Goal: Communication & Community: Answer question/provide support

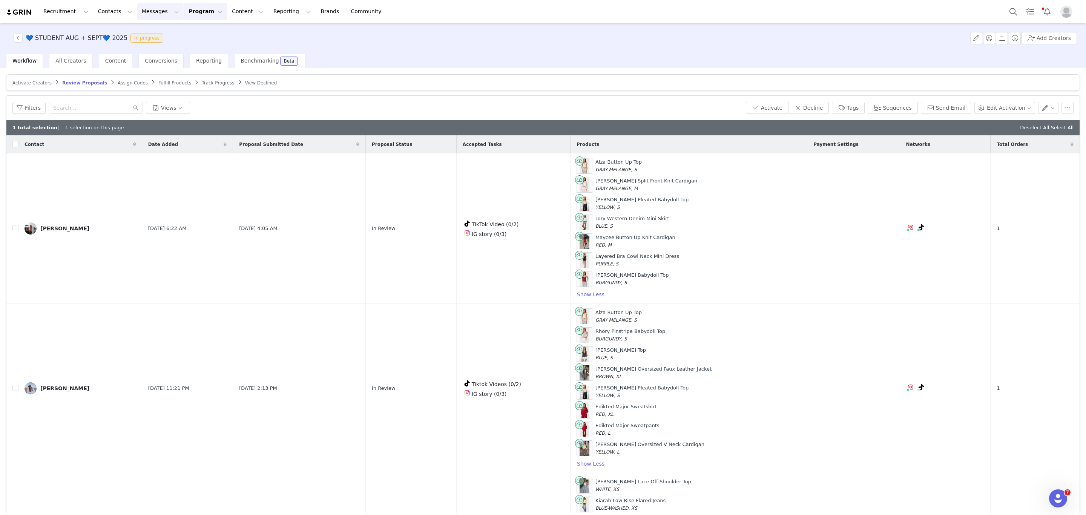
scroll to position [291, 0]
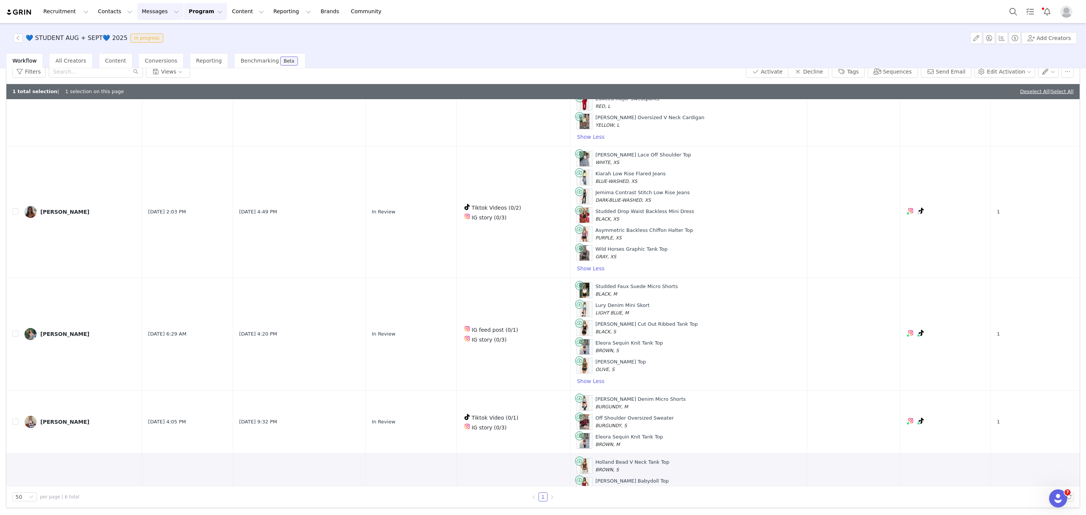
click at [146, 13] on button "Messages Messages" at bounding box center [160, 11] width 46 height 17
click at [136, 41] on link "Inbox" at bounding box center [155, 48] width 60 height 14
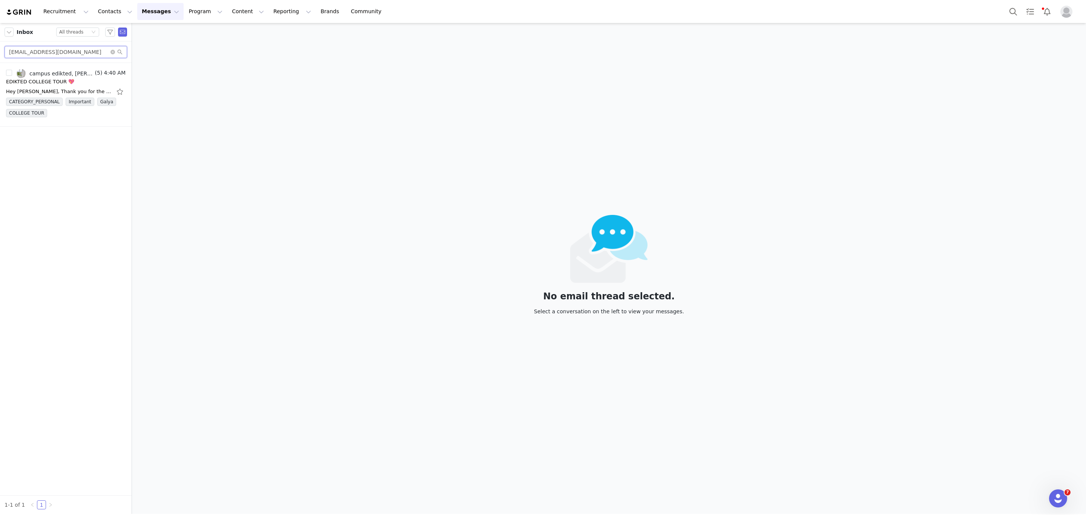
click at [38, 51] on input "jryanhenry05@gmail.com" at bounding box center [66, 52] width 123 height 12
paste input "kennedytewell13"
type input "kennedytewell13@gmail.com"
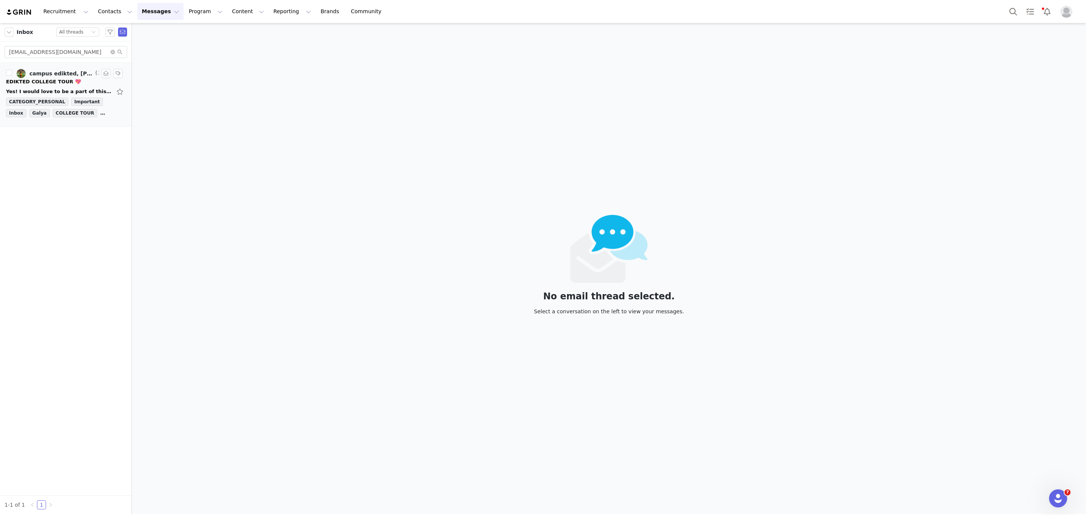
click at [63, 77] on link "campus edikted, Kennedy Tewell" at bounding box center [55, 73] width 77 height 9
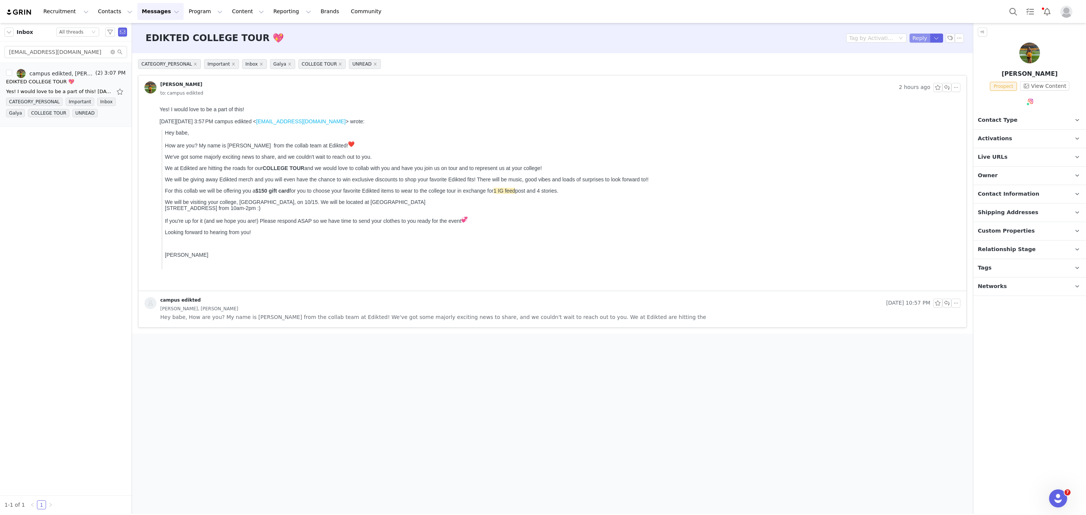
click at [914, 38] on button "Reply" at bounding box center [919, 38] width 21 height 9
click at [167, 402] on div "Insert" at bounding box center [165, 395] width 34 height 15
click at [169, 397] on span "Insert" at bounding box center [162, 395] width 13 height 6
click at [180, 406] on div "Insert Template" at bounding box center [193, 409] width 68 height 9
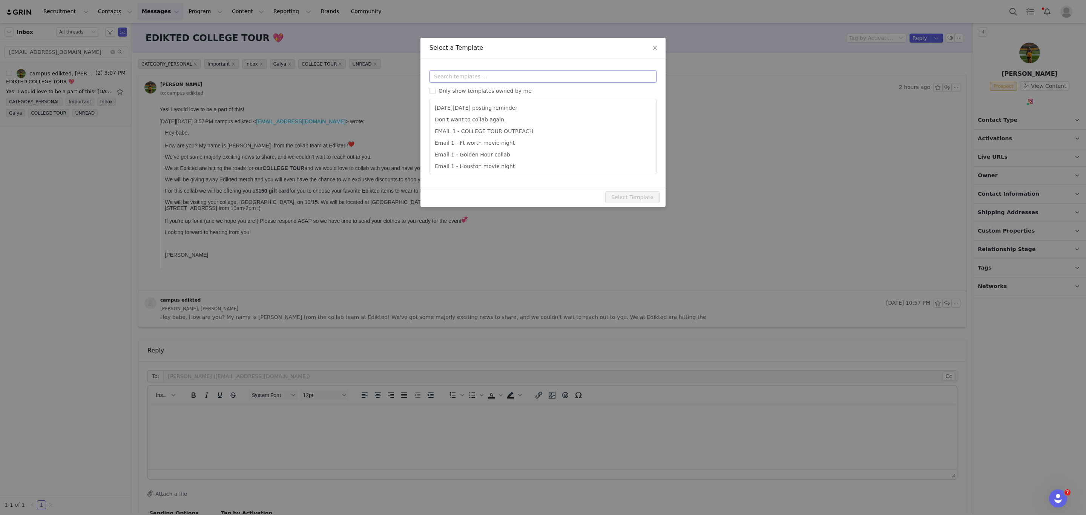
click at [453, 72] on input "text" at bounding box center [542, 77] width 227 height 12
type input "email 2"
click at [543, 170] on li "Email 2: Live URL (NO DISCOUNT CODE)" at bounding box center [543, 167] width 220 height 12
type input "Collab with Edikted"
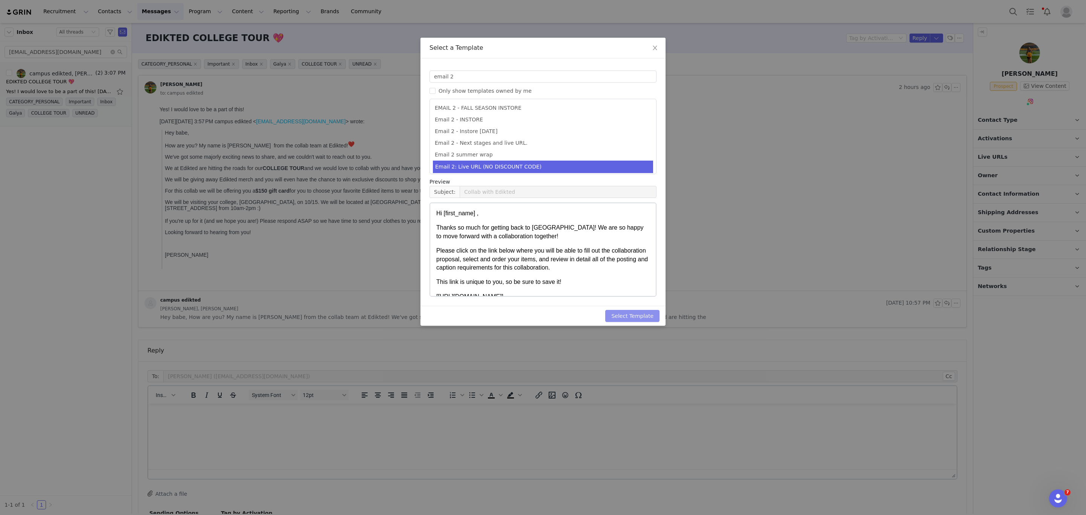
click at [634, 321] on button "Select Template" at bounding box center [632, 316] width 54 height 12
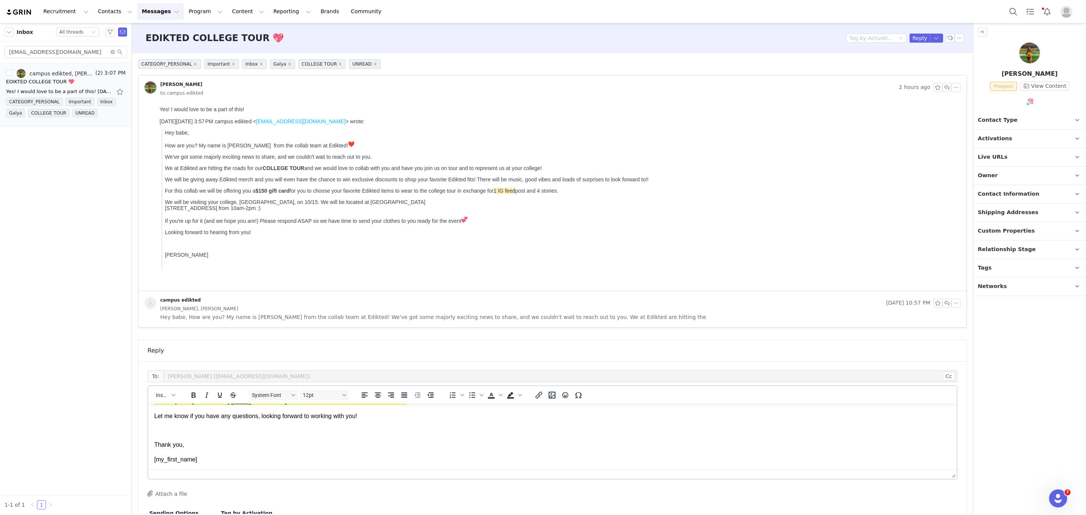
scroll to position [62, 0]
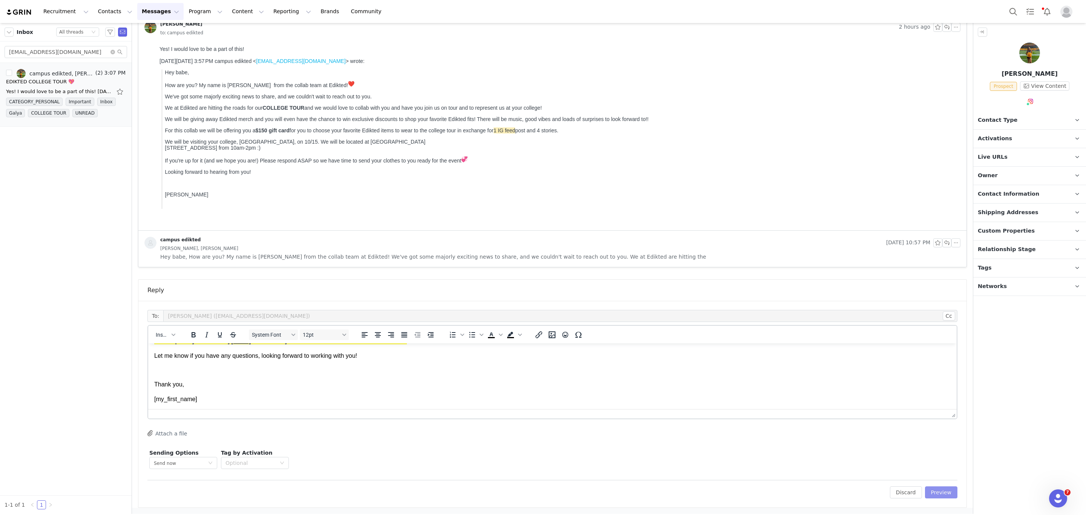
click at [939, 491] on button "Preview" at bounding box center [941, 492] width 33 height 12
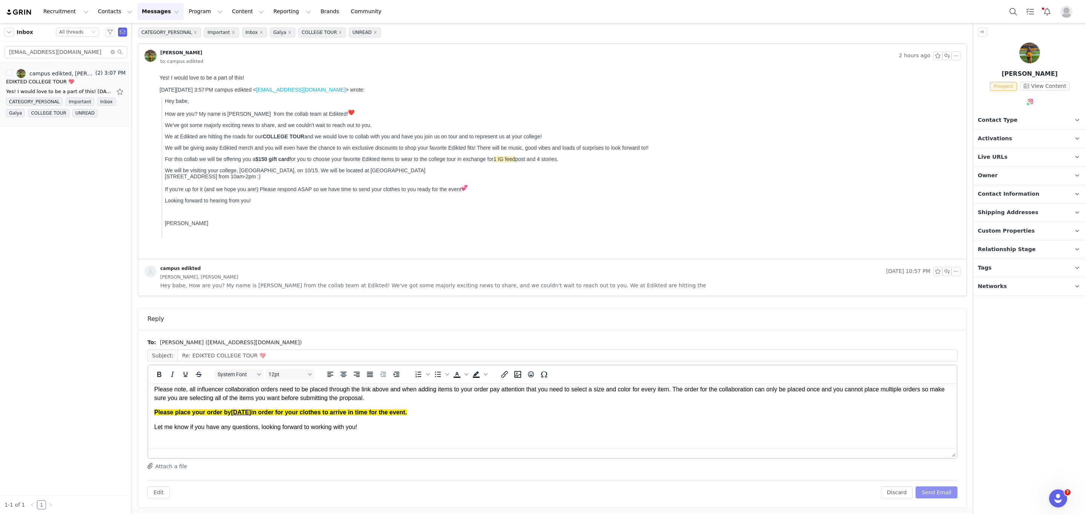
scroll to position [122, 0]
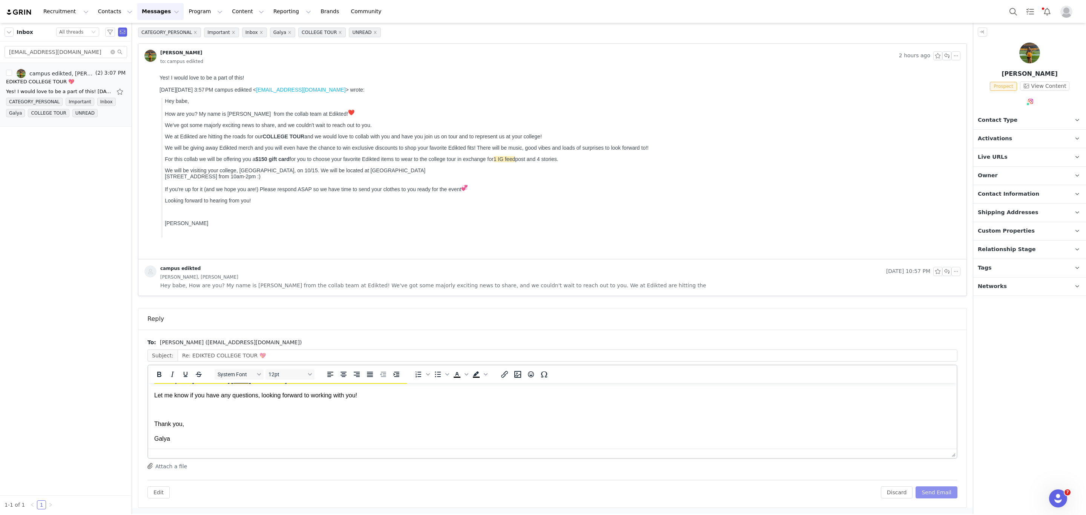
click at [940, 490] on button "Send Email" at bounding box center [937, 492] width 42 height 12
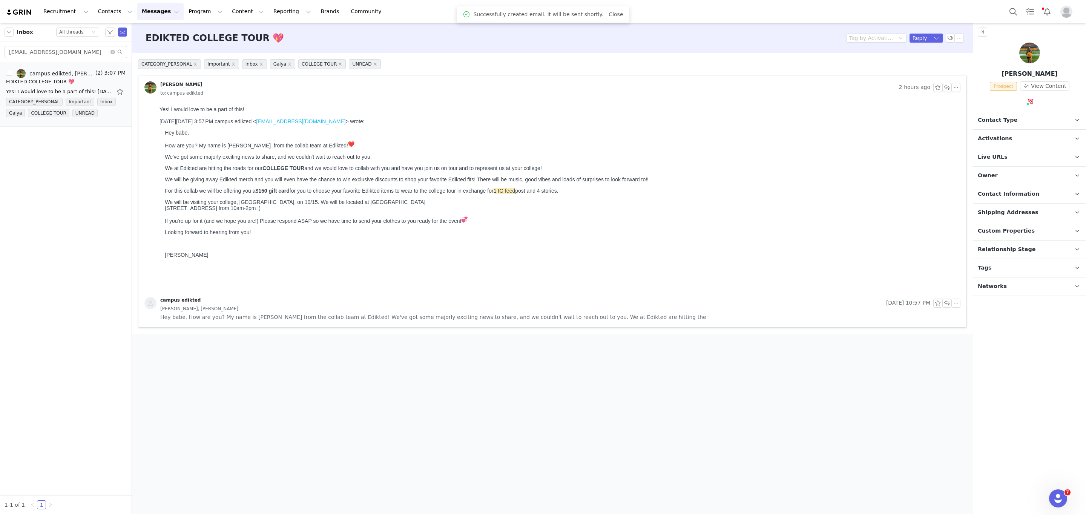
click at [995, 116] on span "Contact Type" at bounding box center [998, 120] width 40 height 8
click at [1000, 154] on div "Prospect Promote to Creator Disqualify this Prospect? Yes, disqualify Disqualif…" at bounding box center [1029, 159] width 113 height 61
click at [1015, 164] on button "Promote to Creator" at bounding box center [1014, 164] width 71 height 14
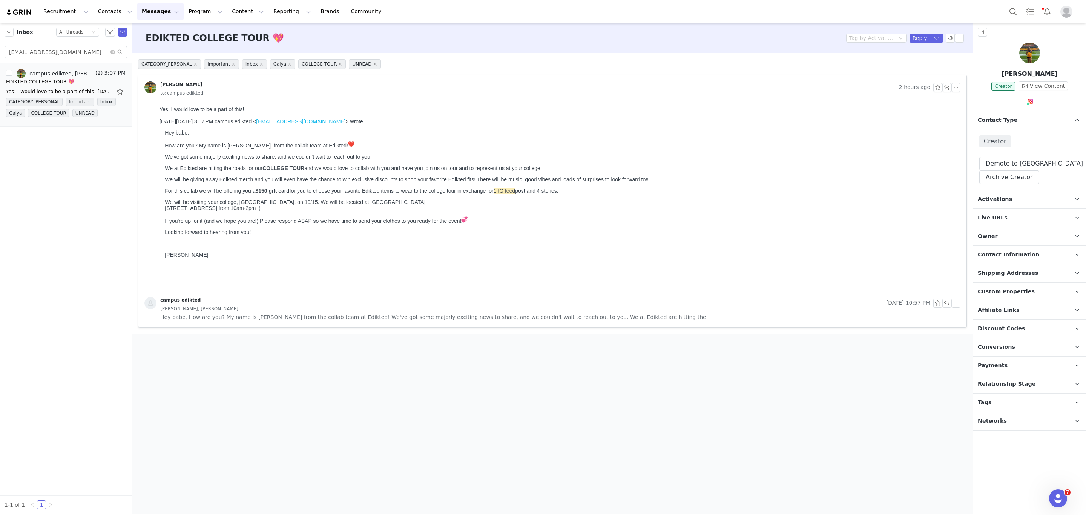
click at [1014, 405] on p "Tags Keep track of your contacts by assigning them tags. You can then filter yo…" at bounding box center [1020, 403] width 95 height 18
click at [1013, 382] on span "Relationship Stage" at bounding box center [1007, 384] width 58 height 8
click at [1007, 426] on button "Change Stage" at bounding box center [1006, 427] width 55 height 14
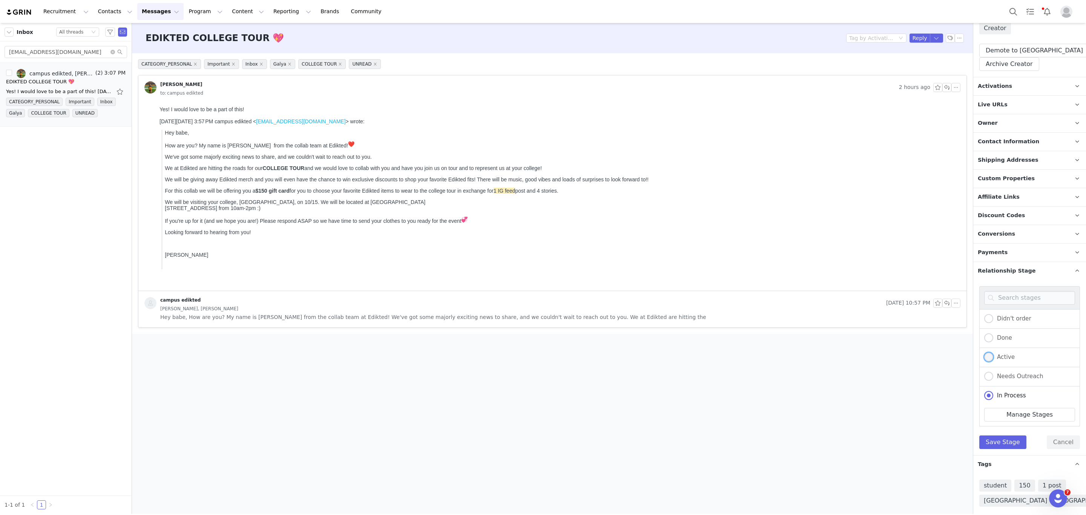
click at [991, 358] on span at bounding box center [988, 357] width 9 height 9
click at [991, 358] on input "Active" at bounding box center [988, 358] width 9 height 10
radio input "true"
radio input "false"
click at [999, 447] on button "Save Stage" at bounding box center [1002, 443] width 47 height 14
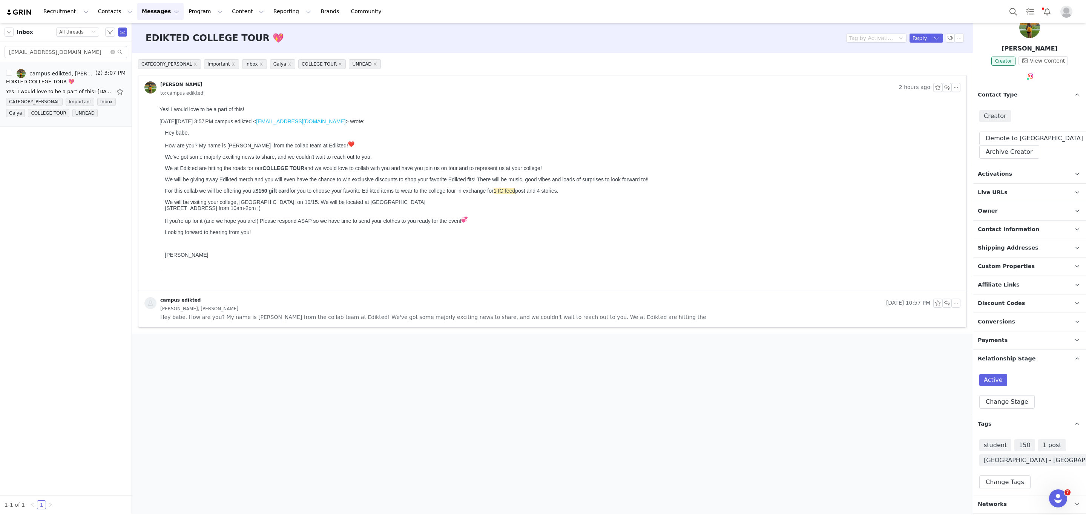
scroll to position [16, 0]
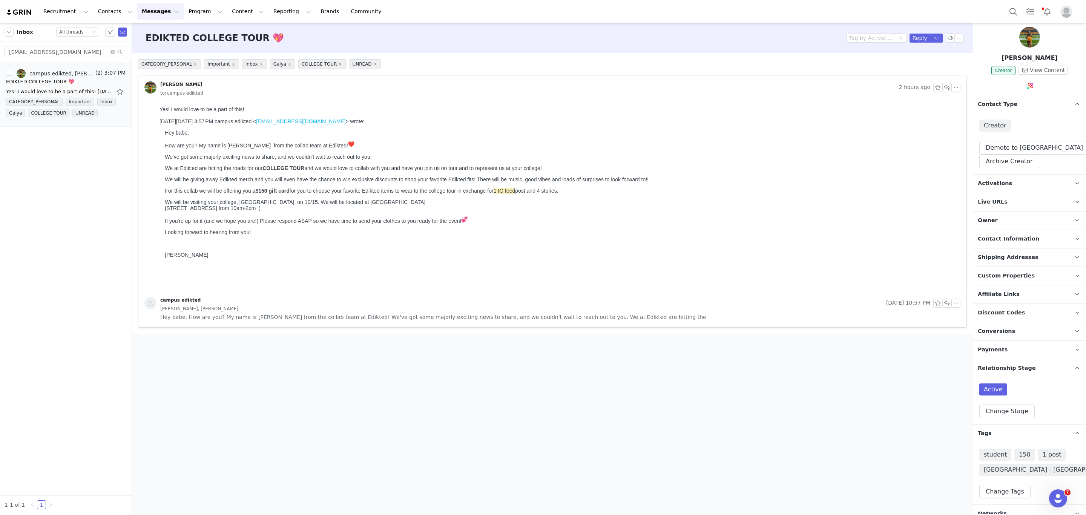
click at [993, 177] on p "Activations" at bounding box center [1020, 184] width 95 height 18
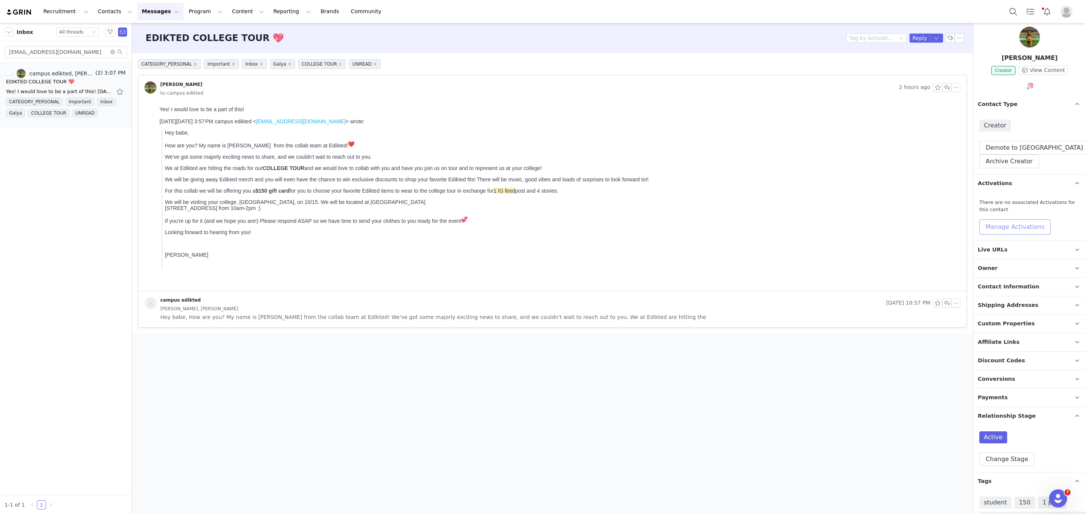
click at [995, 222] on button "Manage Activations" at bounding box center [1014, 226] width 71 height 15
click at [1005, 258] on div "Select Activation" at bounding box center [995, 255] width 74 height 11
click at [994, 300] on li "🚗 UPITTSBURGH - COLLEGE TOUR 🚗" at bounding box center [997, 302] width 87 height 12
click at [966, 274] on button "Apply" at bounding box center [967, 274] width 27 height 12
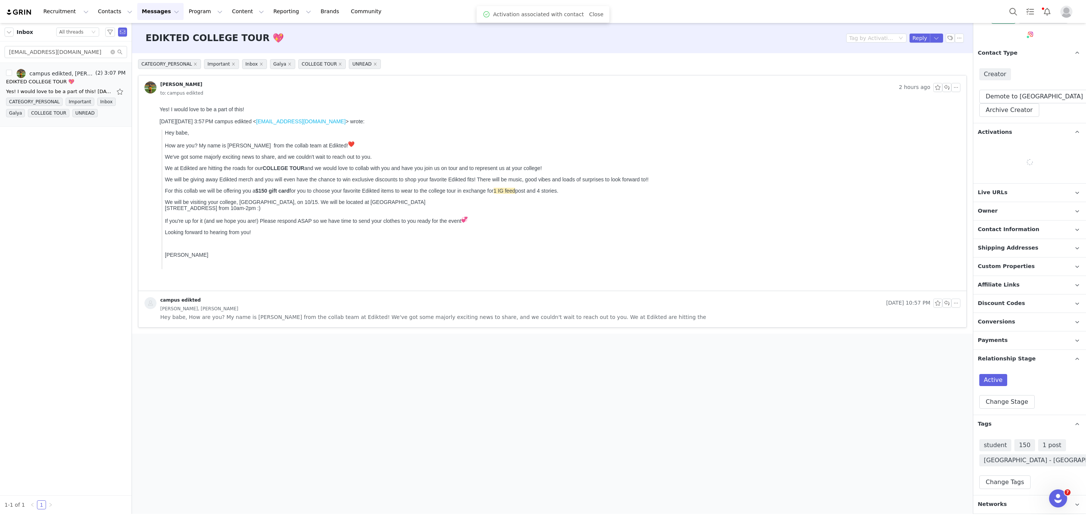
scroll to position [81, 0]
click at [32, 57] on input "kennedytewell13@gmail.com" at bounding box center [66, 52] width 123 height 12
paste input "hilllr2@miamioh.edu"
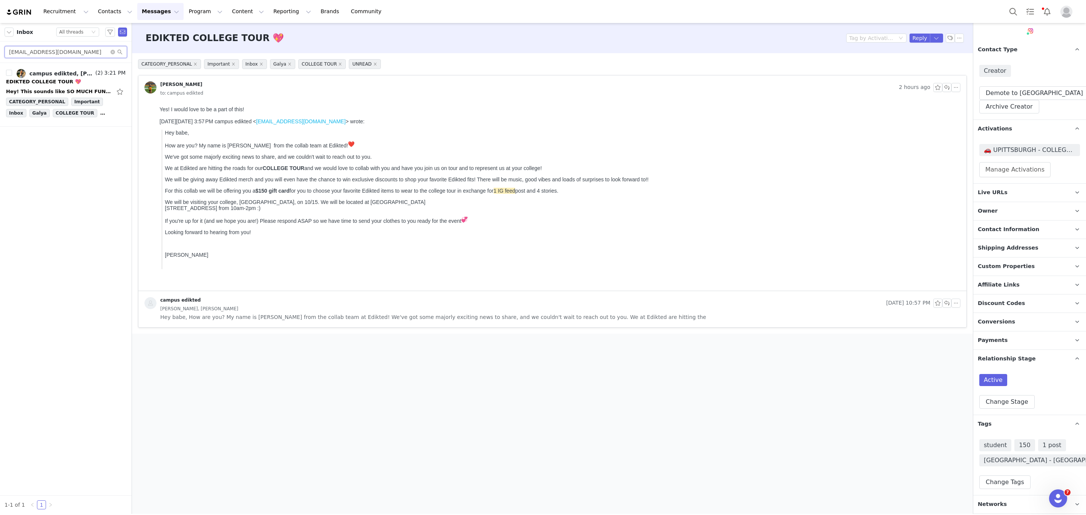
type input "hilllr2@miamioh.edu"
drag, startPoint x: 46, startPoint y: 88, endPoint x: 52, endPoint y: 108, distance: 20.7
click at [52, 108] on div "campus edikted, Lucy hill (2) 3:21 PM EDIKTED COLLEGE TOUR 💖 Hey! This sounds l…" at bounding box center [66, 94] width 120 height 51
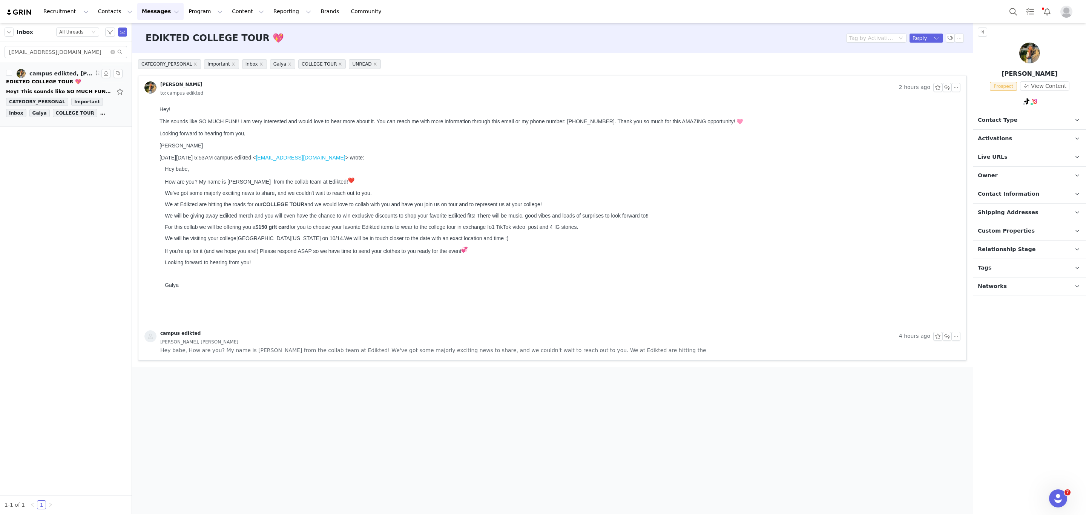
scroll to position [0, 0]
click at [50, 83] on div "EDIKTED COLLEGE TOUR 💖" at bounding box center [43, 82] width 75 height 8
click at [925, 35] on button "Reply" at bounding box center [919, 38] width 21 height 9
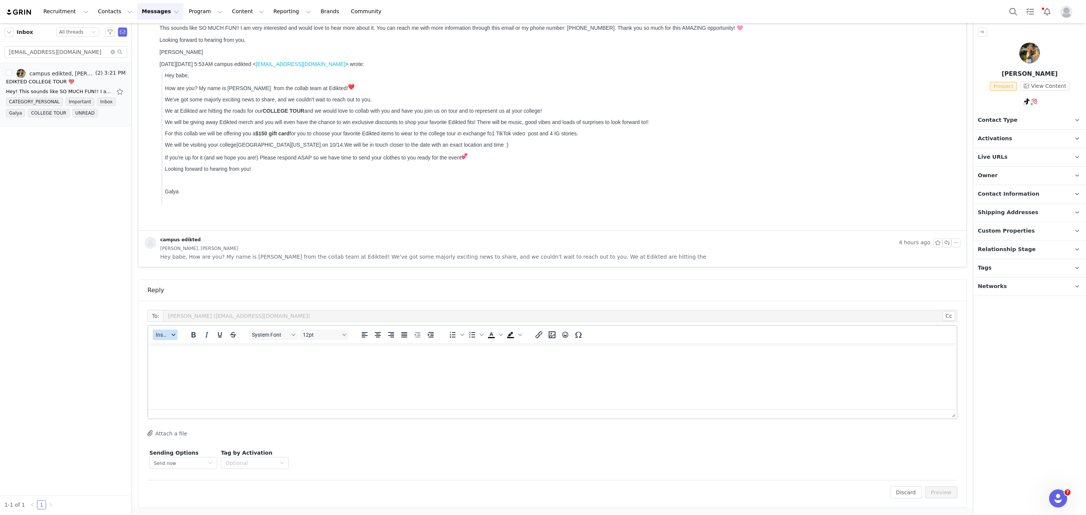
click at [171, 336] on button "Insert" at bounding box center [165, 335] width 25 height 11
click at [171, 346] on div "Insert Template" at bounding box center [193, 346] width 68 height 9
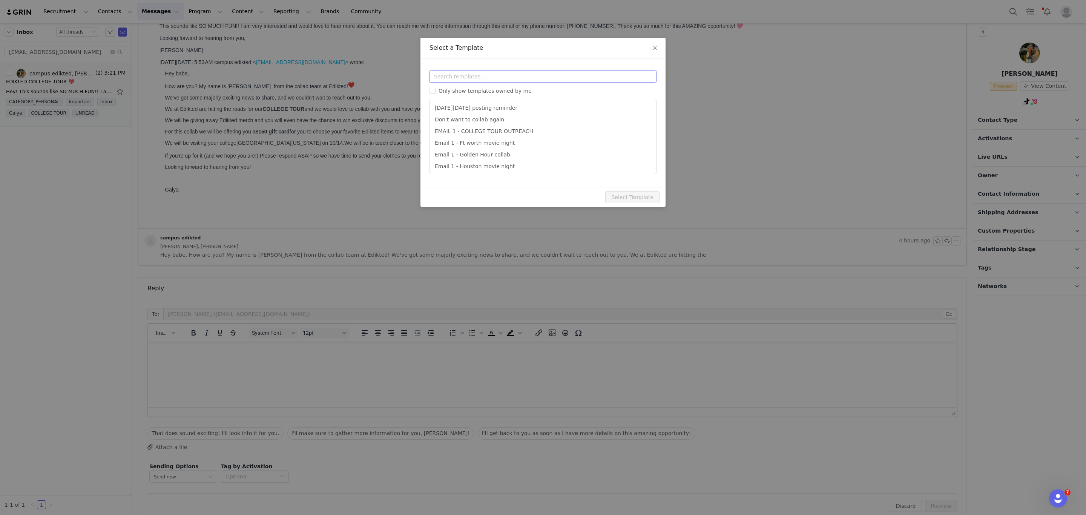
click at [447, 72] on input "text" at bounding box center [542, 77] width 227 height 12
type input "email 2"
click at [491, 167] on li "Email 2: Live URL (NO DISCOUNT CODE)" at bounding box center [543, 167] width 220 height 12
type input "Collab with Edikted"
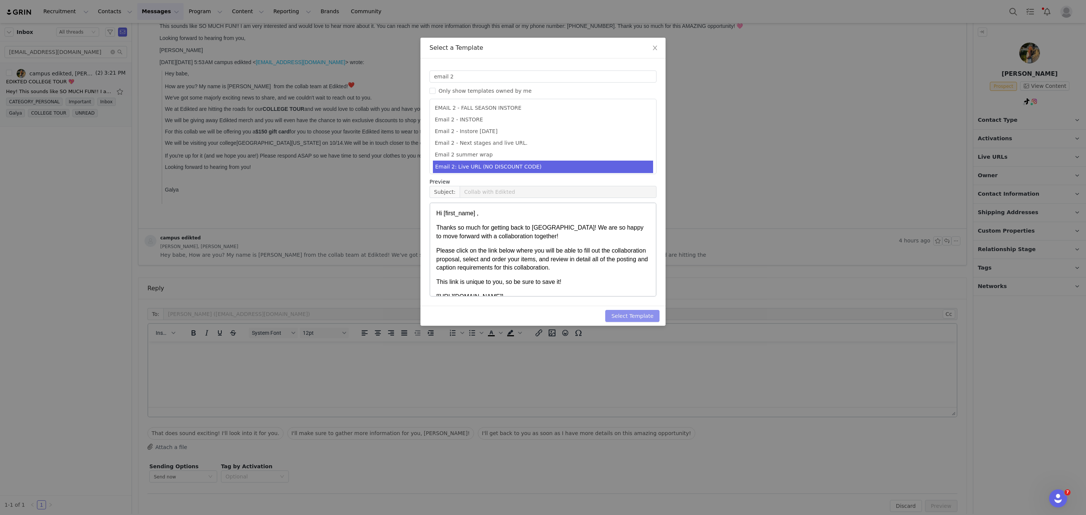
click at [638, 316] on button "Select Template" at bounding box center [632, 316] width 54 height 12
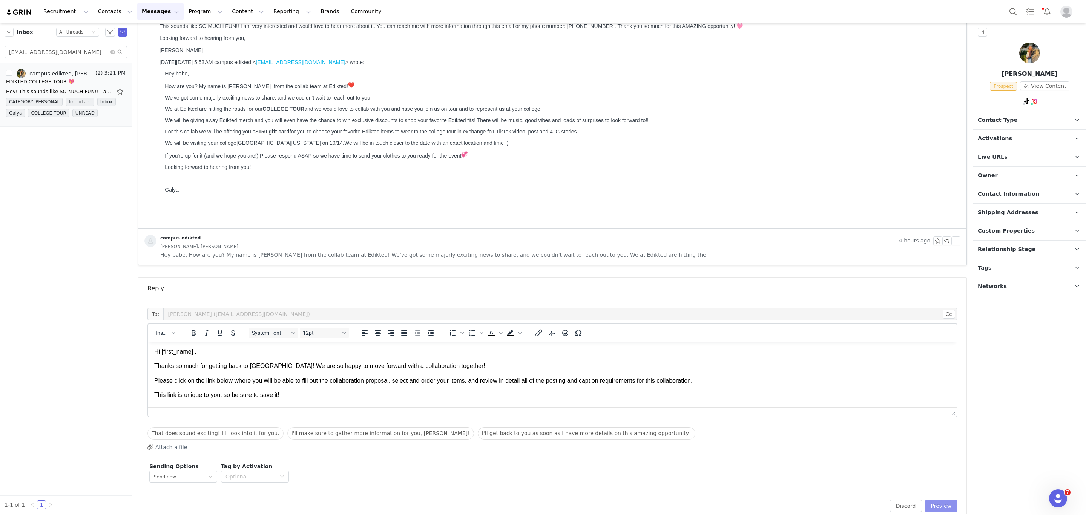
click at [931, 511] on button "Preview" at bounding box center [941, 506] width 33 height 12
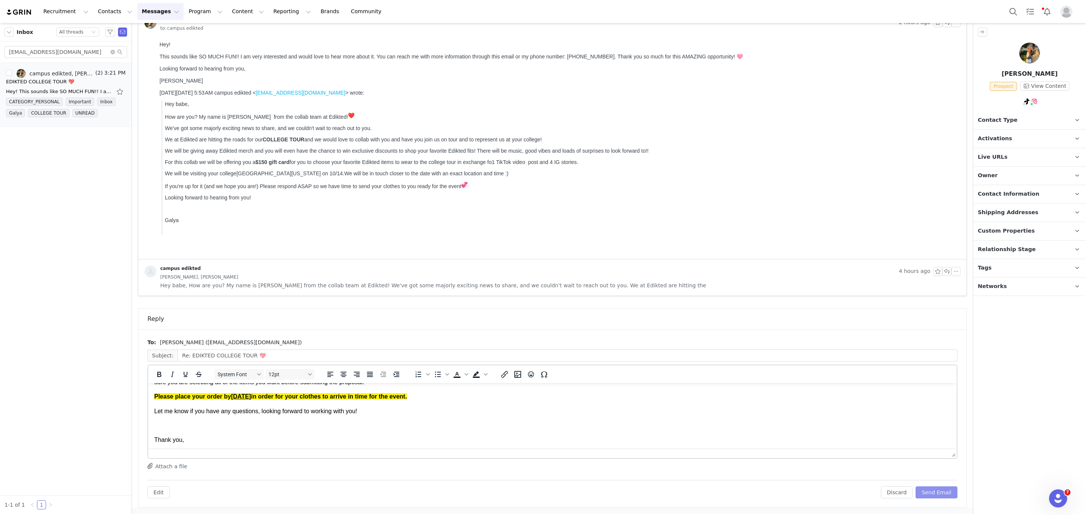
scroll to position [122, 0]
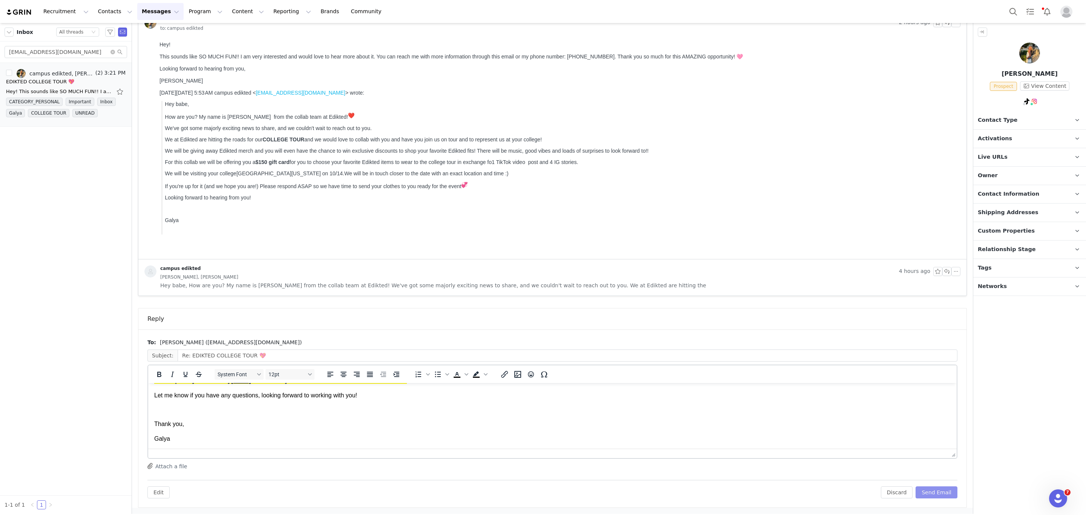
click at [932, 489] on button "Send Email" at bounding box center [937, 492] width 42 height 12
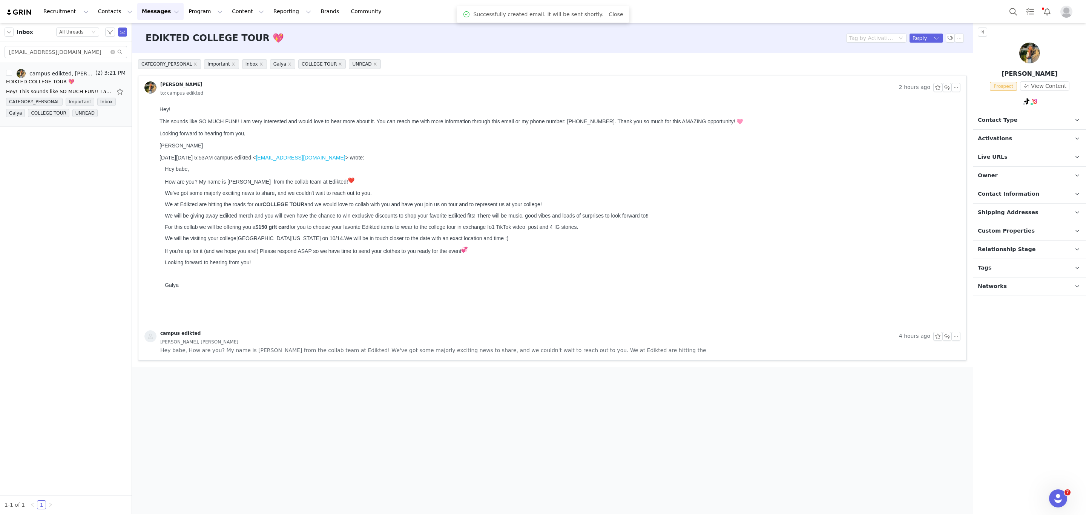
scroll to position [0, 0]
click at [1014, 118] on p "Contact Type Contact type can be Creator, Prospect, Application, or Manager." at bounding box center [1020, 120] width 95 height 18
click at [1007, 166] on button "Promote to Creator" at bounding box center [1014, 164] width 71 height 14
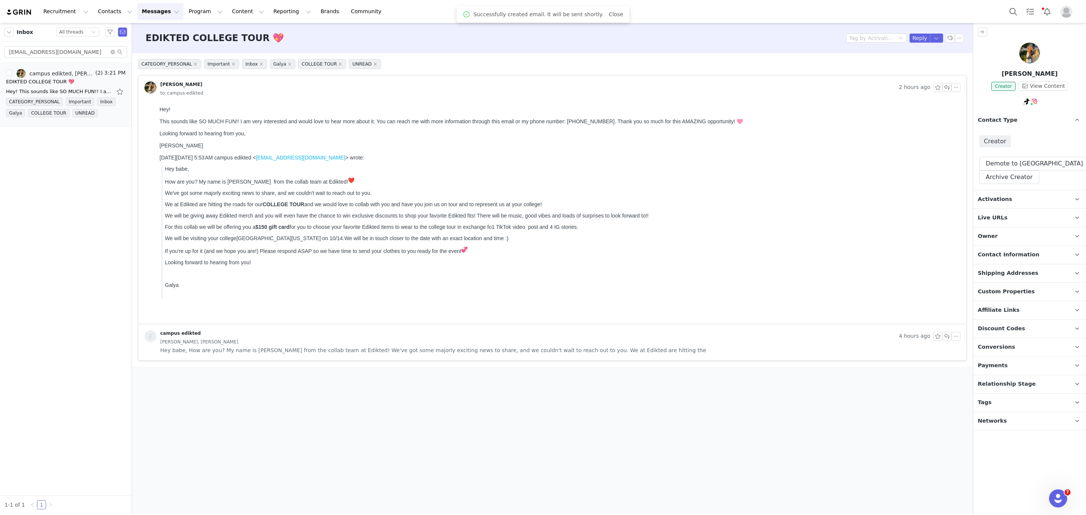
click at [999, 402] on p "Tags Keep track of your contacts by assigning them tags. You can then filter yo…" at bounding box center [1020, 403] width 95 height 18
click at [1021, 379] on p "Relationship Stage Use relationship stages to move contacts through a logical s…" at bounding box center [1020, 384] width 95 height 18
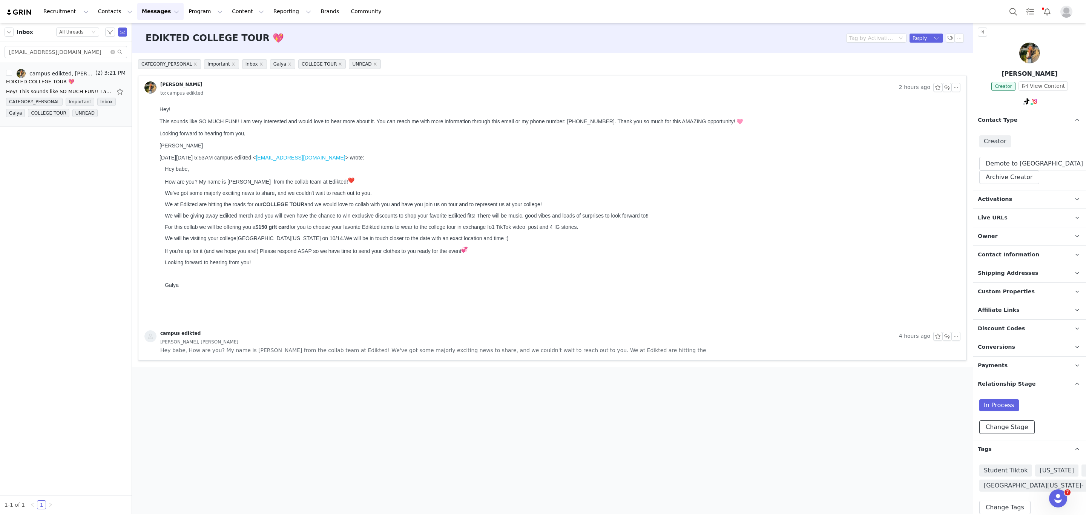
click at [1011, 423] on button "Change Stage" at bounding box center [1006, 427] width 55 height 14
click at [990, 471] on span at bounding box center [988, 470] width 9 height 9
click at [990, 471] on input "Active" at bounding box center [988, 471] width 9 height 10
radio input "true"
radio input "false"
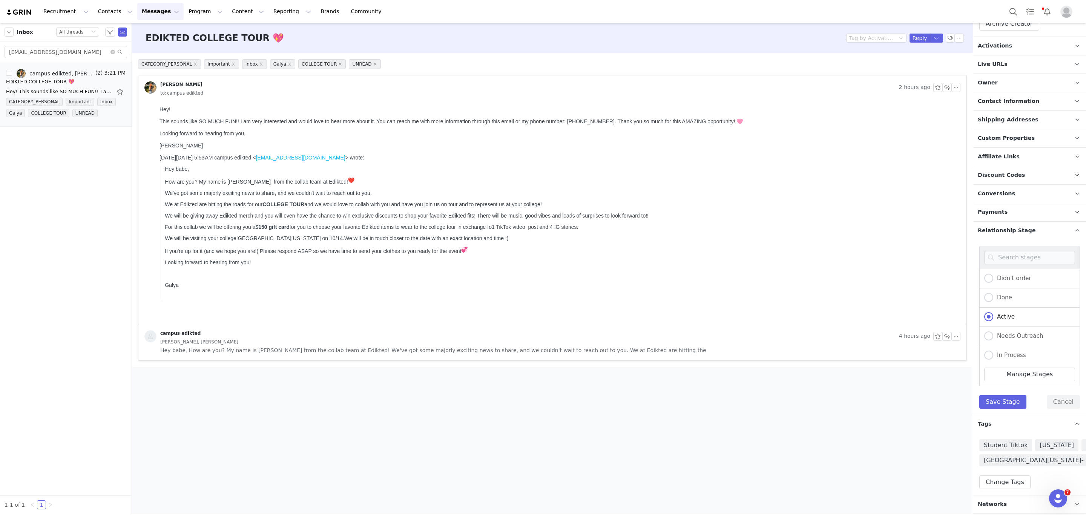
scroll to position [179, 0]
click at [1015, 395] on button "Save Stage" at bounding box center [1002, 402] width 47 height 14
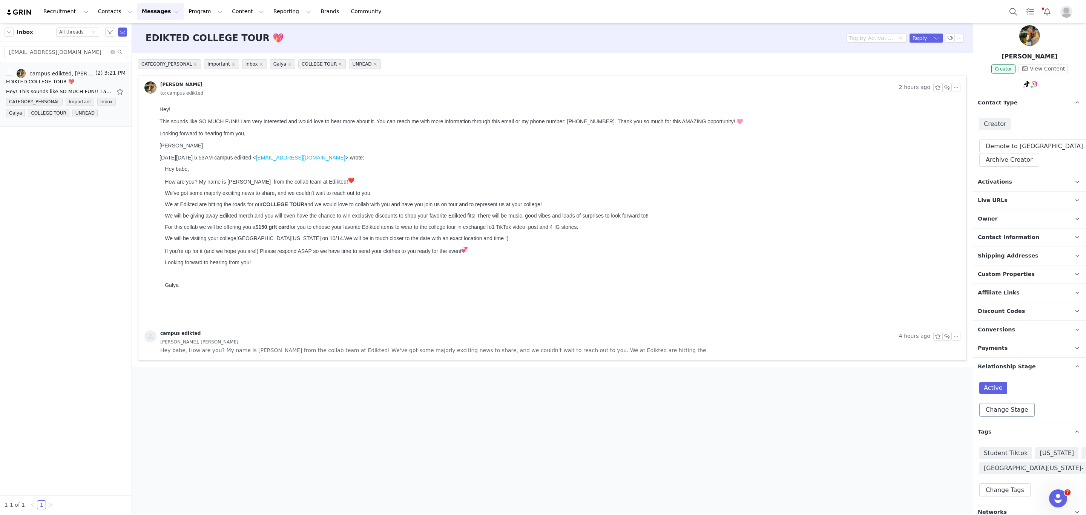
scroll to position [0, 0]
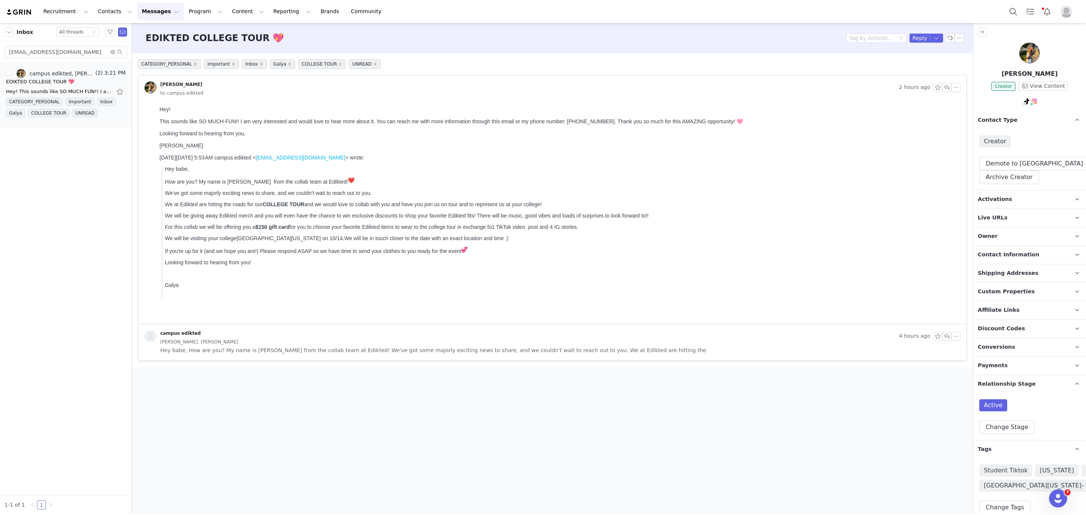
click at [990, 196] on span "Activations" at bounding box center [995, 199] width 34 height 8
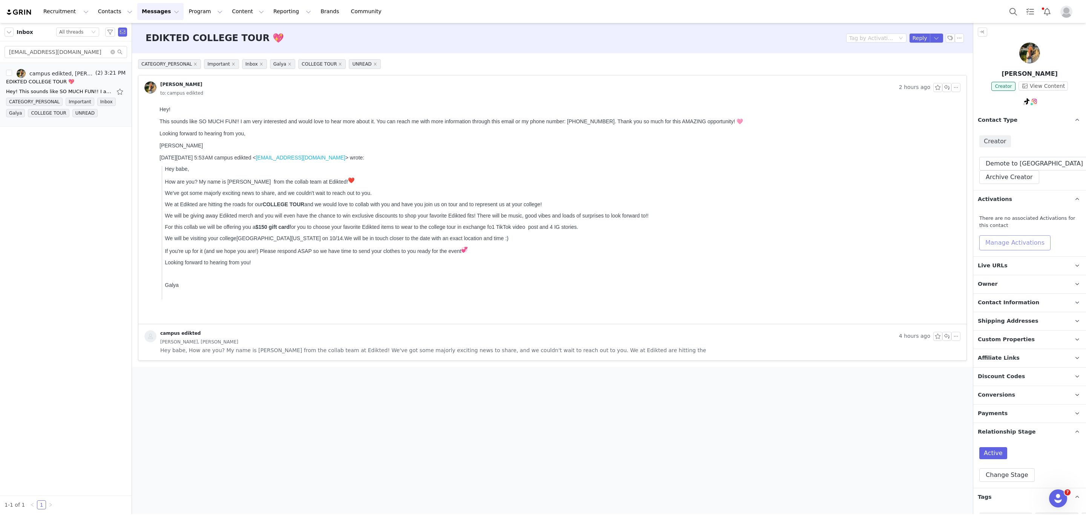
click at [993, 239] on button "Manage Activations" at bounding box center [1014, 242] width 71 height 15
click at [994, 271] on div "Select Activation" at bounding box center [980, 271] width 44 height 11
click at [969, 319] on li "🚗 MIAMI UNIVERSITY OF OHIO - COLLEGE TOUR 🚗" at bounding box center [997, 320] width 87 height 12
click at [969, 287] on button "Apply" at bounding box center [967, 290] width 27 height 12
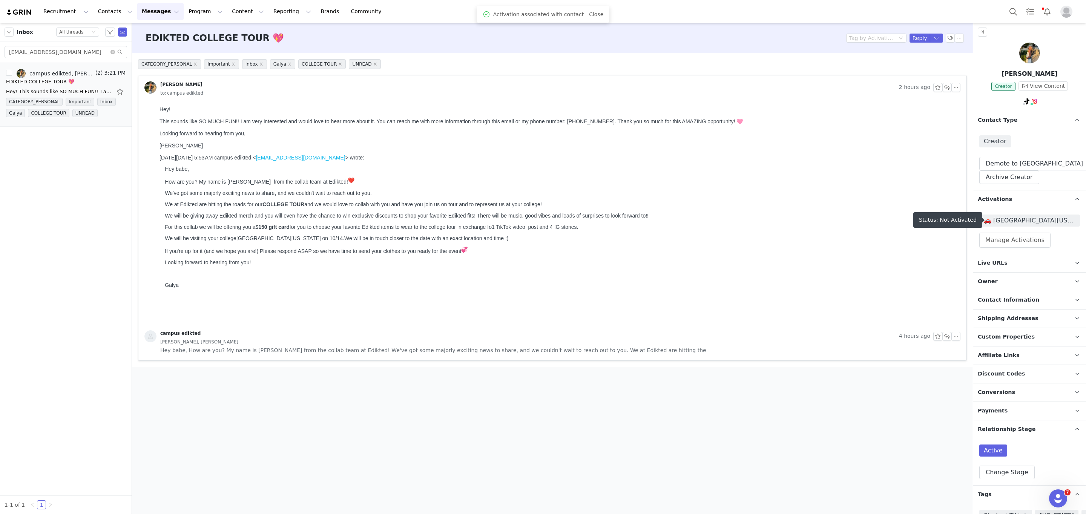
click at [1003, 218] on span "🚗 MIAMI UNIVERSITY OF OHIO - COLLEGE TOUR 🚗" at bounding box center [1030, 220] width 92 height 9
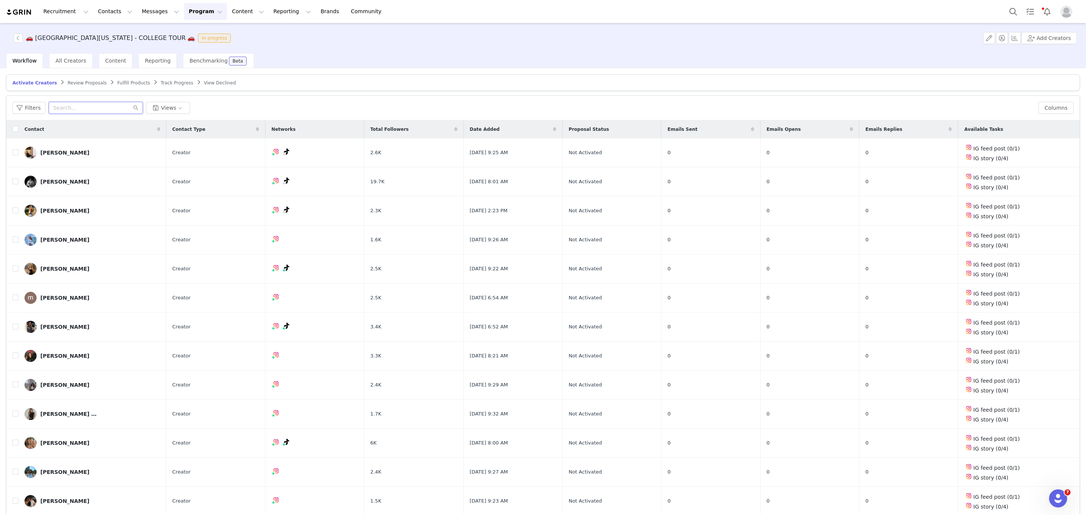
click at [83, 107] on input "text" at bounding box center [96, 108] width 94 height 12
paste input "hilllr2@miamioh.edu"
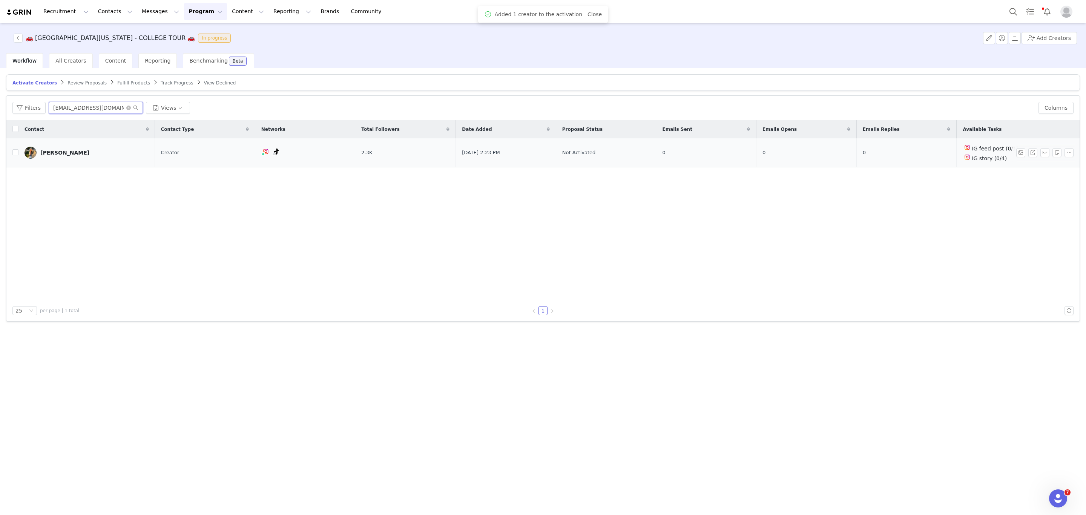
type input "hilllr2@miamioh.edu"
click at [11, 148] on td at bounding box center [12, 152] width 12 height 29
click at [14, 158] on td at bounding box center [12, 152] width 12 height 29
click at [15, 155] on input "checkbox" at bounding box center [15, 152] width 6 height 6
checkbox input "true"
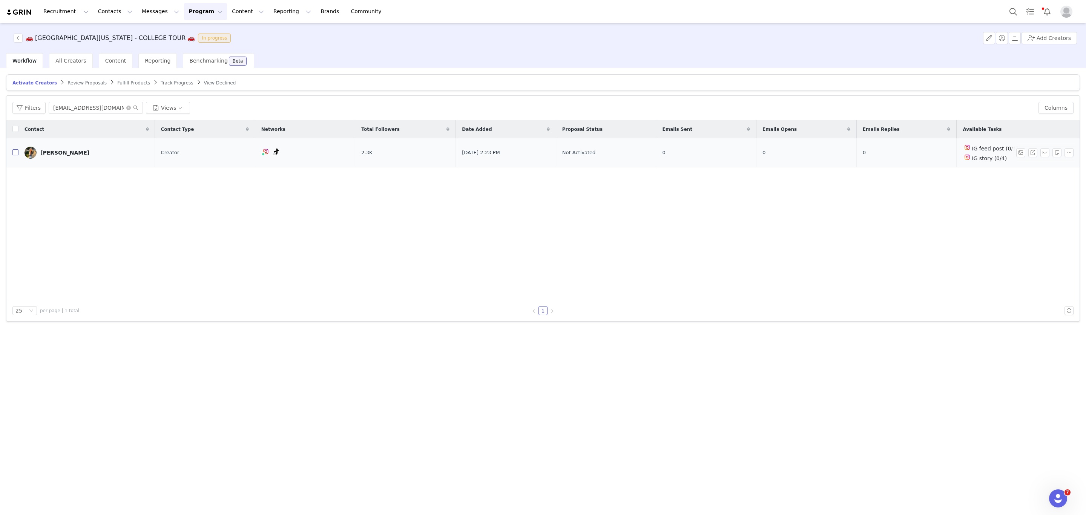
checkbox input "true"
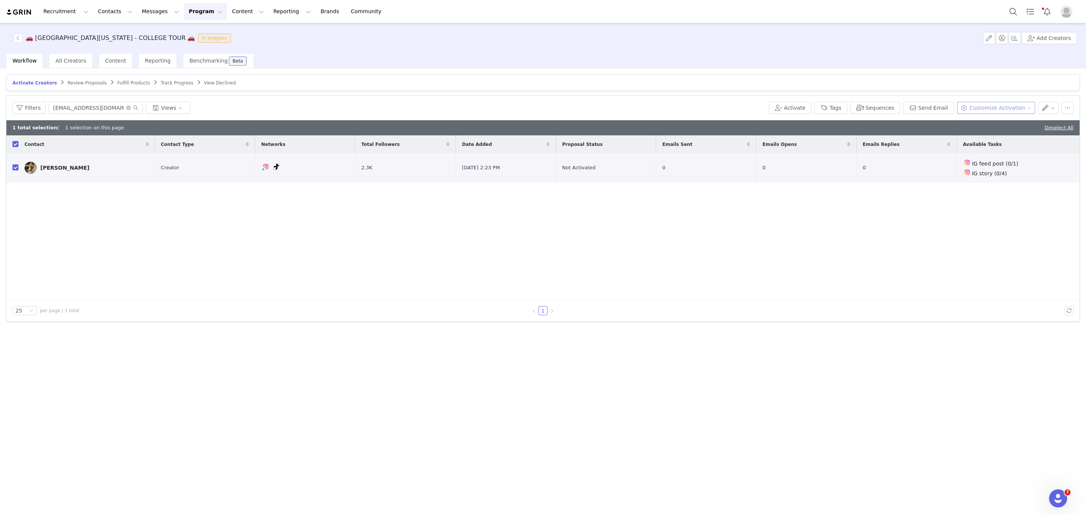
click at [1008, 107] on button "Customize Activation" at bounding box center [996, 108] width 78 height 12
click at [989, 123] on span "Edit Product Selection" at bounding box center [1005, 123] width 58 height 8
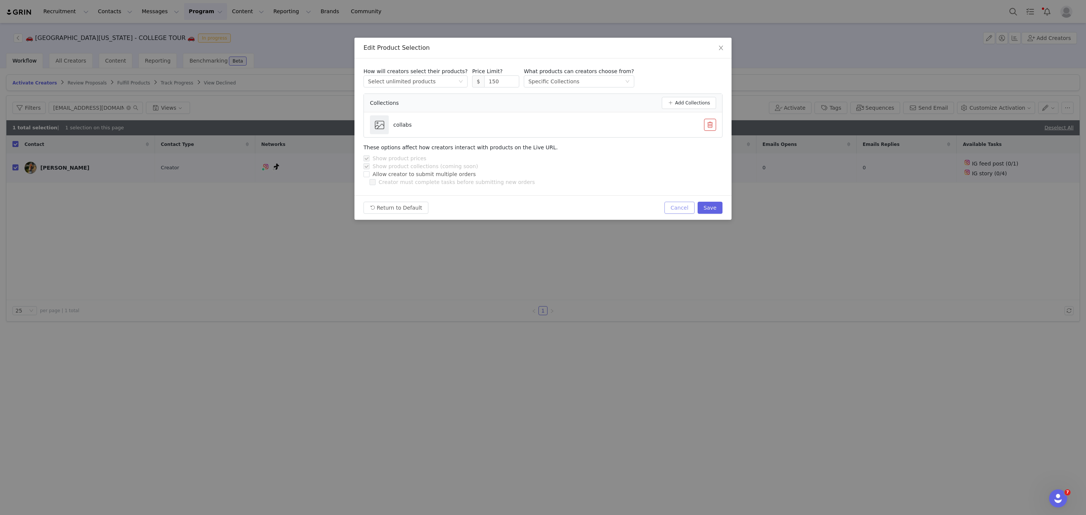
click at [671, 206] on button "Cancel" at bounding box center [679, 208] width 30 height 12
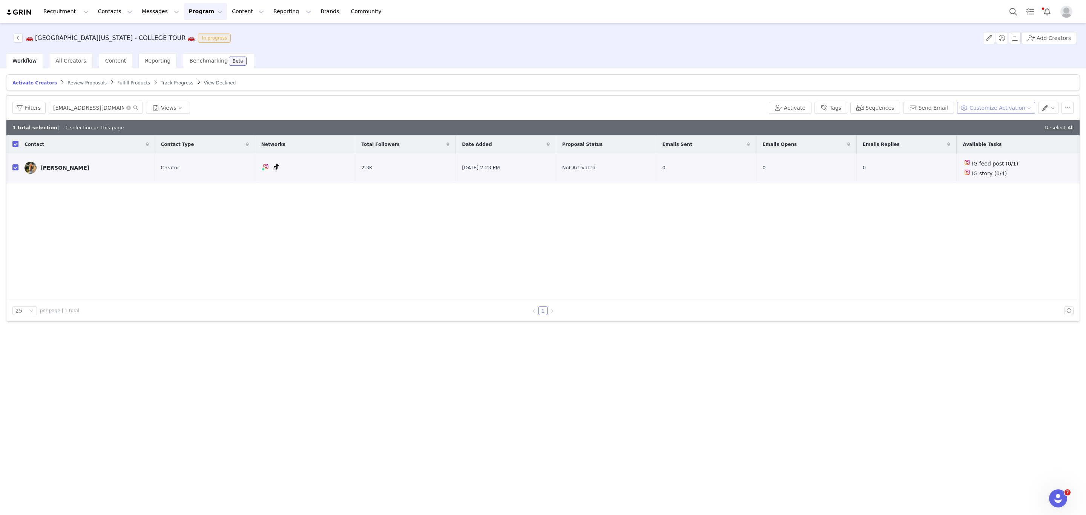
click at [1029, 103] on button "Customize Activation" at bounding box center [996, 108] width 78 height 12
click at [1008, 133] on span "Edit Available Tasks" at bounding box center [1002, 135] width 52 height 8
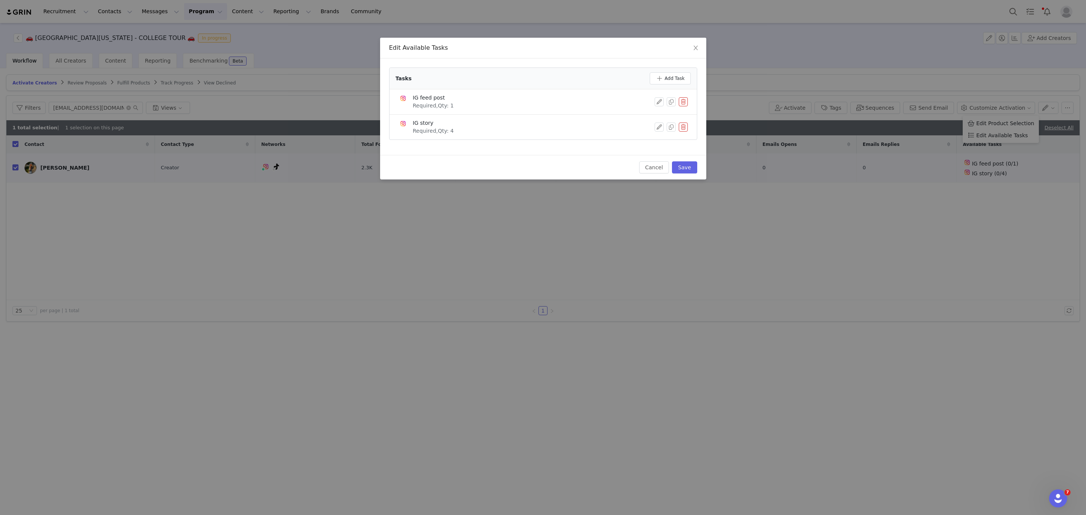
click at [680, 100] on button "button" at bounding box center [683, 101] width 9 height 9
click at [662, 112] on button "Delete" at bounding box center [654, 114] width 29 height 12
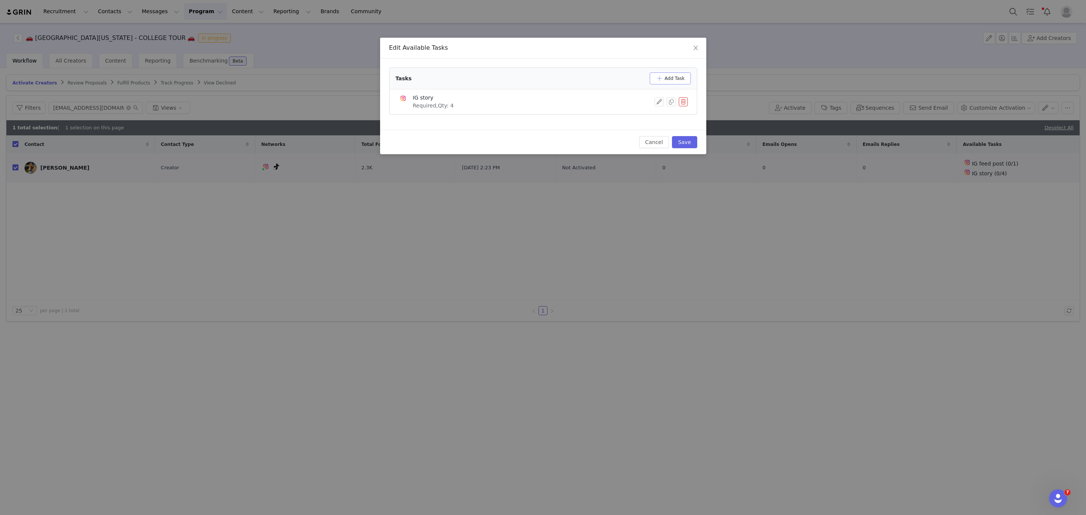
click at [669, 76] on button "Add Task" at bounding box center [670, 78] width 41 height 12
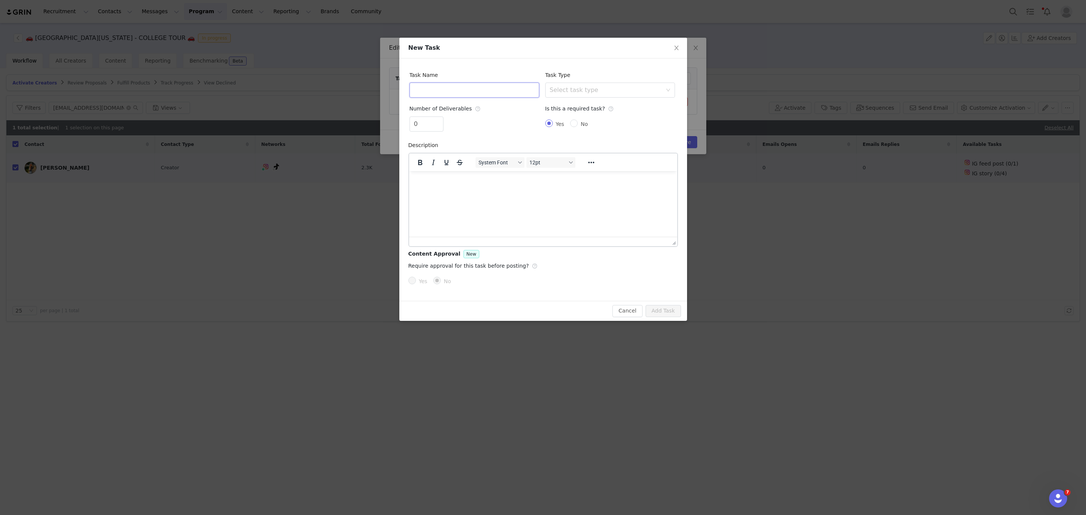
click at [481, 88] on input "text" at bounding box center [474, 90] width 130 height 15
type input "TikTok Video"
click at [546, 96] on div "Select task type" at bounding box center [610, 90] width 130 height 15
click at [560, 91] on div "Select task type" at bounding box center [606, 90] width 112 height 8
click at [560, 92] on div "Select task type" at bounding box center [606, 90] width 112 height 8
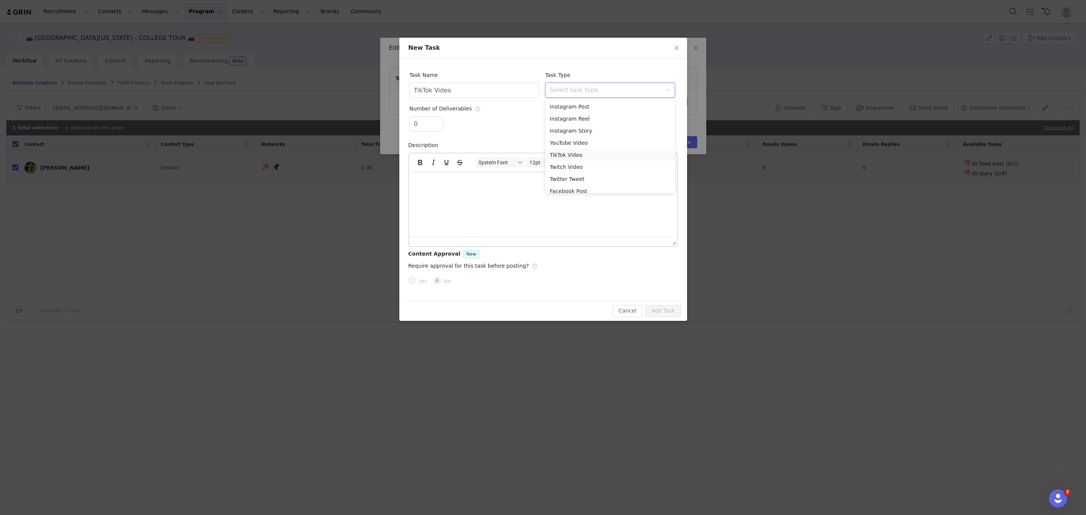
click at [568, 152] on li "TikTok Video" at bounding box center [610, 155] width 130 height 12
click at [438, 117] on div "0" at bounding box center [426, 124] width 34 height 15
type input "1"
click at [438, 118] on span "Increase Value" at bounding box center [439, 121] width 8 height 9
click at [670, 317] on button "Add Task" at bounding box center [663, 311] width 35 height 12
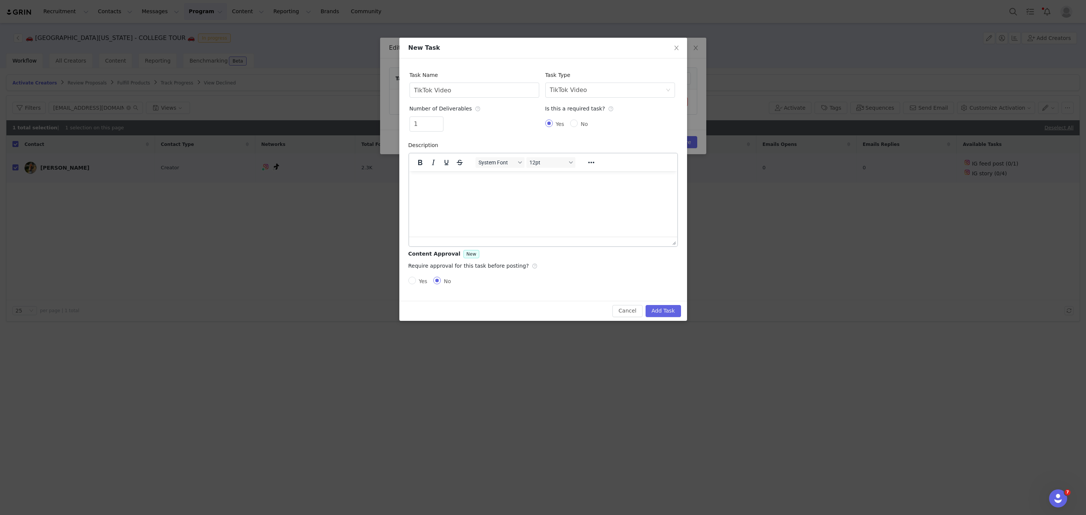
drag, startPoint x: 670, startPoint y: 317, endPoint x: 662, endPoint y: 293, distance: 25.4
click at [670, 317] on div "Edit Available Tasks Tasks Add Task IG story Required, Qty: 4 Cancel Save" at bounding box center [543, 257] width 1086 height 515
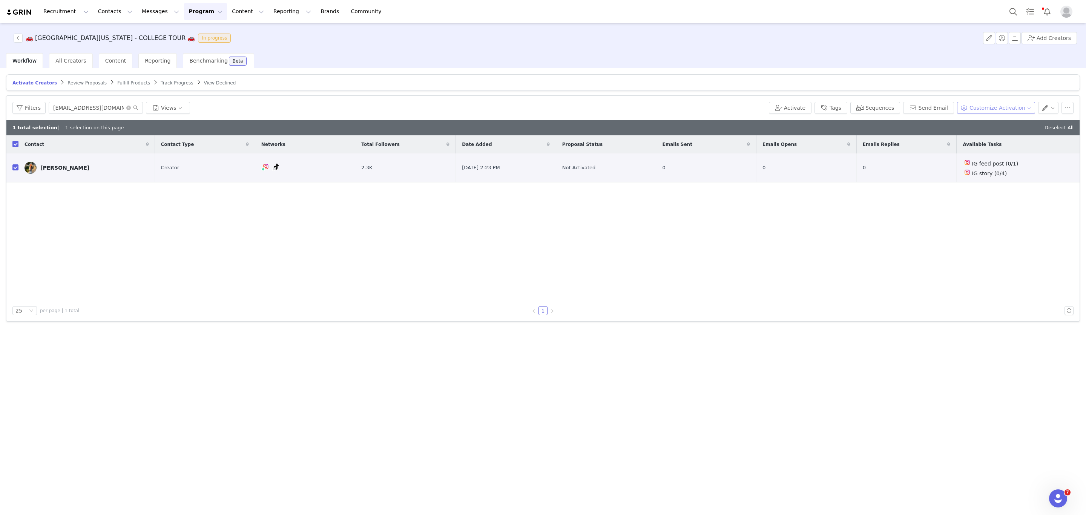
click at [997, 107] on button "Customize Activation" at bounding box center [996, 108] width 78 height 12
click at [1003, 136] on span "Edit Available Tasks" at bounding box center [1002, 135] width 52 height 8
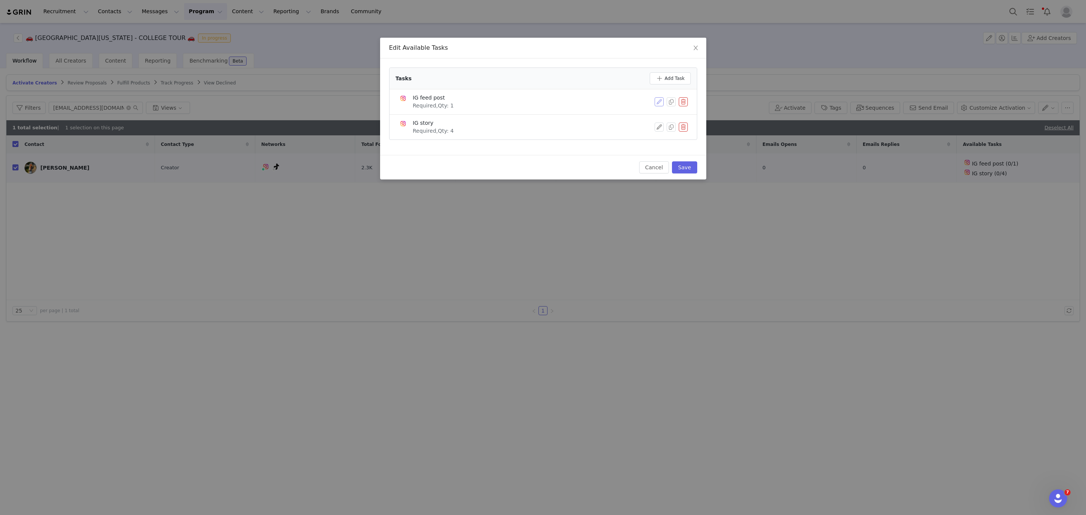
click at [661, 98] on button "button" at bounding box center [659, 101] width 9 height 9
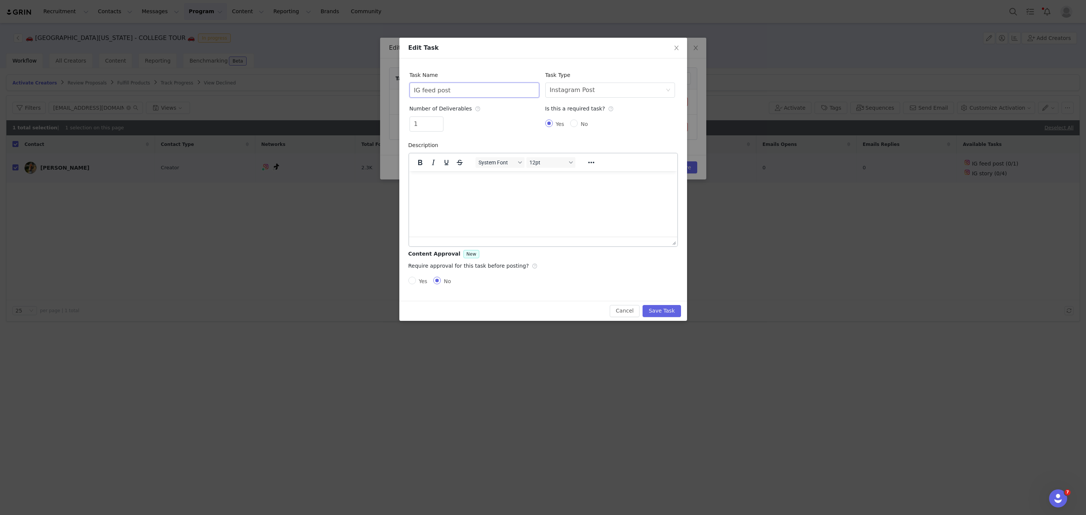
click at [463, 85] on input "IG feed post" at bounding box center [474, 90] width 130 height 15
type input "I"
type input "TikTok Video"
click at [611, 93] on div "Select task type Instagram Post" at bounding box center [608, 90] width 116 height 14
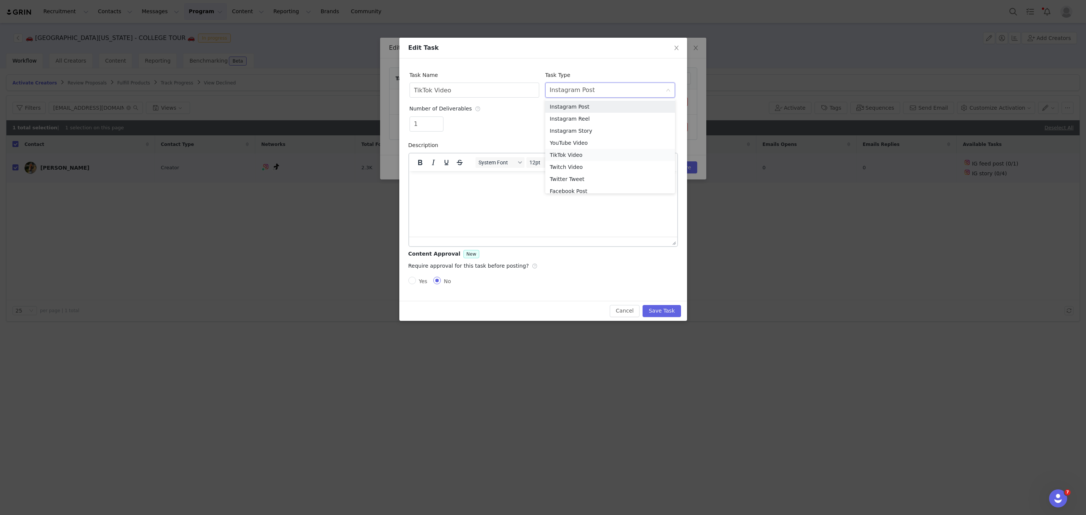
click at [567, 154] on li "TikTok Video" at bounding box center [610, 155] width 130 height 12
click at [673, 313] on button "Save Task" at bounding box center [662, 311] width 38 height 12
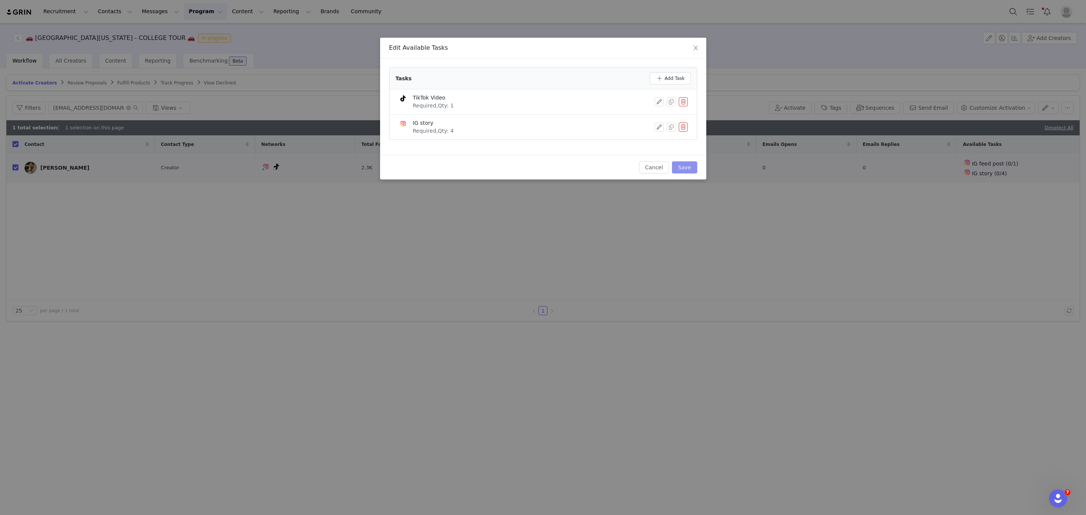
click at [687, 165] on div "Cancel Save" at bounding box center [543, 167] width 326 height 25
click at [688, 165] on button "Save" at bounding box center [684, 167] width 25 height 12
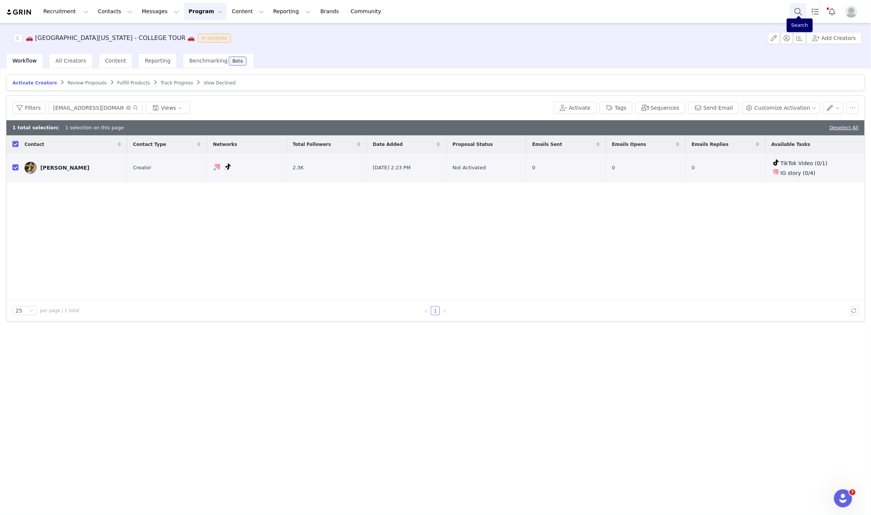
click at [797, 5] on button "Search" at bounding box center [798, 11] width 17 height 17
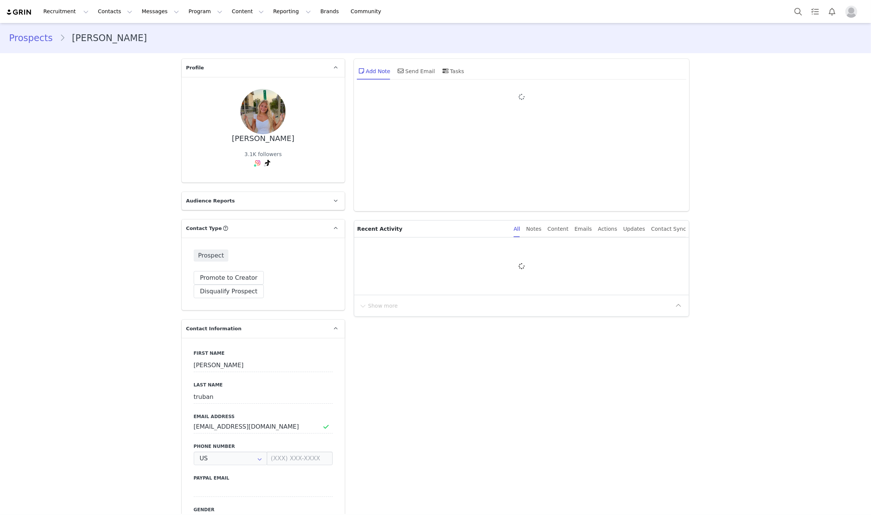
type input "+1 ([GEOGRAPHIC_DATA])"
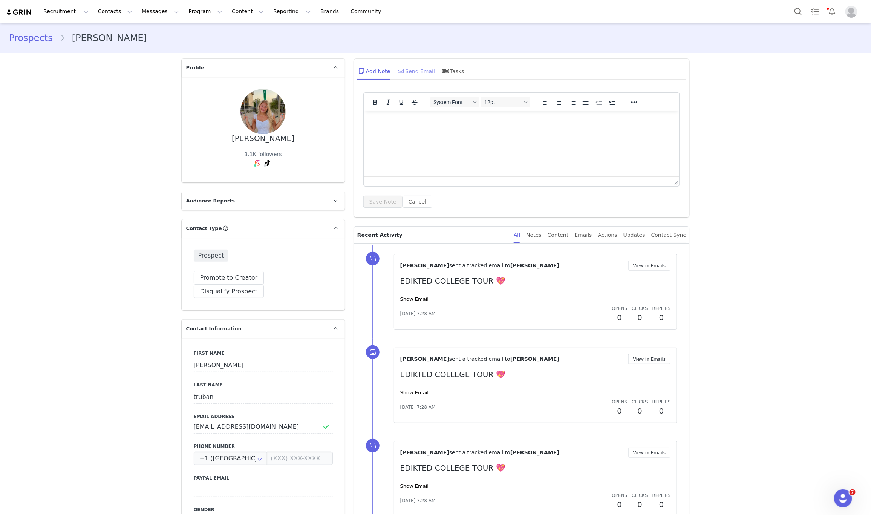
click at [405, 74] on div "Send Email" at bounding box center [416, 71] width 39 height 18
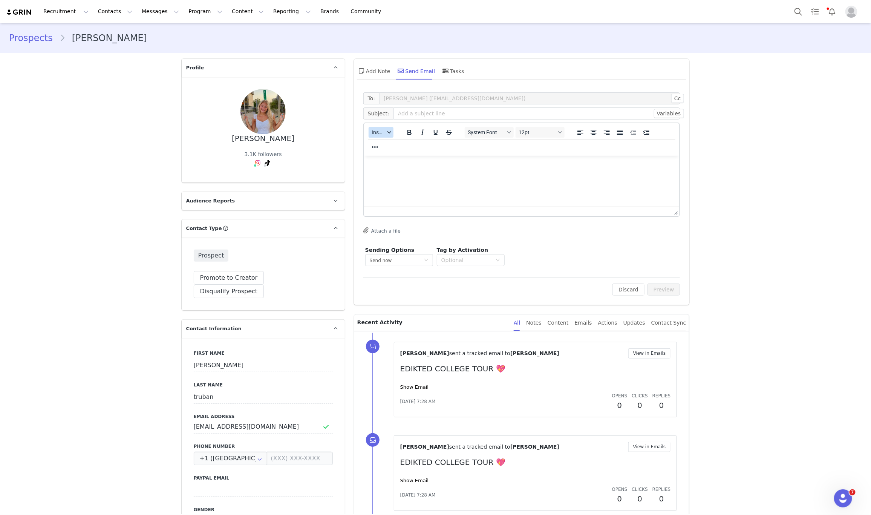
click at [377, 134] on span "Insert" at bounding box center [378, 132] width 13 height 6
click at [377, 144] on div "Insert Template" at bounding box center [405, 145] width 68 height 9
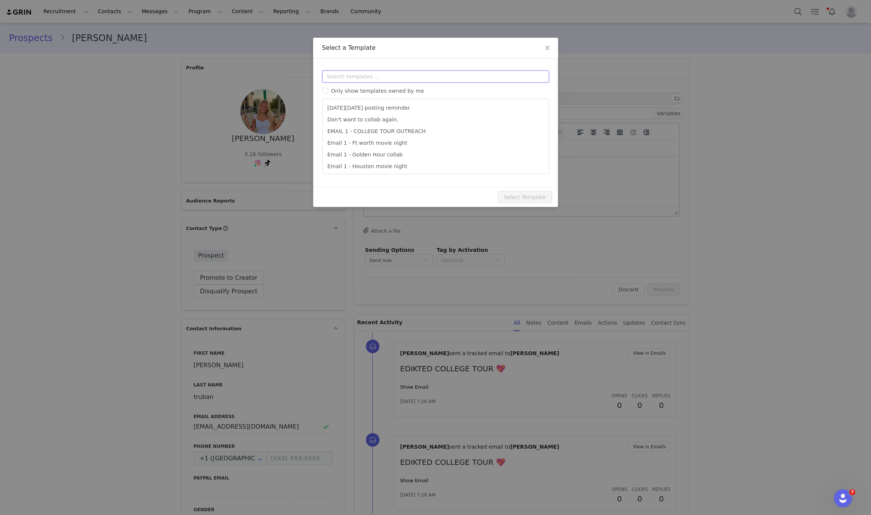
click at [404, 74] on input "text" at bounding box center [435, 77] width 227 height 12
click at [388, 127] on li "EMAIL 1 - COLLEGE TOUR OUTREACH" at bounding box center [436, 132] width 220 height 12
type input "EDIKTED COLLEGE TOUR 💖"
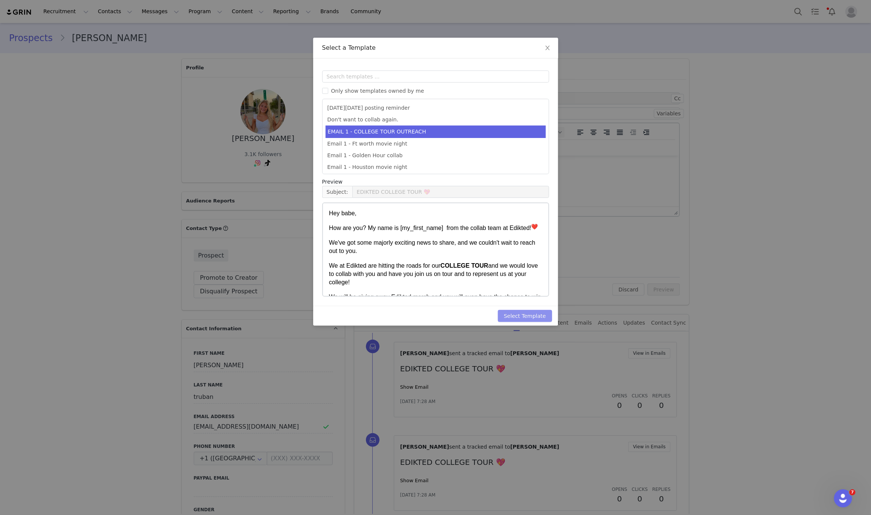
click at [547, 318] on button "Select Template" at bounding box center [525, 316] width 54 height 12
type input "EDIKTED COLLEGE TOUR 💖"
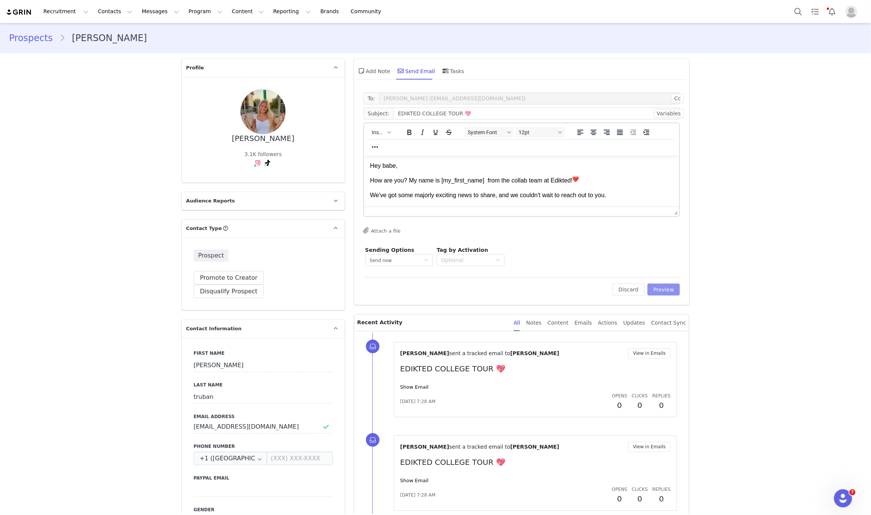
click at [656, 286] on button "Preview" at bounding box center [664, 290] width 33 height 12
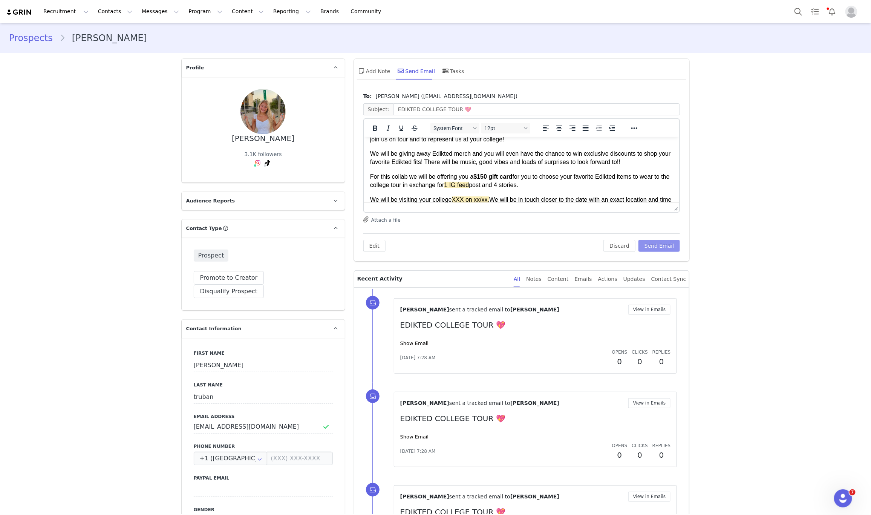
scroll to position [113, 0]
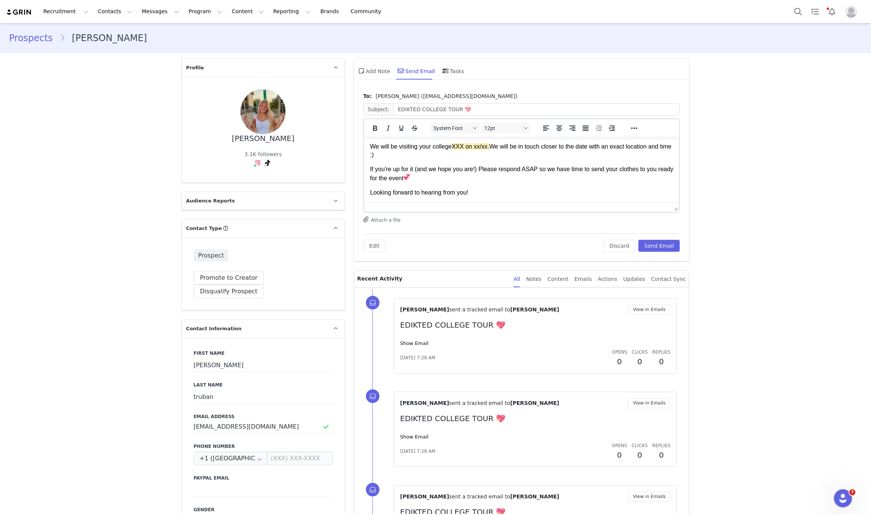
click at [452, 143] on p "We will be visiting your college XXX on xx/xx. We will be in touch closer to th…" at bounding box center [522, 150] width 304 height 17
click at [551, 146] on p "We will be visiting your college Virginia Tech on 10/21 XXX on xx/xx. We will b…" at bounding box center [522, 150] width 304 height 17
click at [650, 245] on button "Send Email" at bounding box center [660, 246] width 42 height 12
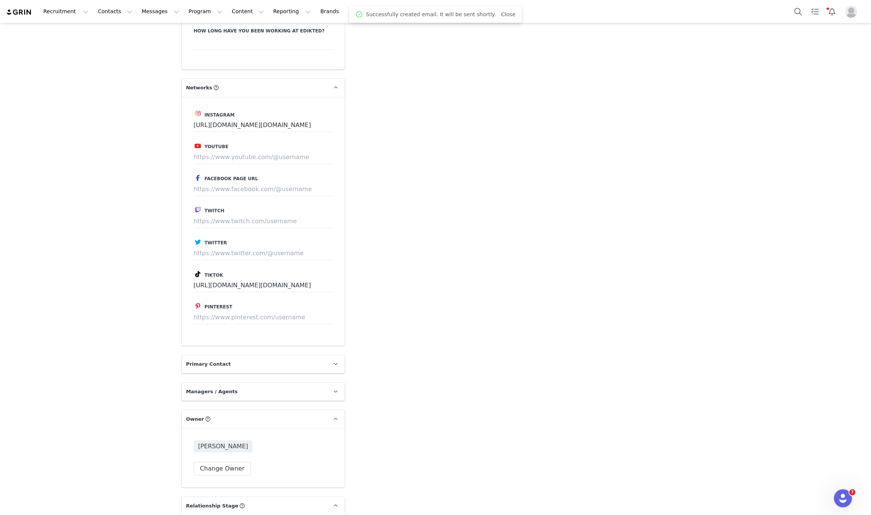
scroll to position [1712, 0]
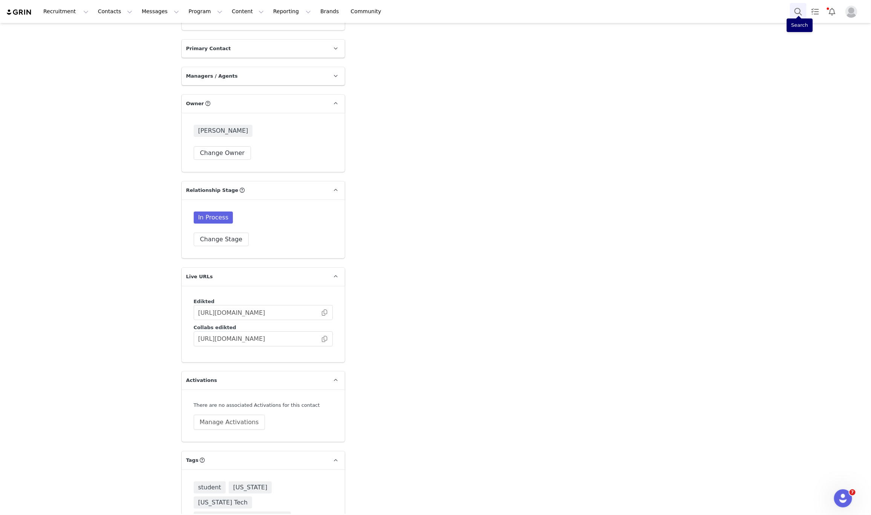
click at [795, 7] on button "Search" at bounding box center [798, 11] width 17 height 17
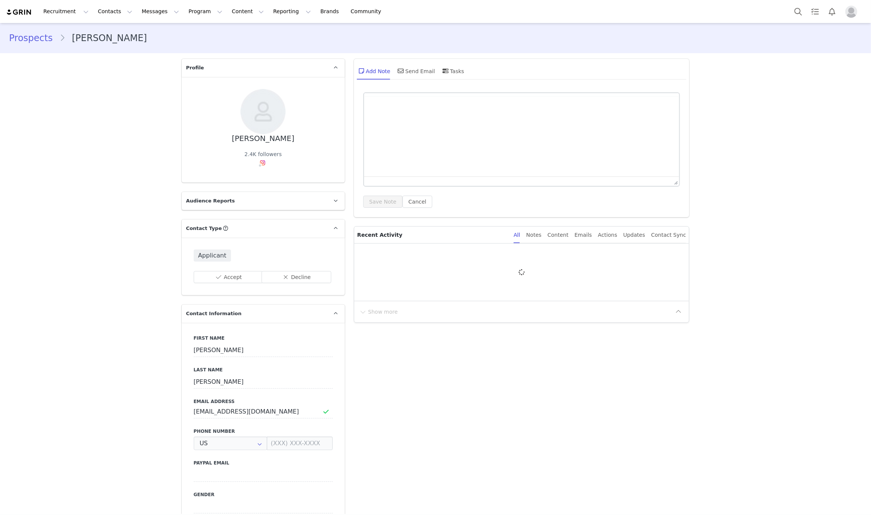
type input "+1 ([GEOGRAPHIC_DATA])"
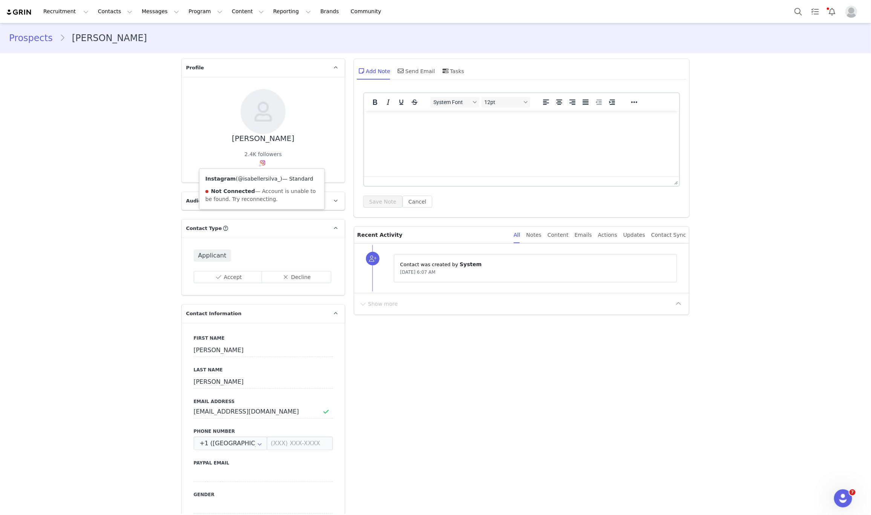
click at [258, 178] on link "@isabellersilva_" at bounding box center [259, 179] width 42 height 6
click at [790, 12] on div "Recruitment Recruitment Creator Search Curated Lists Landing Pages Web Extensio…" at bounding box center [435, 11] width 871 height 23
click at [794, 11] on button "Search" at bounding box center [798, 11] width 17 height 17
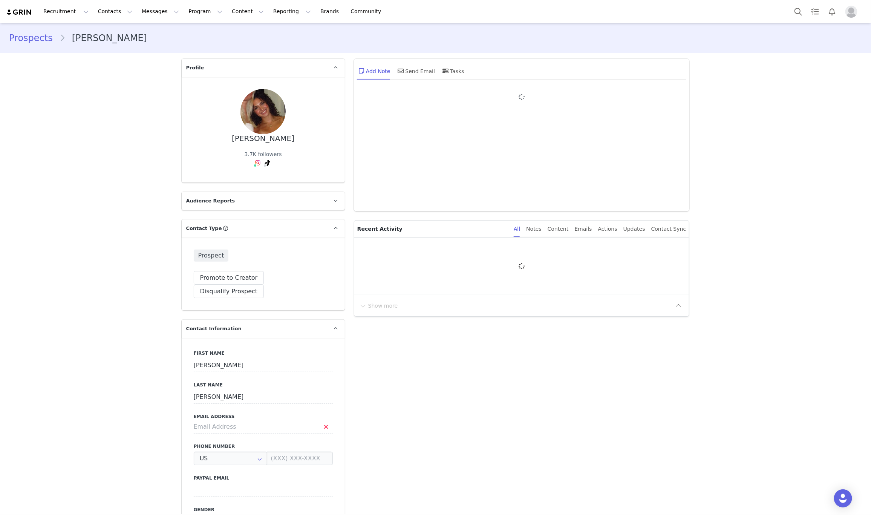
type input "+1 ([GEOGRAPHIC_DATA])"
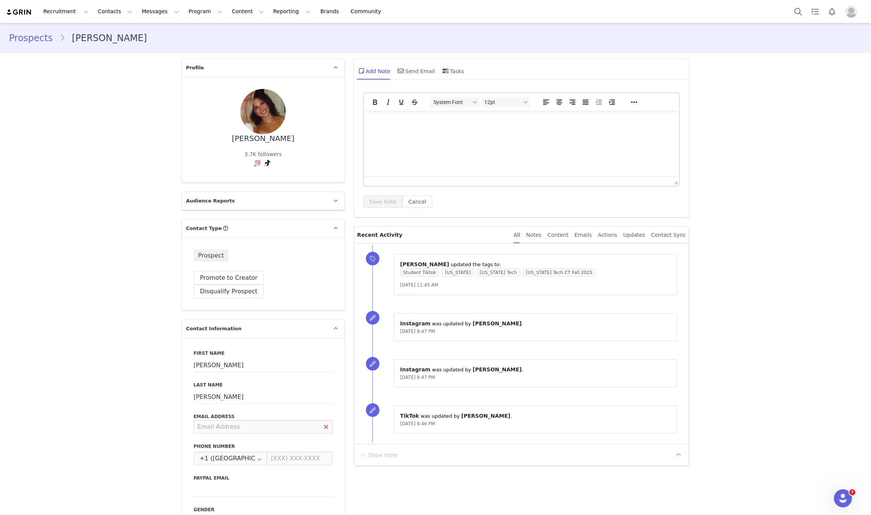
click at [253, 420] on input at bounding box center [263, 427] width 139 height 14
type input "izzysilva2005@gmail.com"
click at [33, 494] on button "Save" at bounding box center [37, 497] width 40 height 21
click at [417, 68] on div "Send Email" at bounding box center [416, 71] width 39 height 18
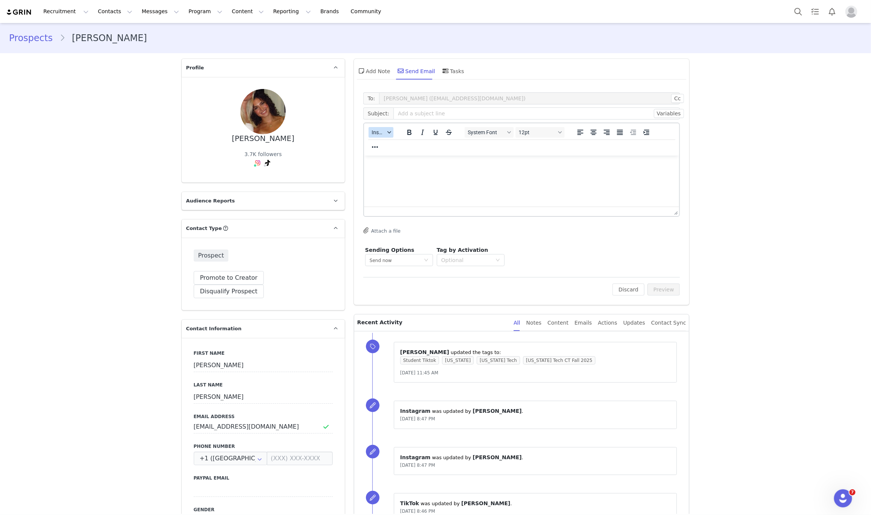
click at [374, 128] on button "Insert" at bounding box center [381, 132] width 25 height 11
click at [380, 142] on div "Insert Template" at bounding box center [405, 145] width 68 height 9
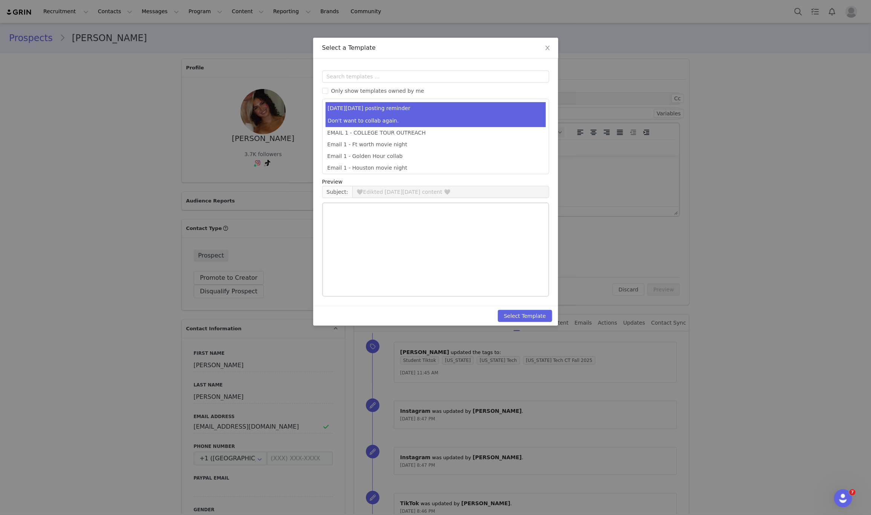
click at [396, 126] on ul "[DATE][DATE] posting reminder Don't want to collab again. EMAIL 1 - COLLEGE TOU…" at bounding box center [435, 136] width 227 height 75
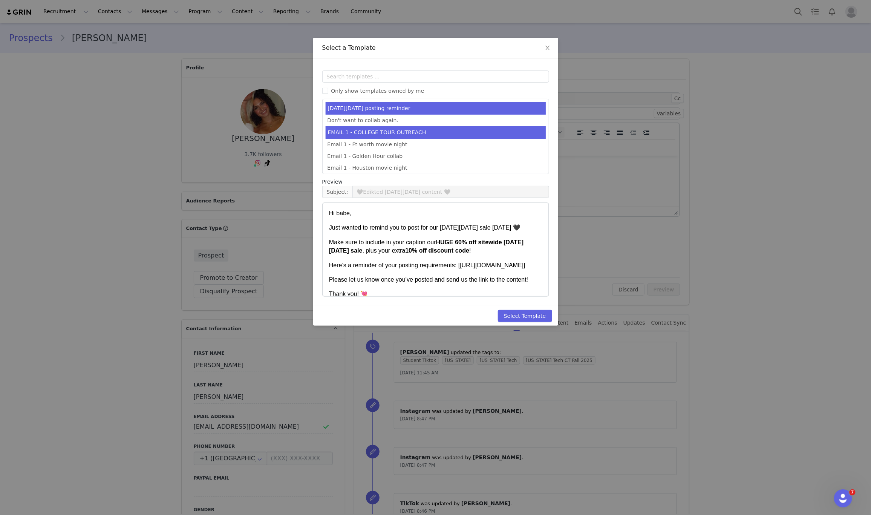
click at [408, 132] on li "EMAIL 1 - COLLEGE TOUR OUTREACH" at bounding box center [436, 132] width 220 height 12
type input "EDIKTED COLLEGE TOUR 💖"
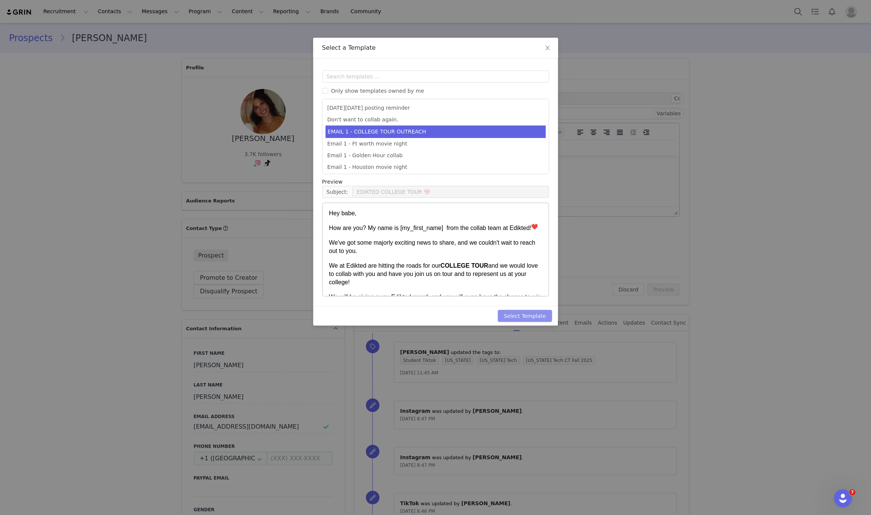
click at [530, 314] on button "Select Template" at bounding box center [525, 316] width 54 height 12
type input "EDIKTED COLLEGE TOUR 💖"
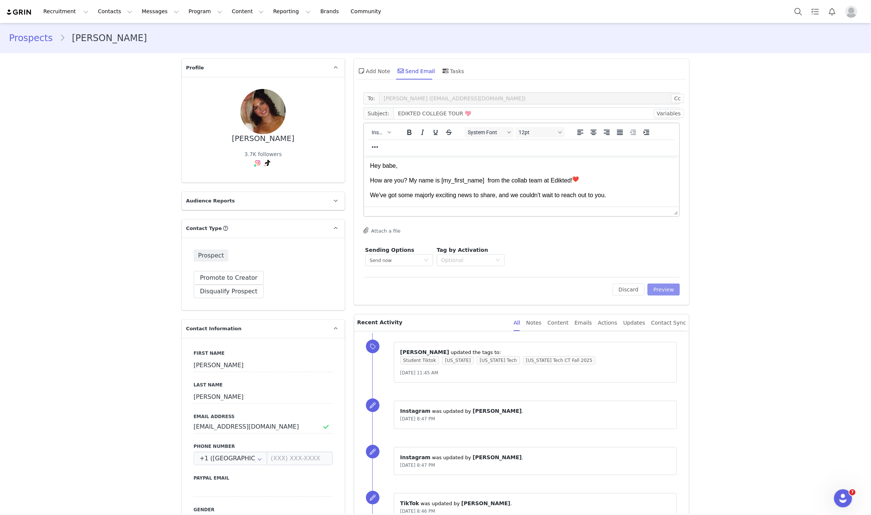
click at [657, 286] on button "Preview" at bounding box center [664, 290] width 33 height 12
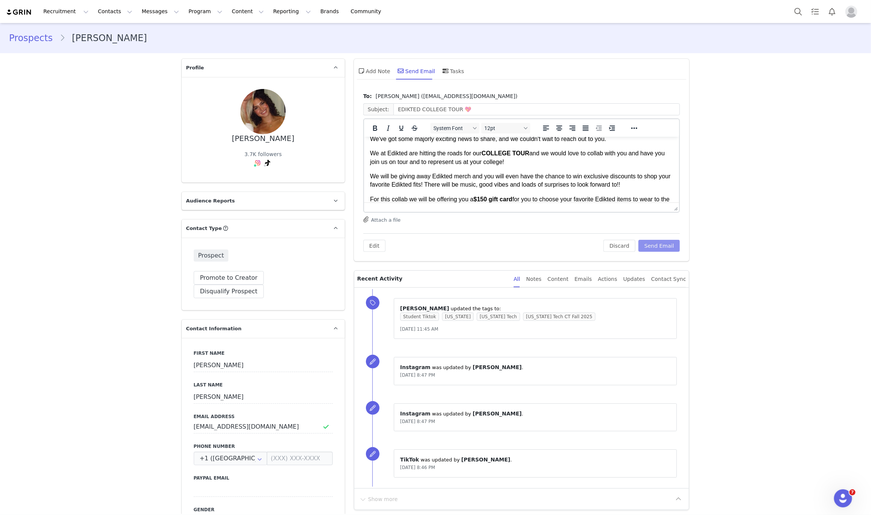
scroll to position [57, 0]
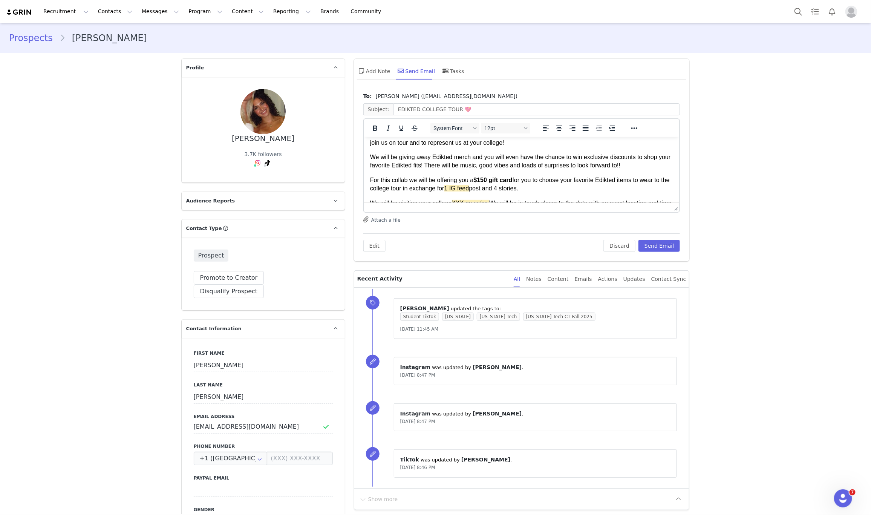
click at [469, 185] on span "1 IG feed" at bounding box center [456, 188] width 25 height 6
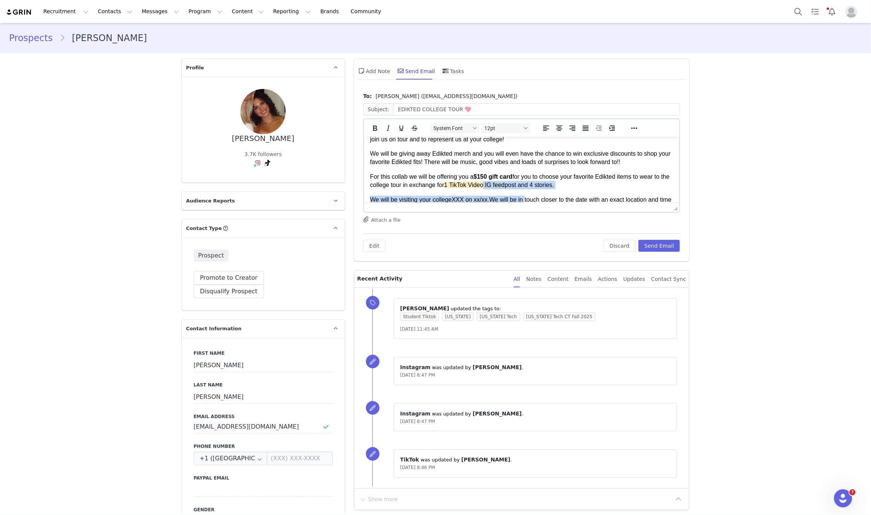
scroll to position [60, 0]
drag, startPoint x: 501, startPoint y: 189, endPoint x: 535, endPoint y: 184, distance: 33.9
click at [535, 184] on p "For this collab we will be offering you a $150 gift card for you to choose your…" at bounding box center [522, 180] width 304 height 17
click at [518, 183] on p "For this collab we will be offering you a $150 gift card for you to choose your…" at bounding box center [522, 180] width 304 height 17
drag, startPoint x: 505, startPoint y: 186, endPoint x: 463, endPoint y: 183, distance: 42.3
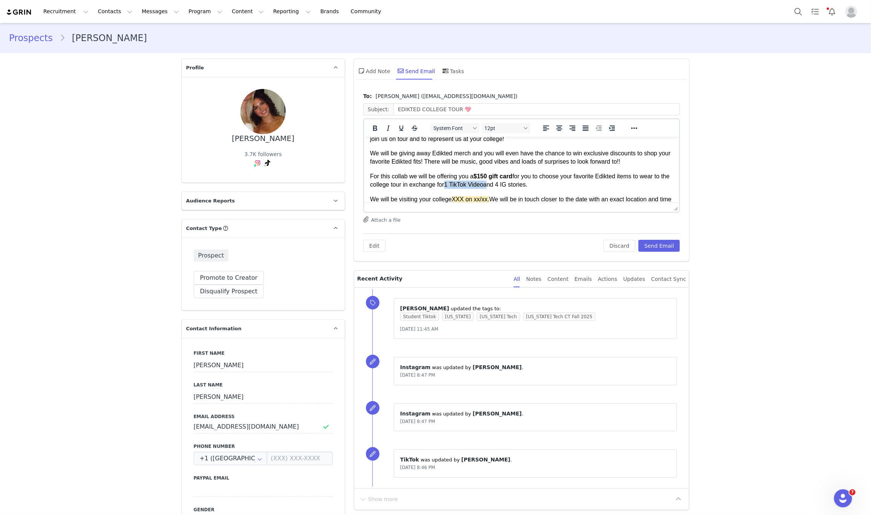
click at [463, 183] on p "For this collab we will be offering you a $150 gift card for you to choose your…" at bounding box center [522, 180] width 304 height 17
click at [630, 126] on icon "Reveal or hide additional toolbar items" at bounding box center [634, 128] width 9 height 9
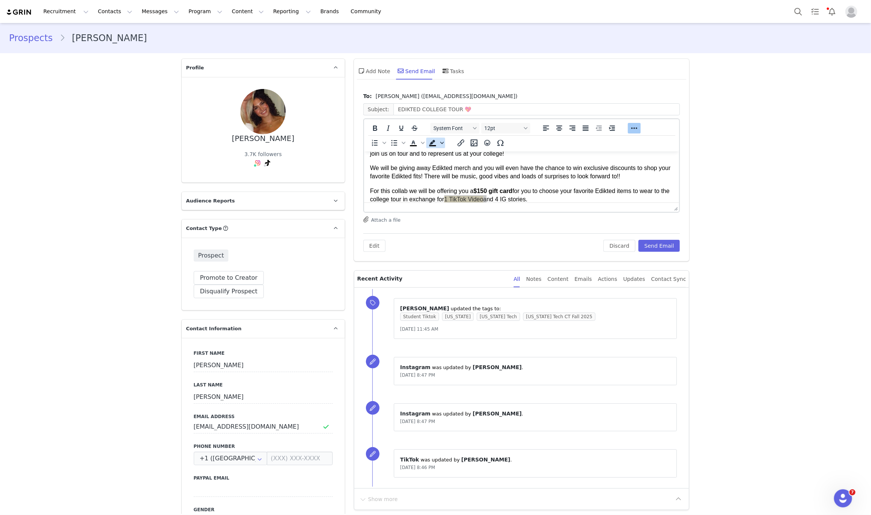
click at [440, 141] on icon "Background color" at bounding box center [442, 143] width 4 height 4
click at [460, 198] on icon at bounding box center [462, 199] width 7 height 7
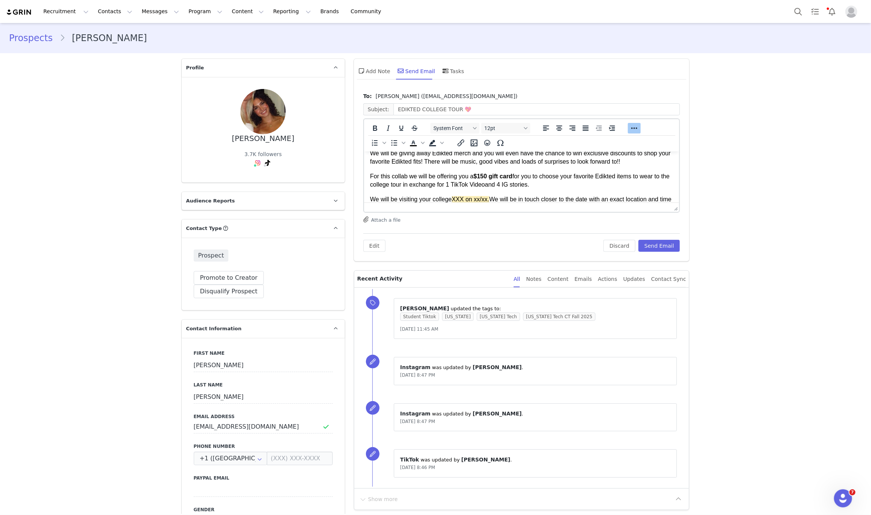
scroll to position [118, 0]
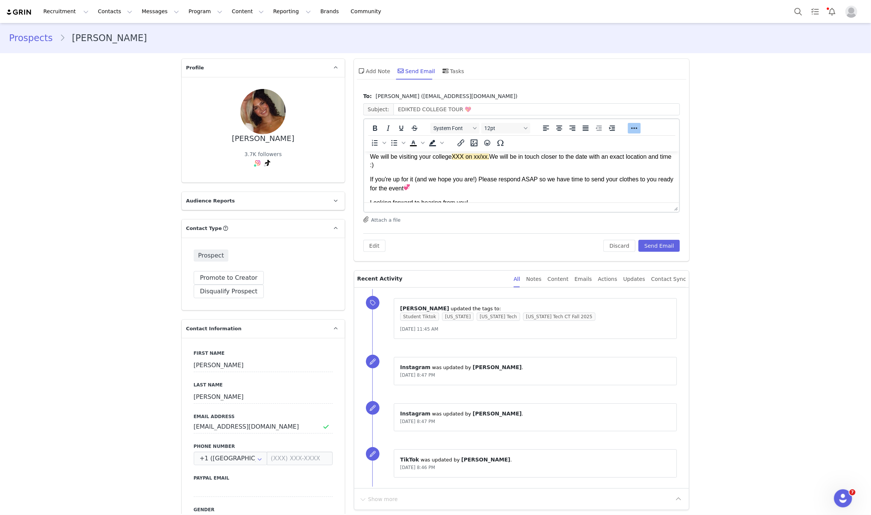
click at [451, 153] on p "We will be visiting your college XXX on xx/xx. We will be in touch closer to th…" at bounding box center [522, 160] width 304 height 17
click at [552, 152] on p "We will be visiting your college Virginia Tech on 10/21 XXX on xx/xx. We will b…" at bounding box center [522, 160] width 304 height 17
click at [659, 236] on div "Edit Discard Send Email" at bounding box center [521, 242] width 317 height 18
click at [662, 247] on button "Send Email" at bounding box center [660, 246] width 42 height 12
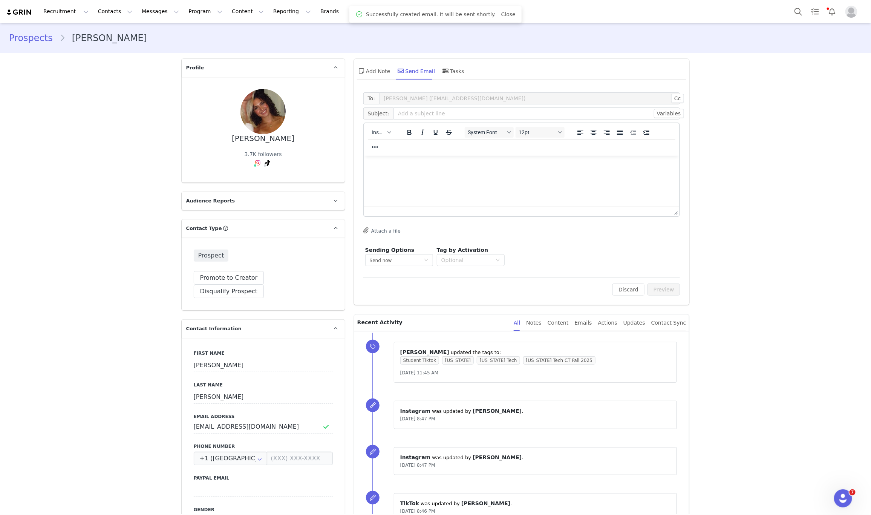
scroll to position [0, 0]
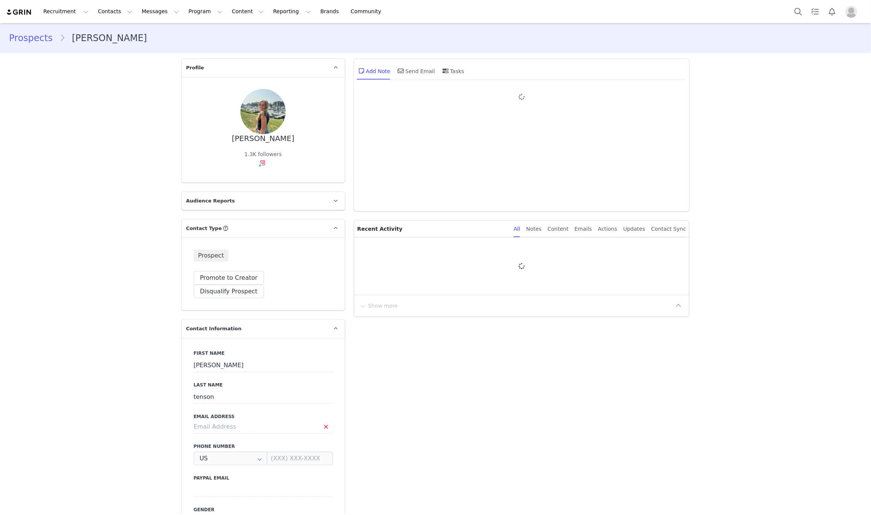
type input "+1 ([GEOGRAPHIC_DATA])"
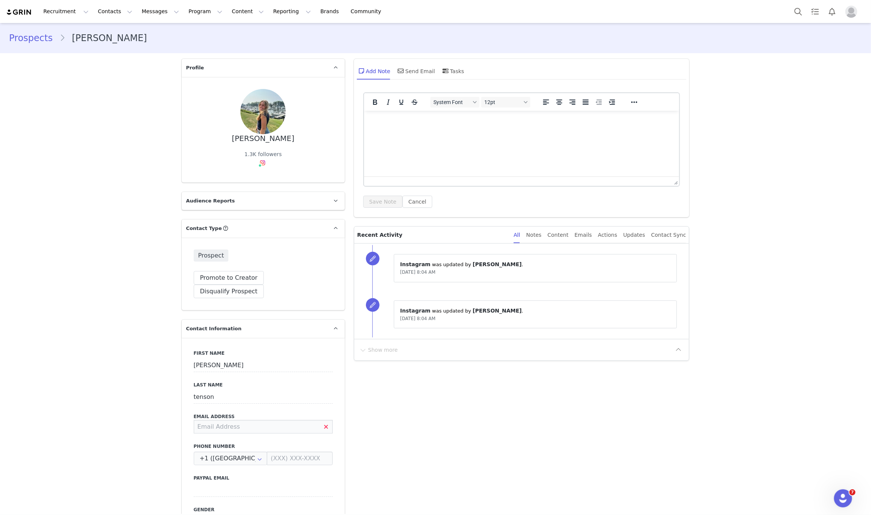
click at [282, 413] on div "Email Address" at bounding box center [263, 423] width 139 height 20
type input "tenson.hannah@icloud.com"
click at [37, 496] on button "Save" at bounding box center [37, 497] width 40 height 21
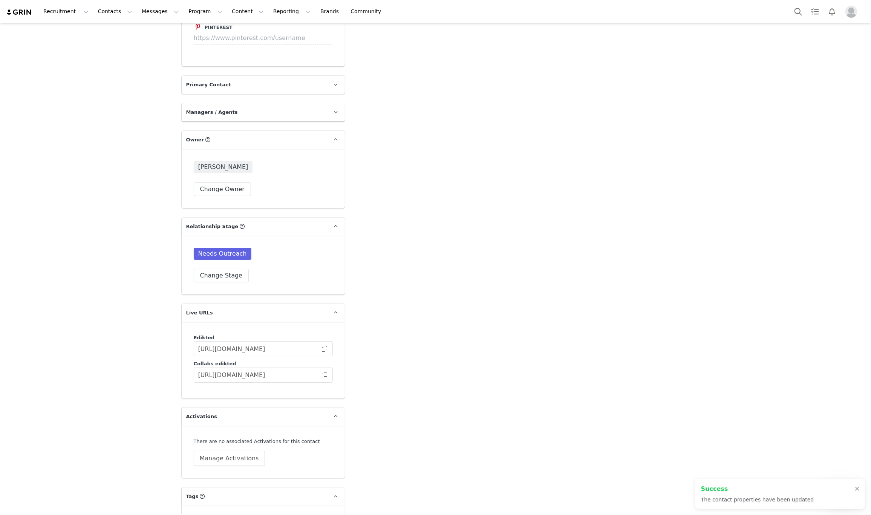
scroll to position [1712, 0]
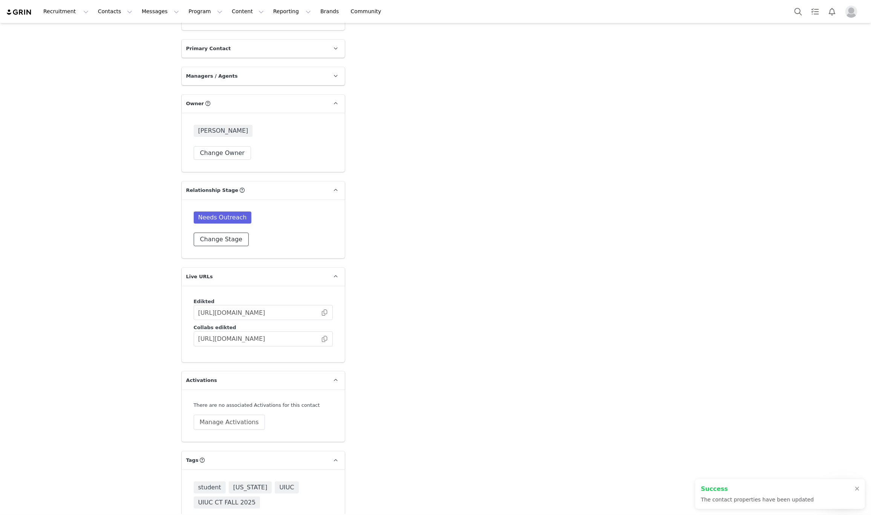
click at [203, 233] on button "Change Stage" at bounding box center [221, 240] width 55 height 14
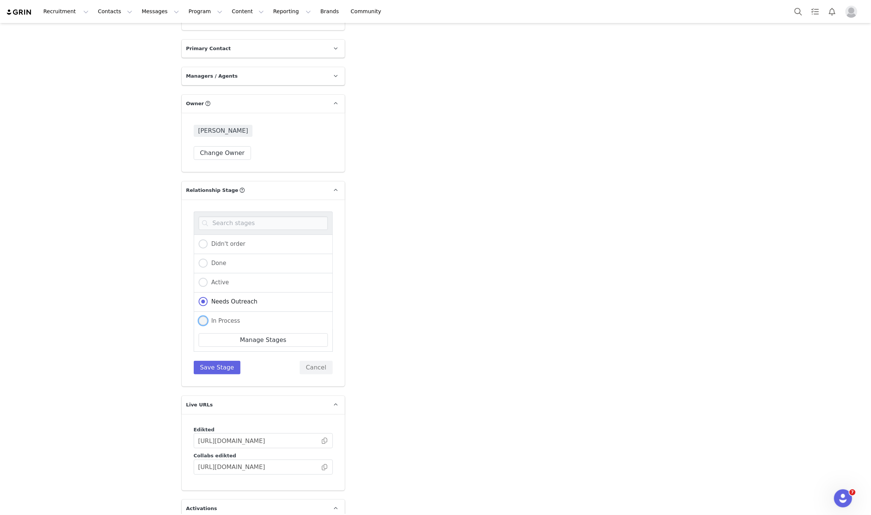
click at [201, 316] on span at bounding box center [203, 320] width 9 height 9
click at [201, 316] on input "In Process" at bounding box center [203, 321] width 9 height 10
radio input "true"
radio input "false"
radio input "true"
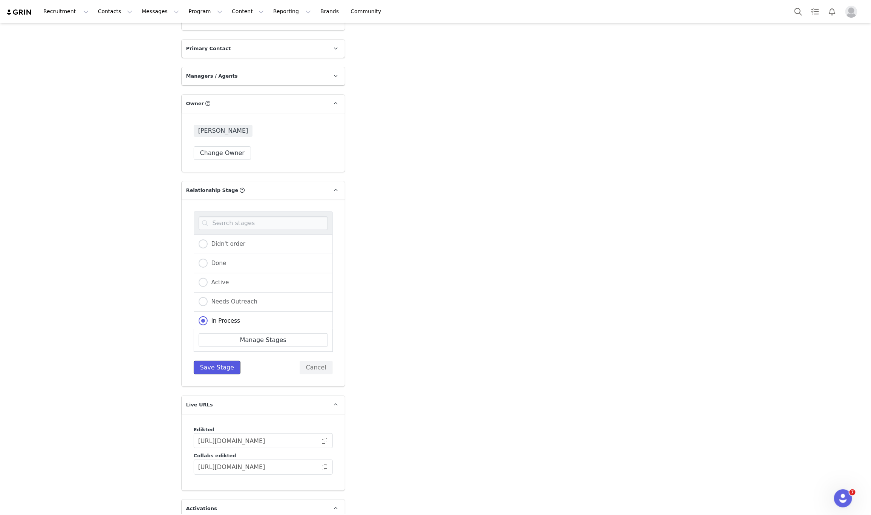
click at [197, 361] on button "Save Stage" at bounding box center [217, 368] width 47 height 14
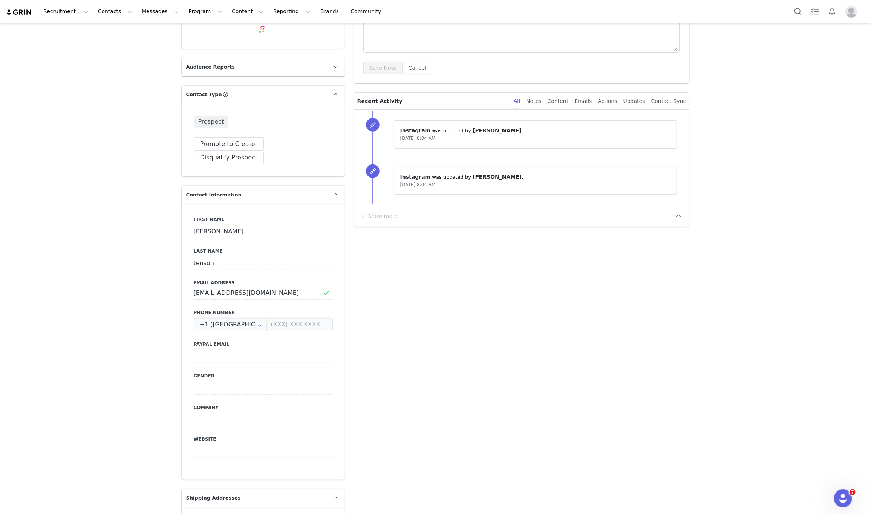
scroll to position [0, 0]
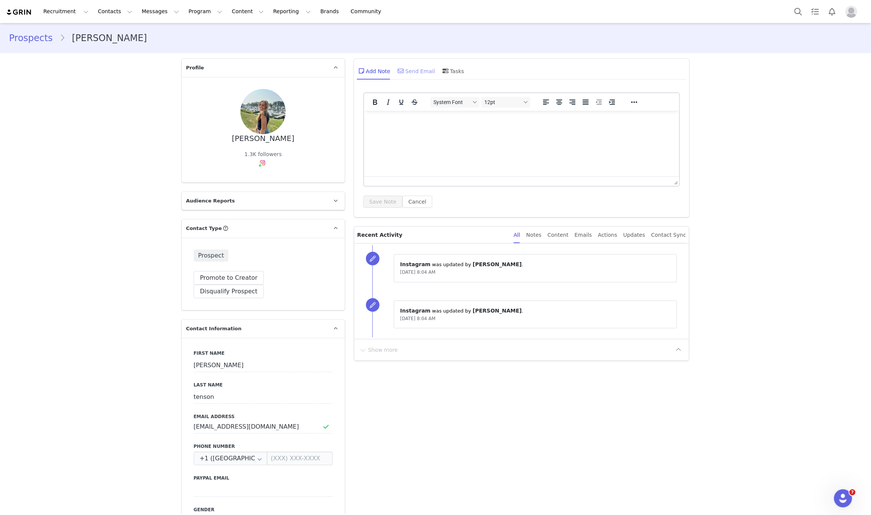
click at [403, 67] on div "Send Email" at bounding box center [416, 71] width 39 height 18
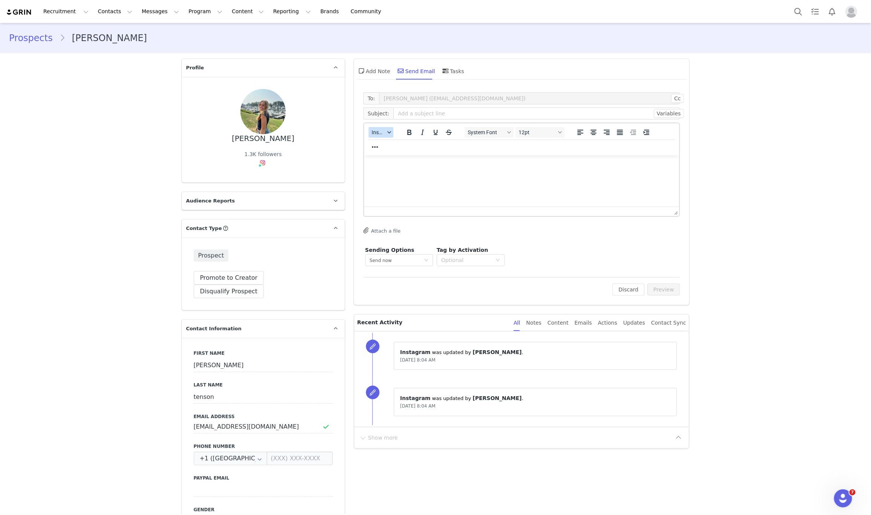
click at [369, 132] on button "Insert" at bounding box center [381, 132] width 25 height 11
click at [375, 140] on div "Insert Template" at bounding box center [403, 145] width 75 height 12
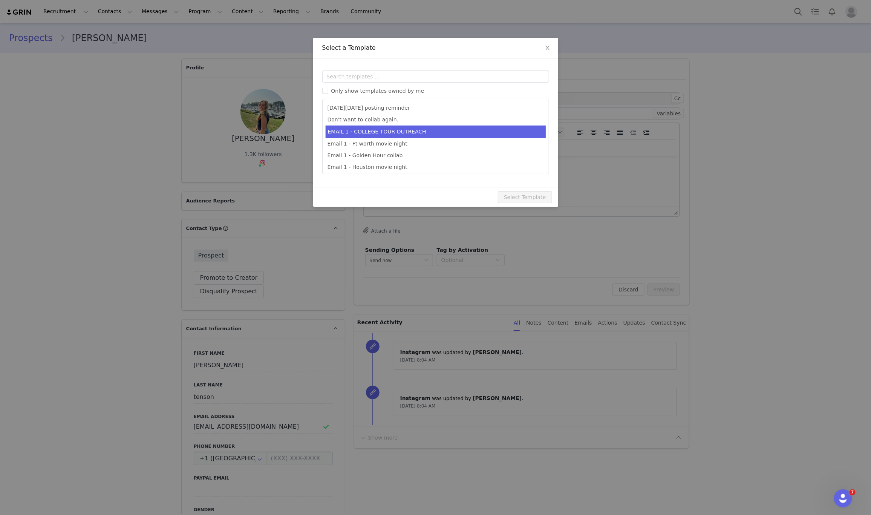
click at [379, 127] on li "EMAIL 1 - COLLEGE TOUR OUTREACH" at bounding box center [436, 132] width 220 height 12
type input "EDIKTED COLLEGE TOUR 💖"
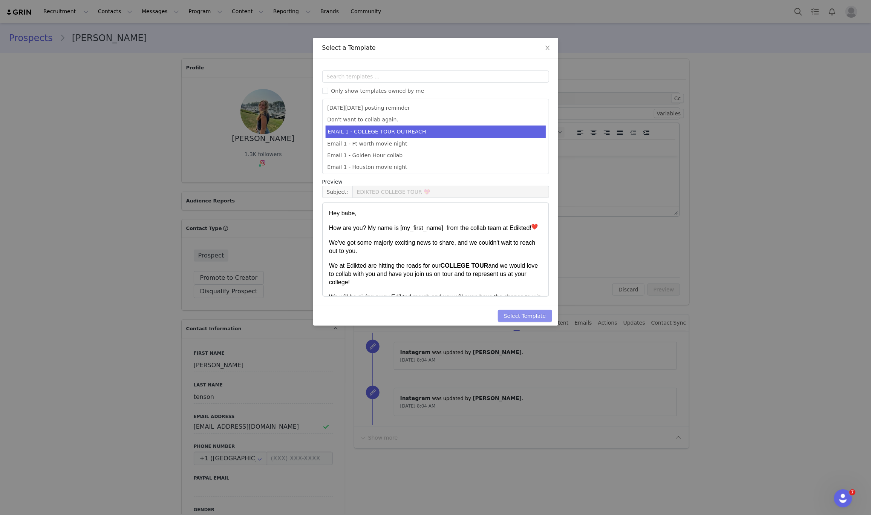
click at [527, 317] on button "Select Template" at bounding box center [525, 316] width 54 height 12
type input "EDIKTED COLLEGE TOUR 💖"
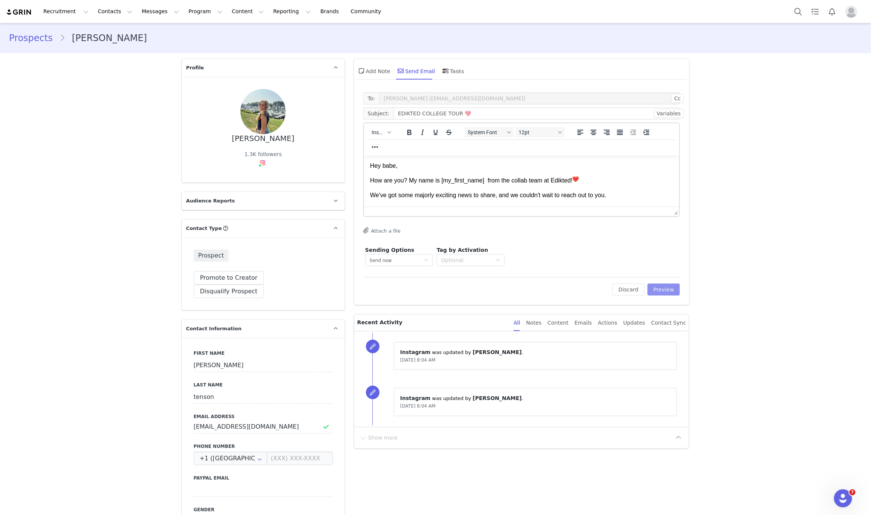
click at [666, 288] on button "Preview" at bounding box center [664, 290] width 33 height 12
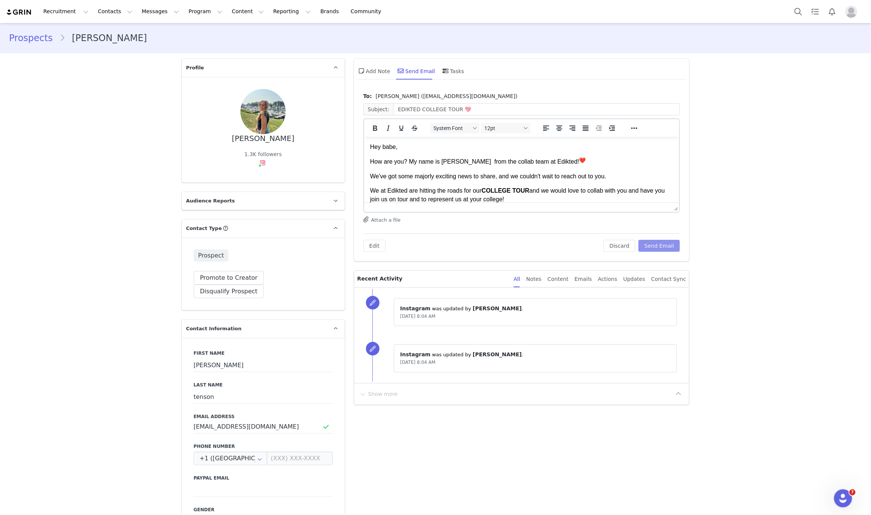
scroll to position [57, 0]
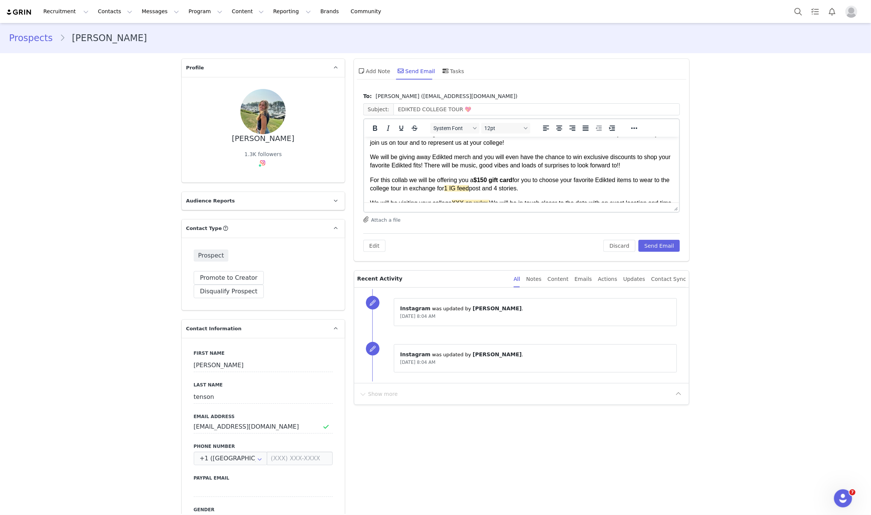
click at [452, 199] on p "We will be visiting your college XXX on xx/xx. We will be in touch closer to th…" at bounding box center [522, 207] width 304 height 17
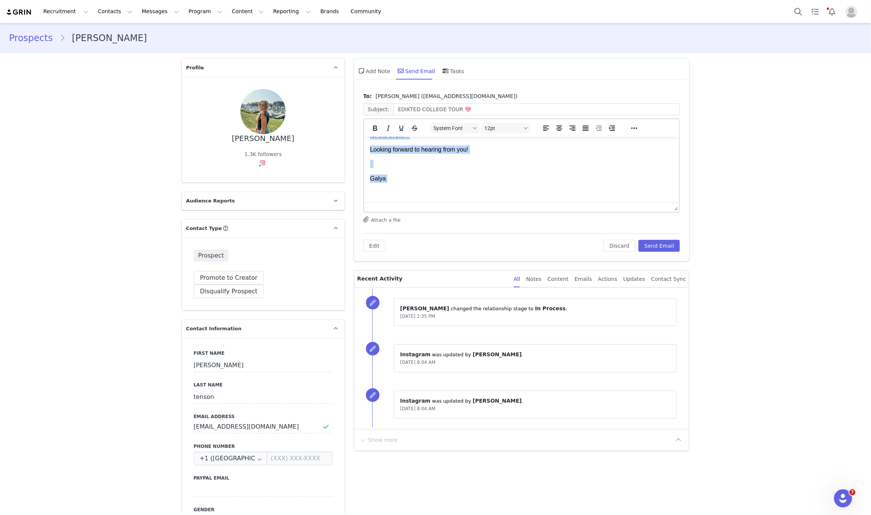
drag, startPoint x: 494, startPoint y: 197, endPoint x: 507, endPoint y: 196, distance: 13.6
click at [507, 196] on body "Hey babe, How are you? My name is Galya from the collab team at Edikted! We've …" at bounding box center [522, 91] width 304 height 211
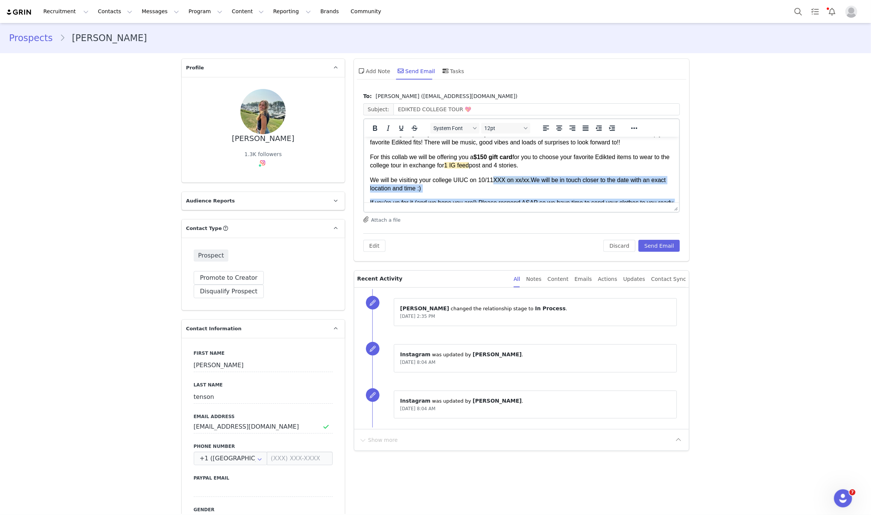
scroll to position [100, 0]
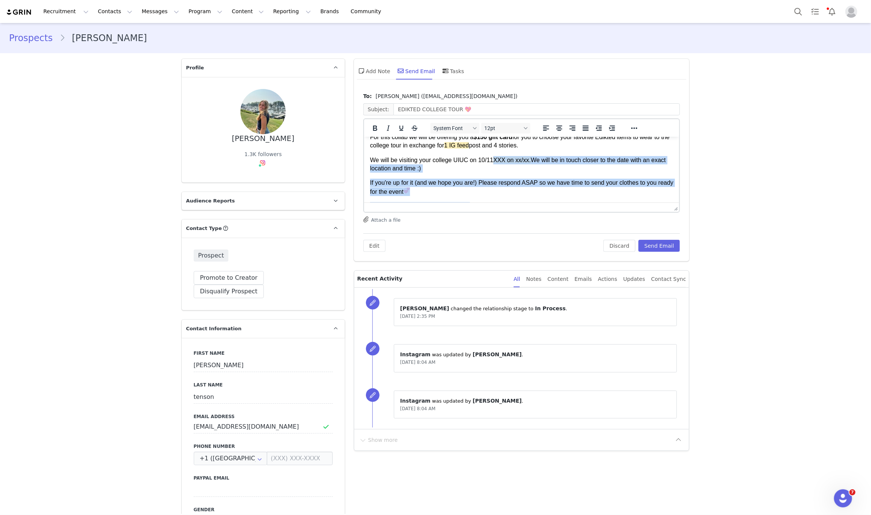
click at [528, 159] on span "XXX on xx/xx." at bounding box center [512, 159] width 38 height 6
click at [531, 158] on p "We will be visiting your college UIUC on 10/11 XXX on xx/xx. We will be in touc…" at bounding box center [522, 164] width 304 height 17
click at [532, 158] on p "We will be visiting your college UIUC on 10/11 XXX on xx/xx. We will be in touc…" at bounding box center [522, 164] width 304 height 17
drag, startPoint x: 545, startPoint y: 183, endPoint x: 528, endPoint y: 154, distance: 34.0
click at [528, 154] on body "Hey babe, How are you? My name is Galya from the collab team at Edikted! We've …" at bounding box center [522, 148] width 304 height 211
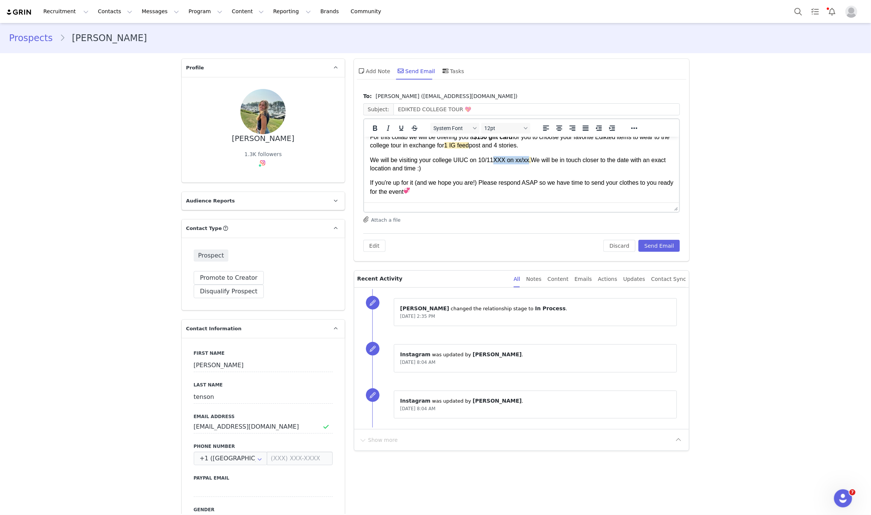
click at [529, 156] on span "XXX on xx/xx." at bounding box center [512, 159] width 38 height 6
click at [469, 145] on span "1 IG feed" at bounding box center [456, 145] width 25 height 6
click at [478, 144] on body "Hey babe, How are you? My name is Galya from the collab team at Edikted! We've …" at bounding box center [522, 148] width 304 height 211
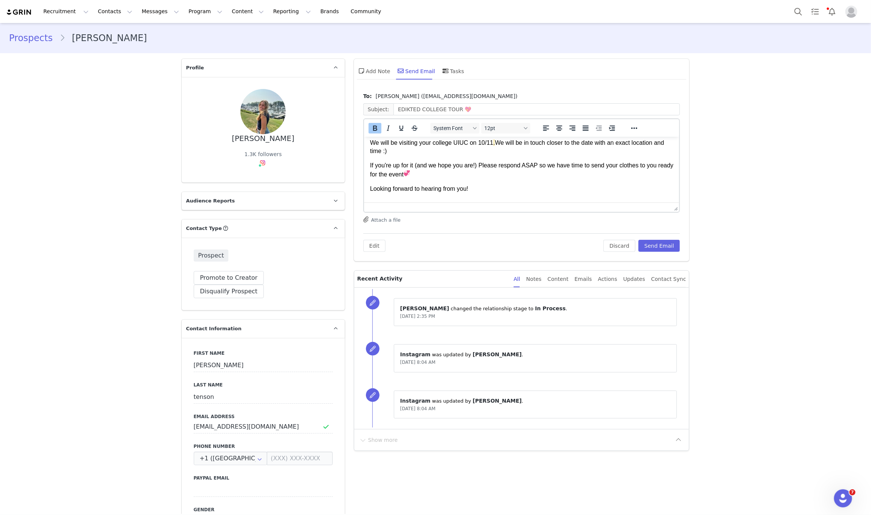
scroll to position [156, 0]
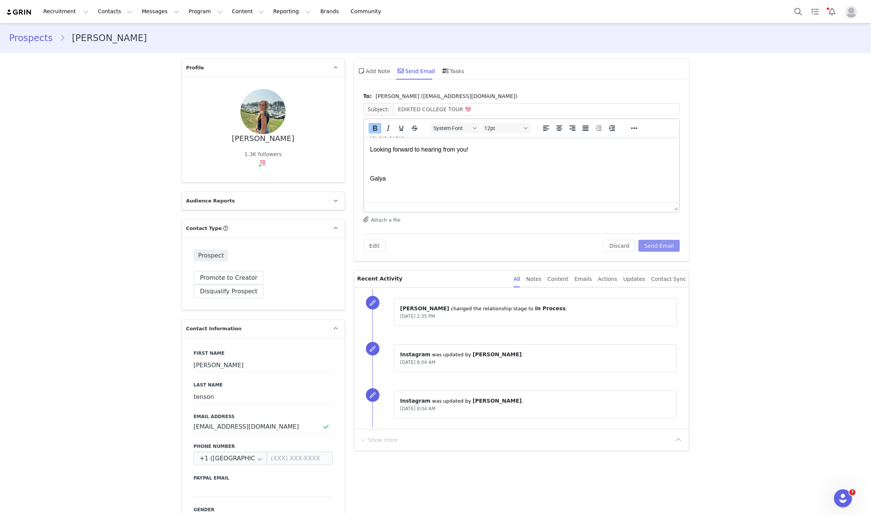
click at [652, 241] on button "Send Email" at bounding box center [660, 246] width 42 height 12
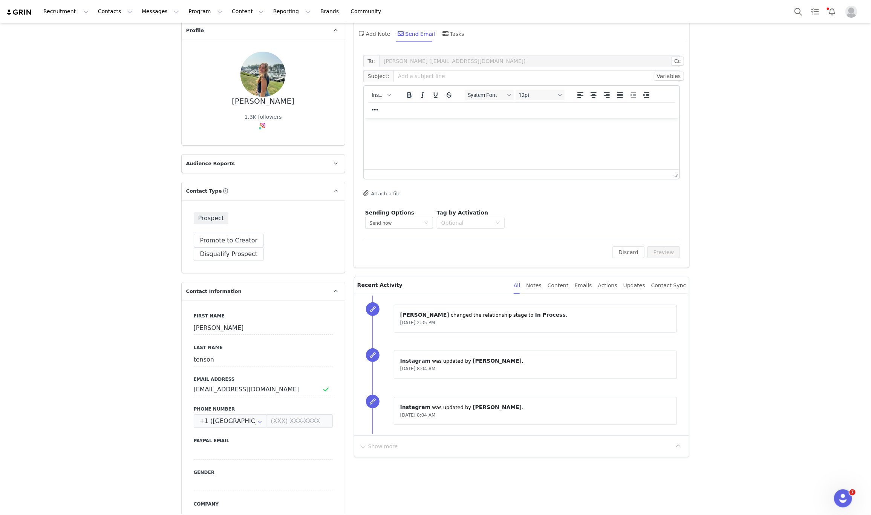
scroll to position [113, 0]
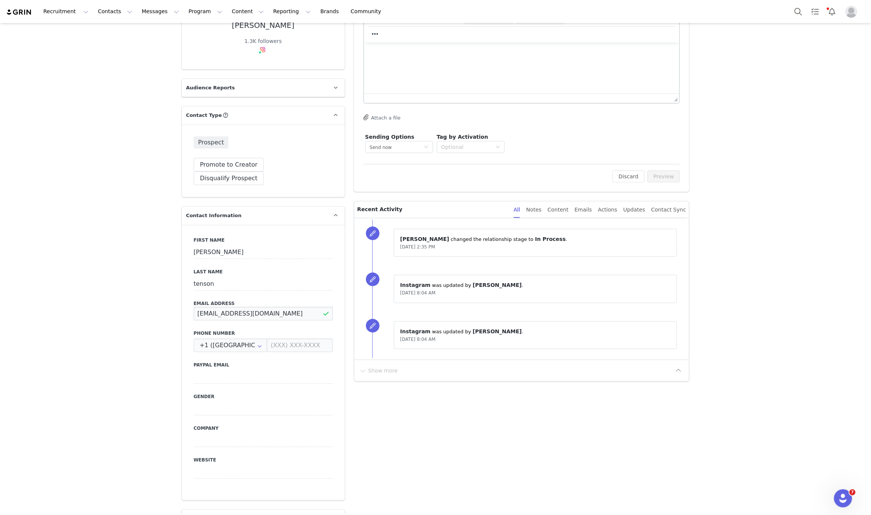
click at [230, 307] on input "tenson.hannah@icloud.com" at bounding box center [263, 314] width 139 height 14
type input "tenson.hanna@icloud.com"
click at [35, 494] on button "Save" at bounding box center [37, 497] width 40 height 21
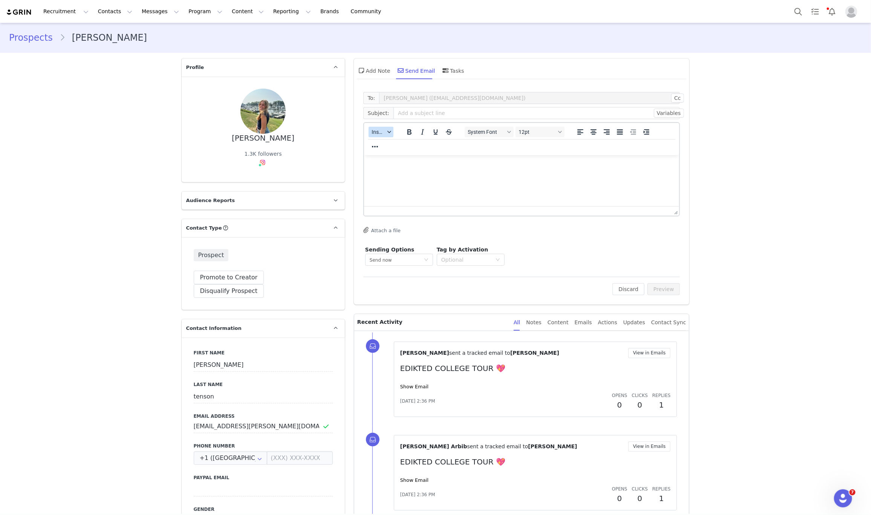
scroll to position [0, 0]
click at [380, 134] on span "Insert" at bounding box center [378, 132] width 13 height 6
click at [385, 142] on div "Insert Template" at bounding box center [405, 145] width 68 height 9
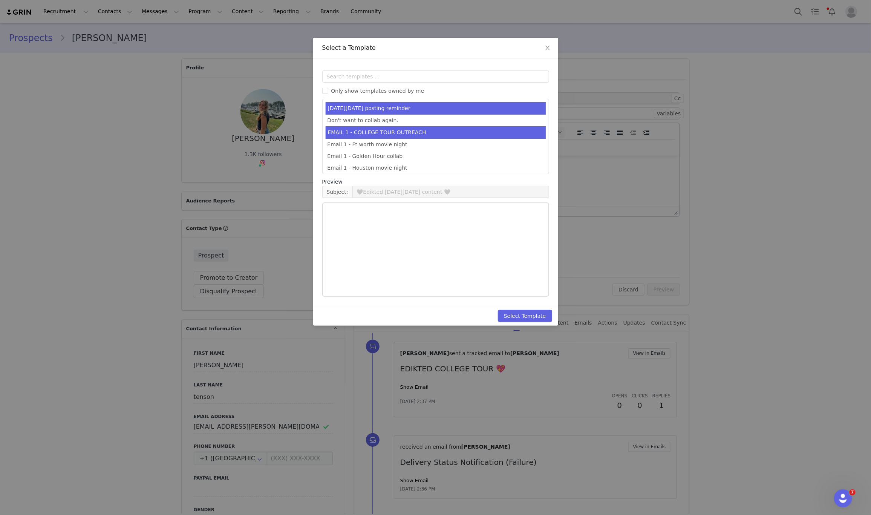
click at [386, 126] on ul "[DATE][DATE] posting reminder Don't want to collab again. EMAIL 1 - COLLEGE TOU…" at bounding box center [435, 136] width 227 height 75
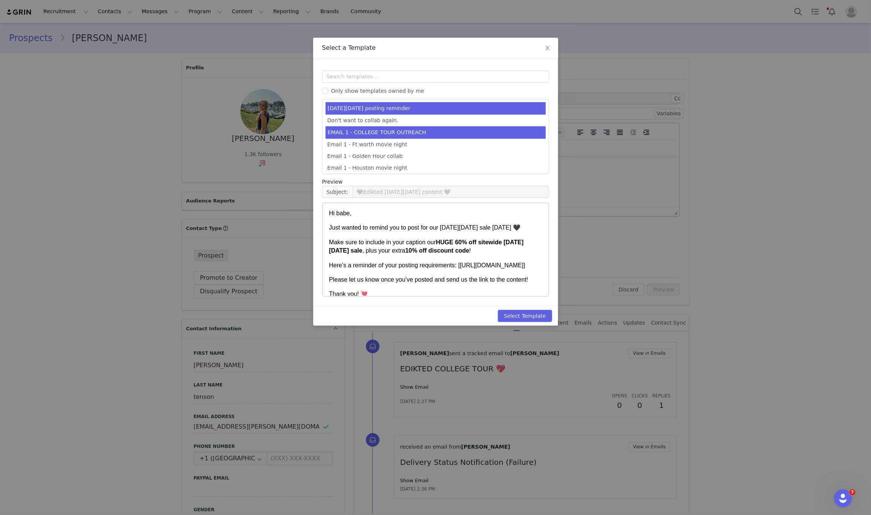
click at [386, 128] on li "EMAIL 1 - COLLEGE TOUR OUTREACH" at bounding box center [436, 132] width 220 height 12
type input "EDIKTED COLLEGE TOUR 💖"
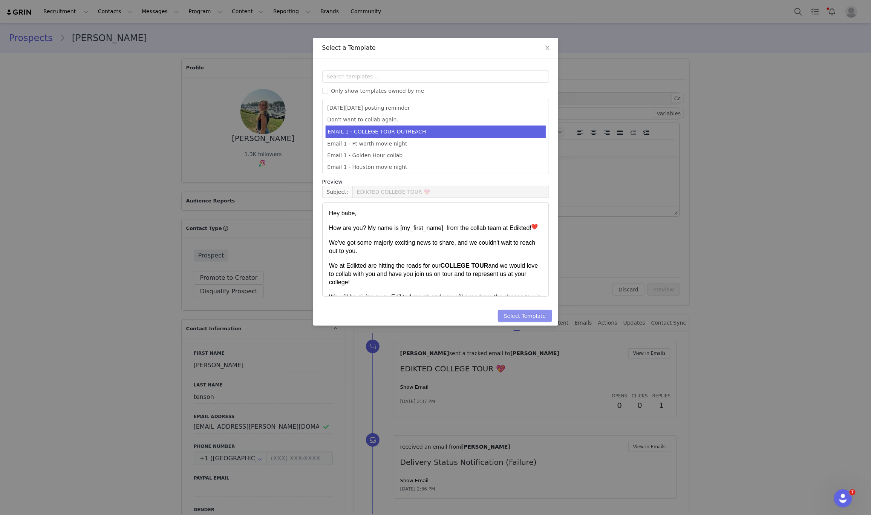
click at [527, 316] on button "Select Template" at bounding box center [525, 316] width 54 height 12
type input "EDIKTED COLLEGE TOUR 💖"
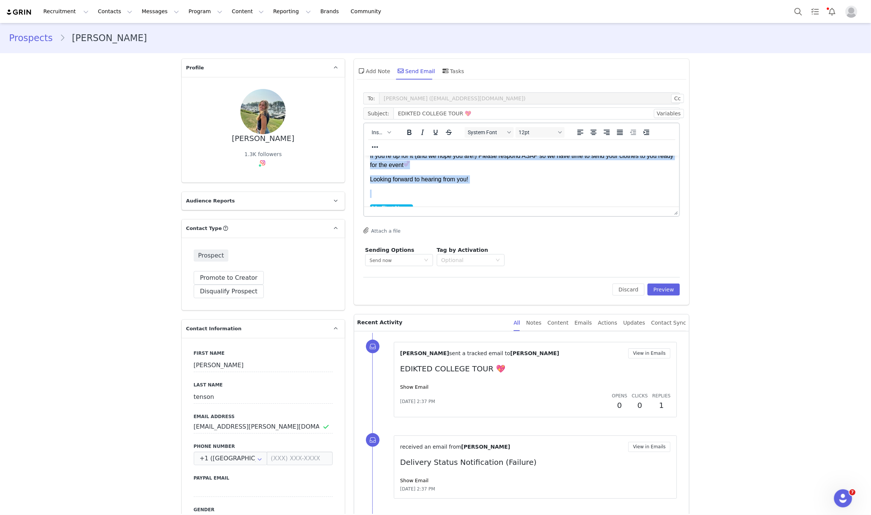
scroll to position [171, 0]
drag, startPoint x: 370, startPoint y: 164, endPoint x: 803, endPoint y: 407, distance: 496.5
click at [443, 207] on html "Hey babe, How are you? My name is My First Name from the collab team at Edikted…" at bounding box center [522, 96] width 316 height 223
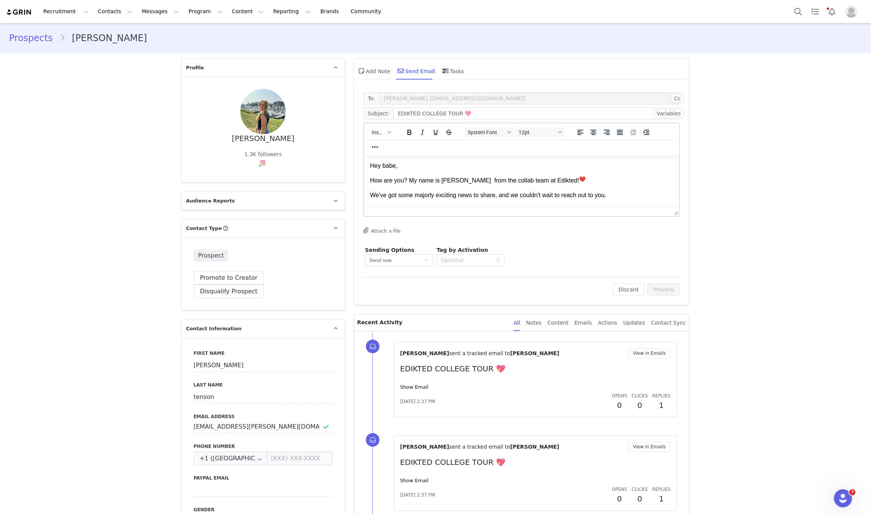
scroll to position [150, 0]
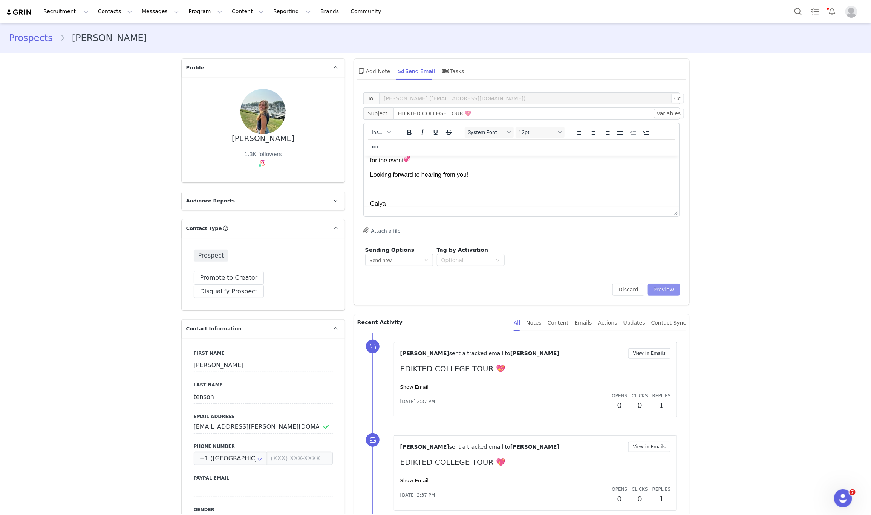
click at [650, 290] on button "Preview" at bounding box center [664, 290] width 33 height 12
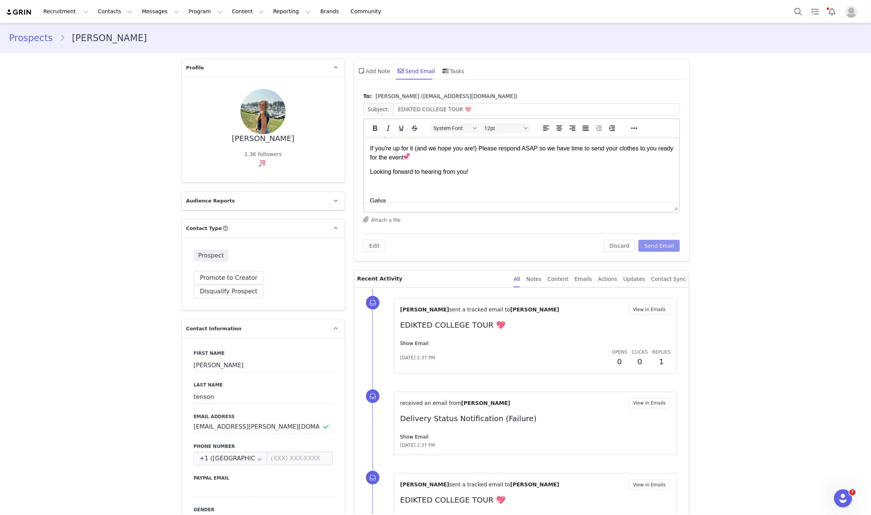
scroll to position [85, 0]
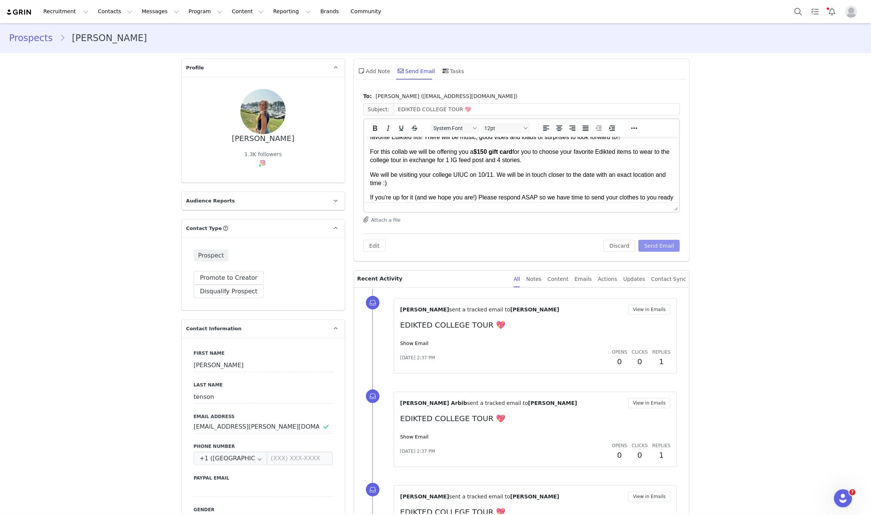
click at [655, 252] on button "Send Email" at bounding box center [660, 246] width 42 height 12
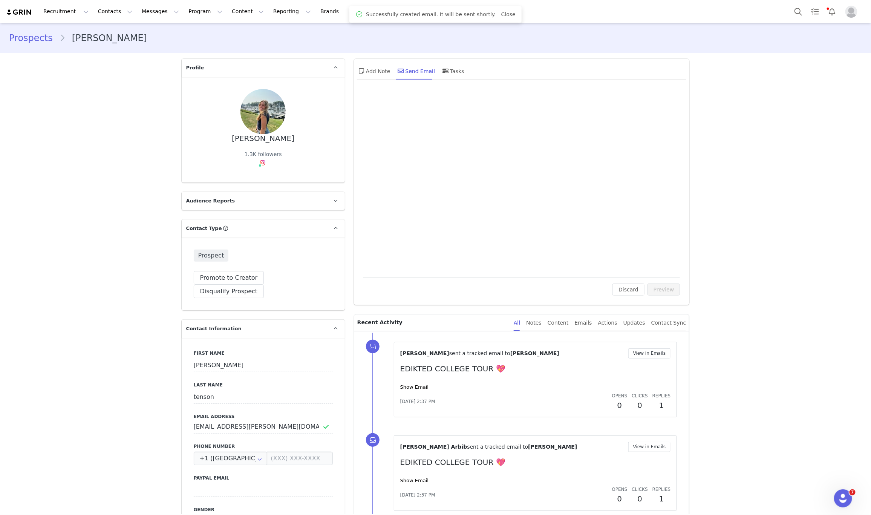
scroll to position [0, 0]
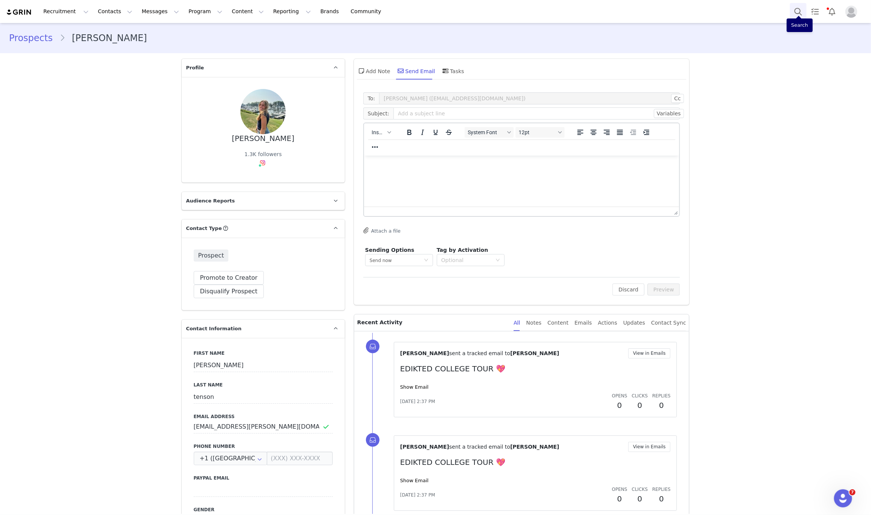
click at [795, 8] on button "Search" at bounding box center [798, 11] width 17 height 17
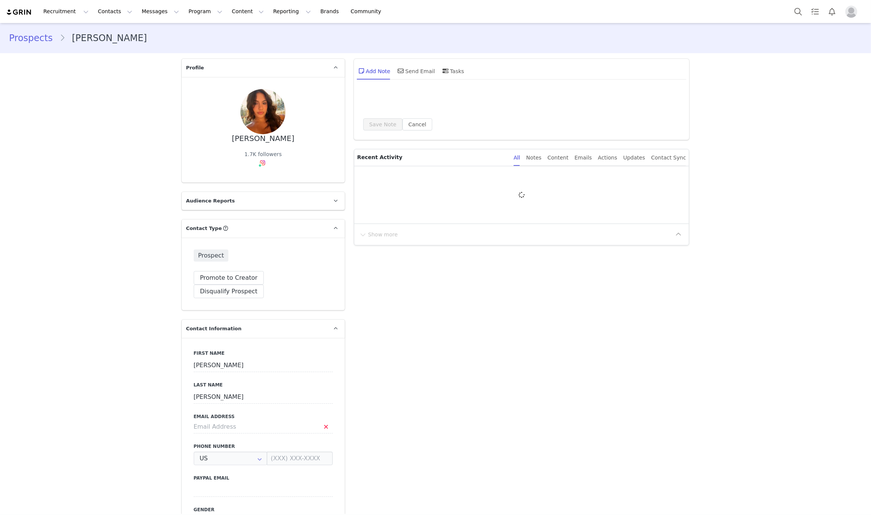
type input "+1 ([GEOGRAPHIC_DATA])"
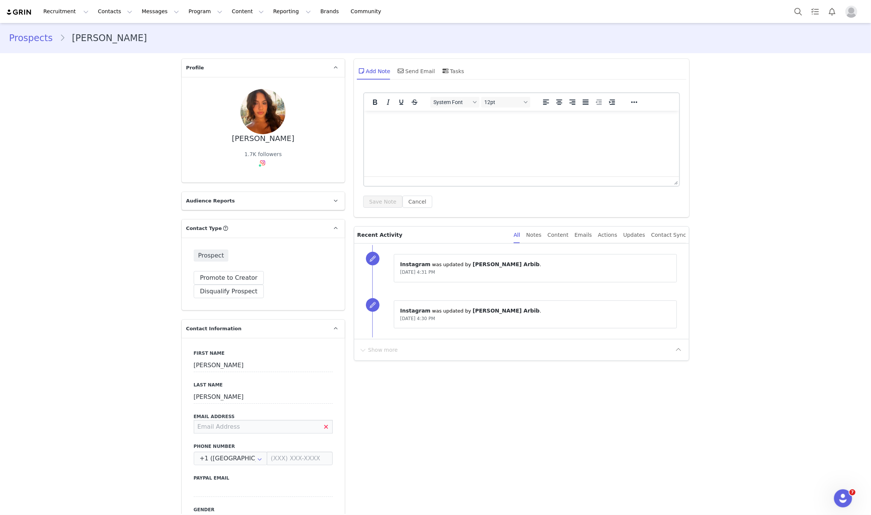
click at [253, 420] on input at bounding box center [263, 427] width 139 height 14
type input "gracienicolelee@gmail.com"
click at [28, 499] on button "Save" at bounding box center [37, 497] width 40 height 21
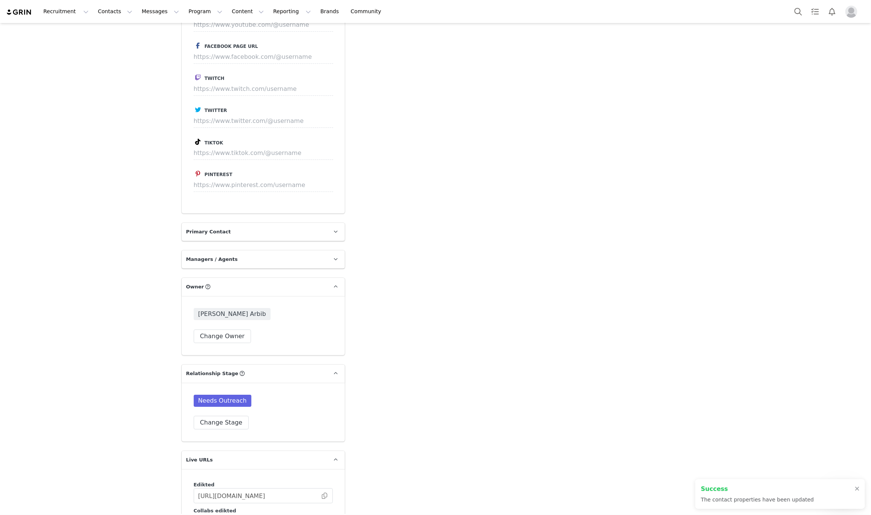
scroll to position [1697, 0]
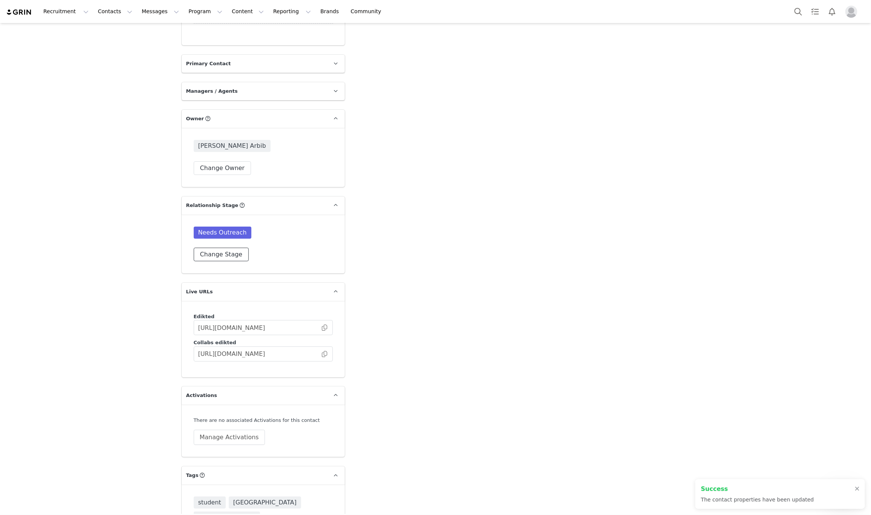
click at [203, 248] on button "Change Stage" at bounding box center [221, 255] width 55 height 14
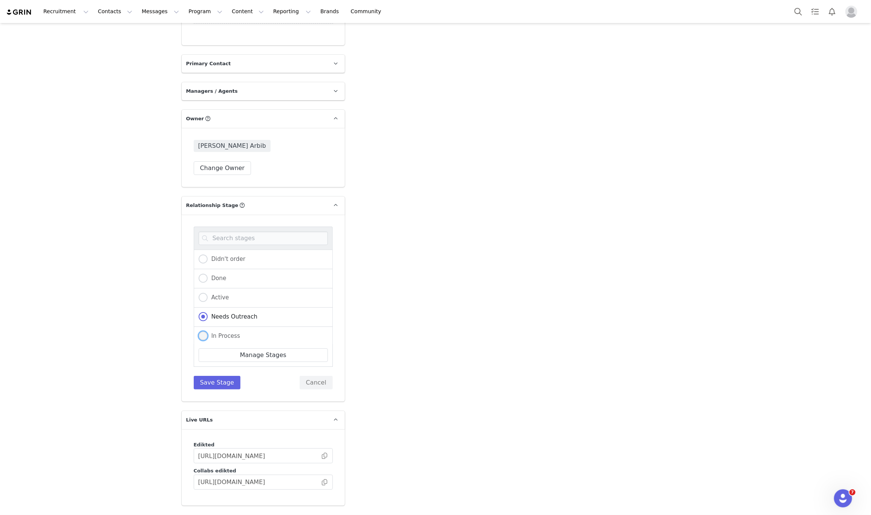
click at [201, 331] on span at bounding box center [203, 335] width 9 height 9
click at [201, 331] on input "In Process" at bounding box center [203, 336] width 9 height 10
radio input "true"
radio input "false"
radio input "true"
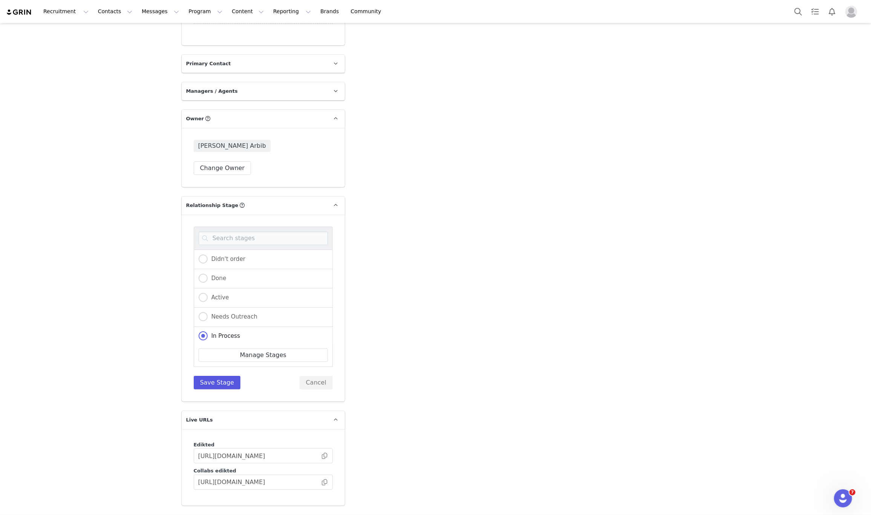
drag, startPoint x: 211, startPoint y: 355, endPoint x: 210, endPoint y: 351, distance: 4.2
click at [211, 355] on div "Didn't order Done Active Needs Outreach In Process Creator Ongoing Not Relevent…" at bounding box center [263, 308] width 163 height 187
click at [210, 376] on button "Save Stage" at bounding box center [217, 383] width 47 height 14
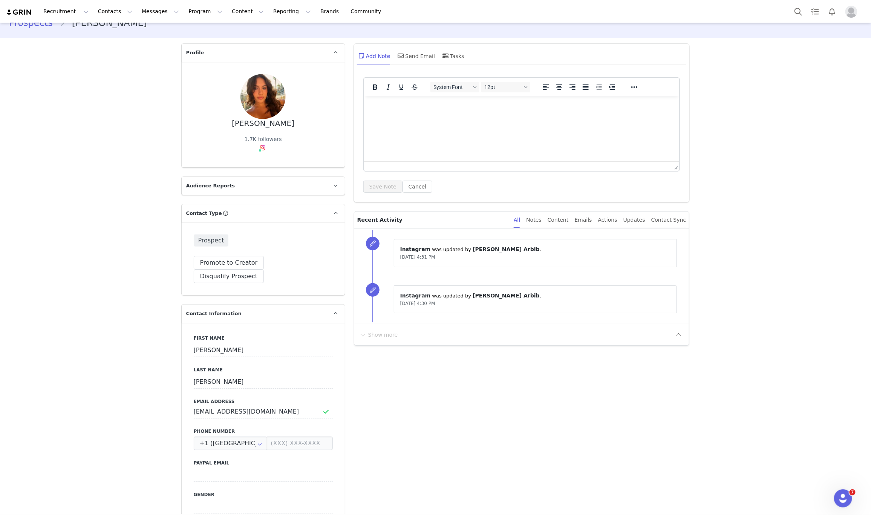
scroll to position [0, 0]
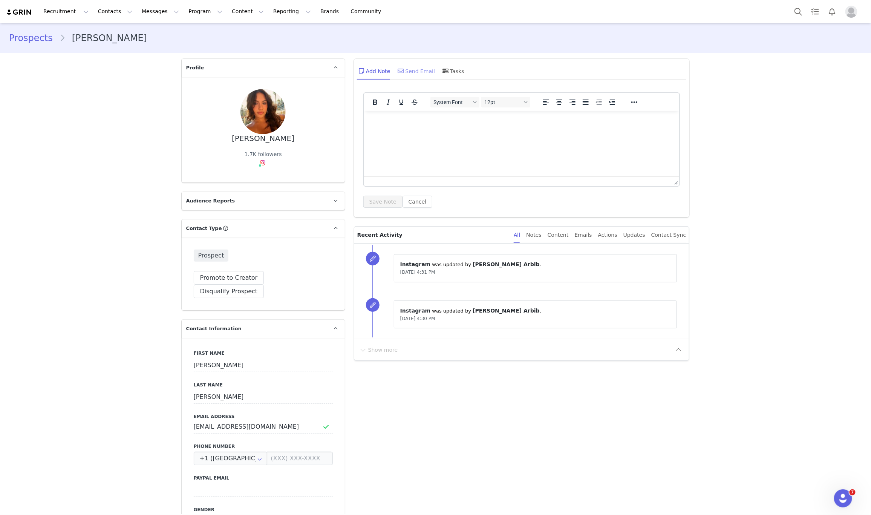
click at [408, 72] on div "Send Email" at bounding box center [416, 71] width 39 height 18
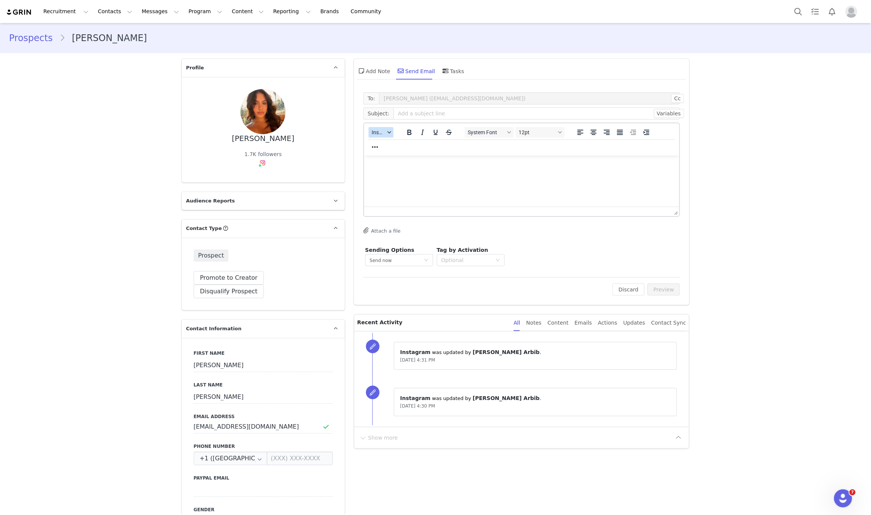
click at [376, 135] on span "Insert" at bounding box center [378, 132] width 13 height 6
click at [388, 145] on div "Insert Template" at bounding box center [405, 145] width 68 height 9
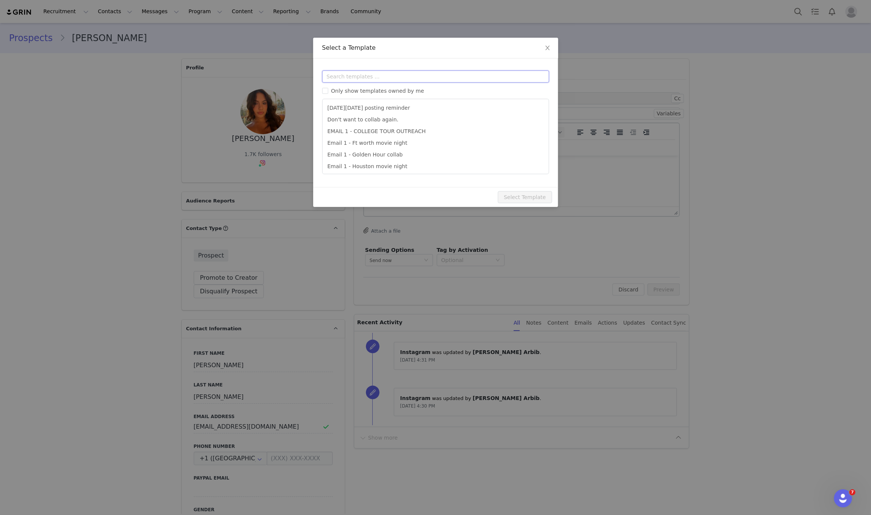
click at [421, 76] on input "text" at bounding box center [435, 77] width 227 height 12
click at [407, 127] on li "EMAIL 1 - COLLEGE TOUR OUTREACH" at bounding box center [436, 132] width 220 height 12
type input "EDIKTED COLLEGE TOUR 💖"
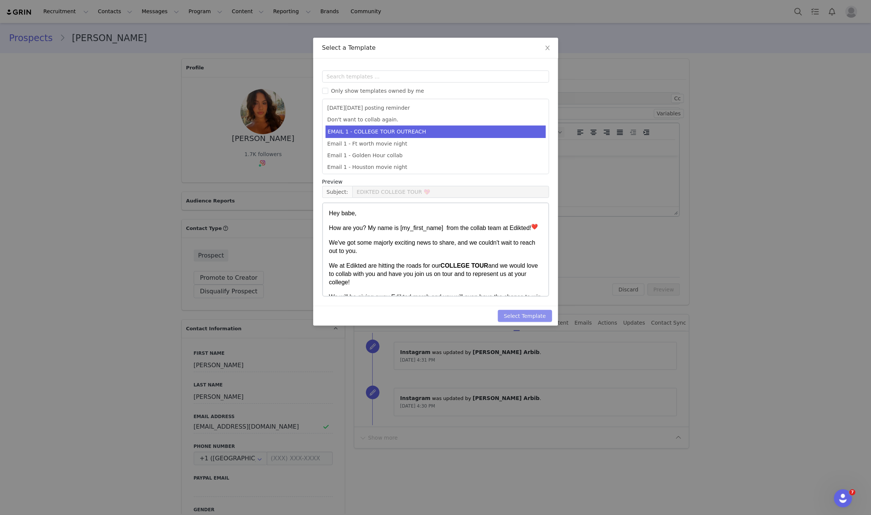
click at [543, 315] on button "Select Template" at bounding box center [525, 316] width 54 height 12
type input "EDIKTED COLLEGE TOUR 💖"
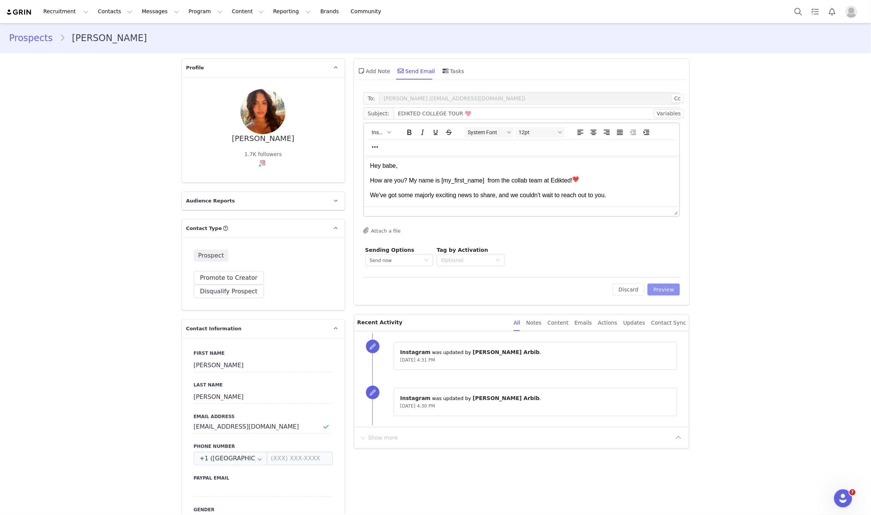
click at [662, 286] on button "Preview" at bounding box center [664, 290] width 33 height 12
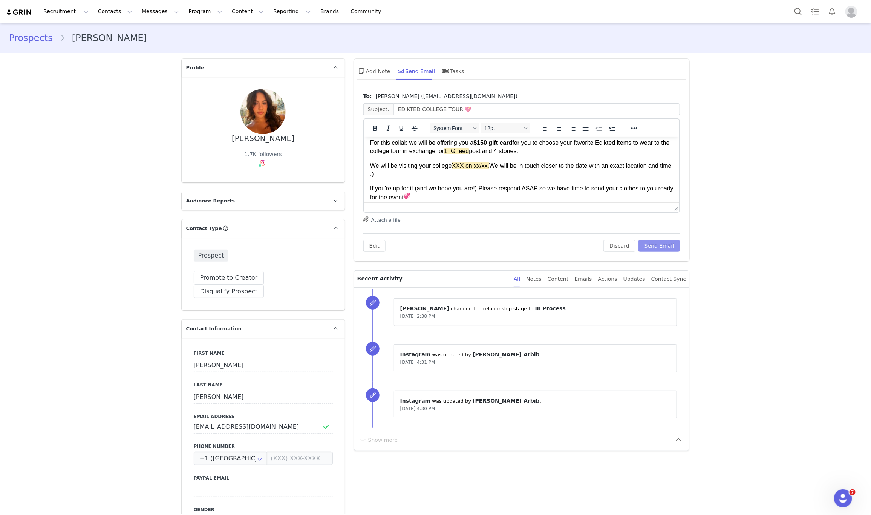
scroll to position [113, 0]
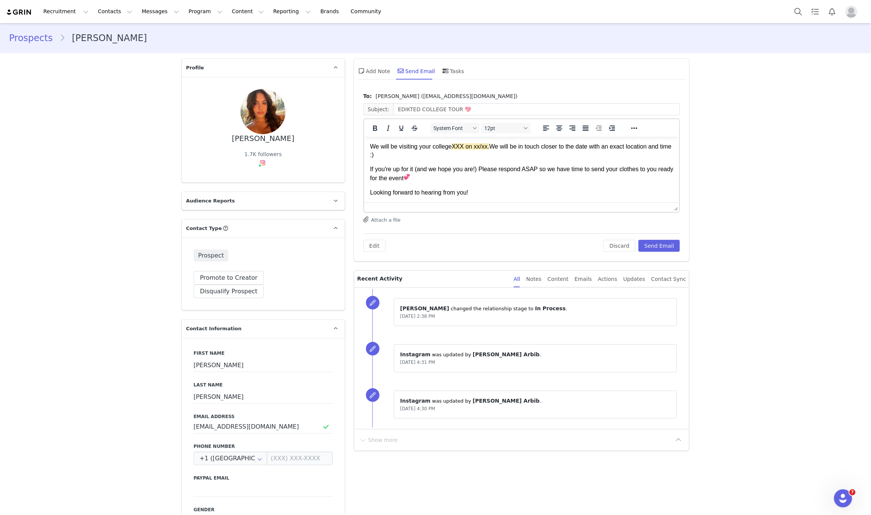
click at [449, 149] on p "We will be visiting your college XXX on xx/xx. We will be in touch closer to th…" at bounding box center [522, 150] width 304 height 17
click at [451, 147] on p "We will be visiting your college XXX on xx/xx. We will be in touch closer to th…" at bounding box center [522, 150] width 304 height 17
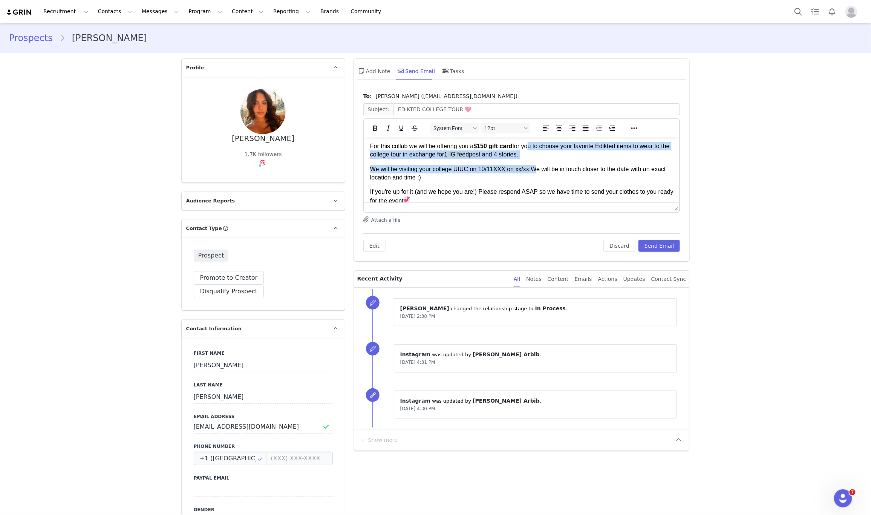
scroll to position [71, 0]
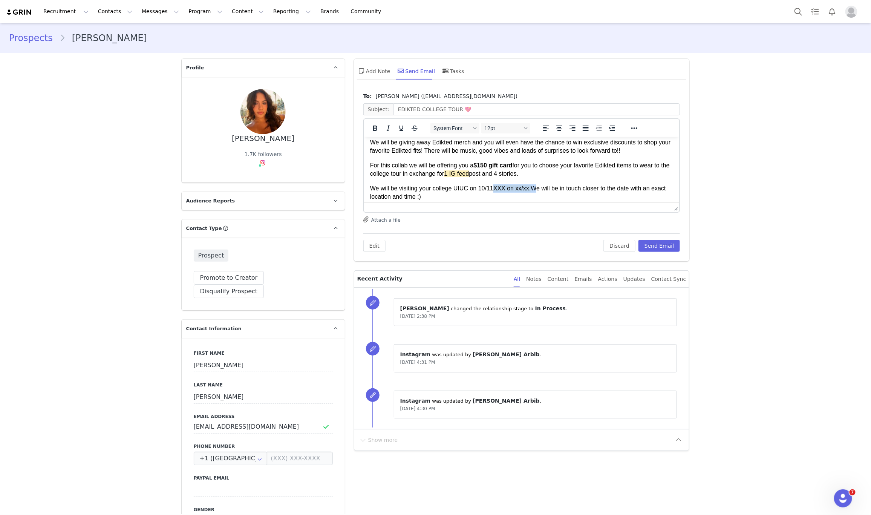
drag, startPoint x: 531, startPoint y: 144, endPoint x: 495, endPoint y: 187, distance: 54.9
click at [495, 187] on p "We will be visiting your college UIUC on 10/11 XXX on xx/xx. We will be in touc…" at bounding box center [522, 192] width 304 height 17
click at [469, 173] on span "1 IG feed" at bounding box center [456, 173] width 25 height 6
drag, startPoint x: 487, startPoint y: 173, endPoint x: 462, endPoint y: 174, distance: 25.3
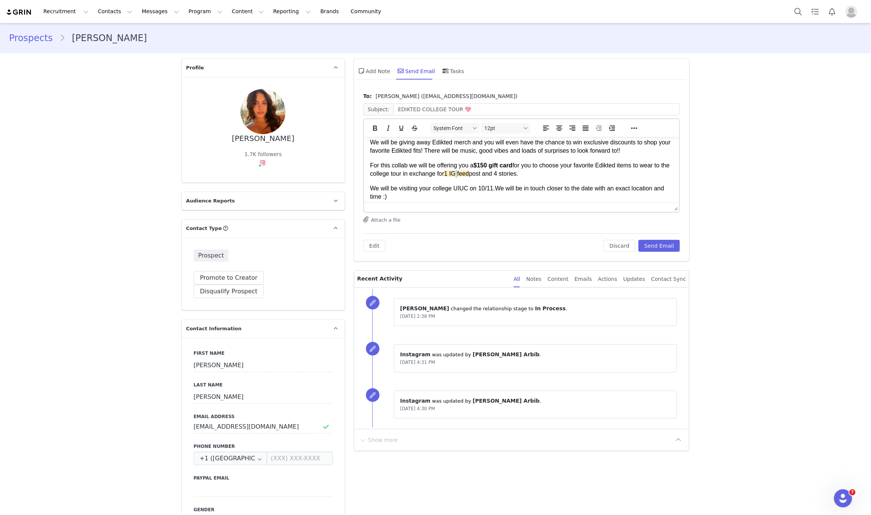
click at [462, 174] on p "For this collab we will be offering you a $150 gift card for you to choose your…" at bounding box center [522, 169] width 304 height 17
click at [630, 129] on icon "Reveal or hide additional toolbar items" at bounding box center [634, 128] width 9 height 9
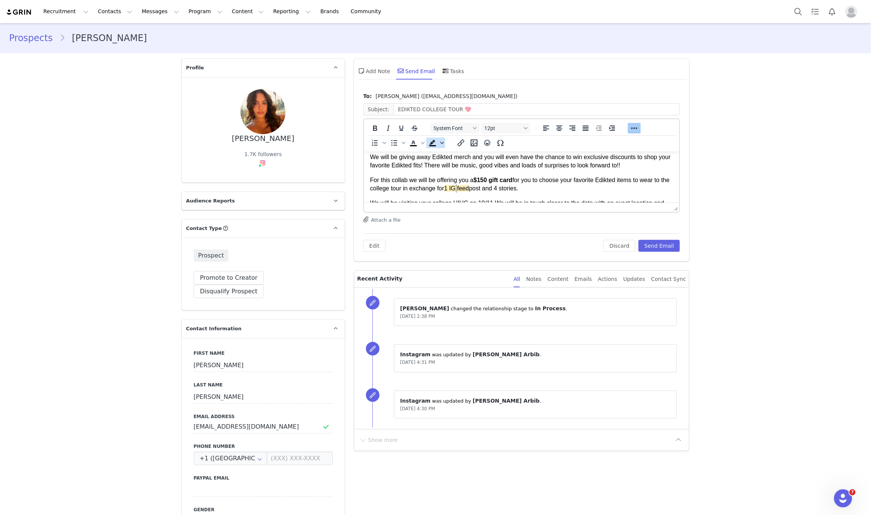
click at [440, 141] on icon "Background color" at bounding box center [442, 143] width 4 height 4
click at [460, 196] on icon at bounding box center [462, 199] width 7 height 7
click at [530, 181] on p "For this collab we will be offering you a $150 gift card for you to choose your…" at bounding box center [522, 184] width 304 height 17
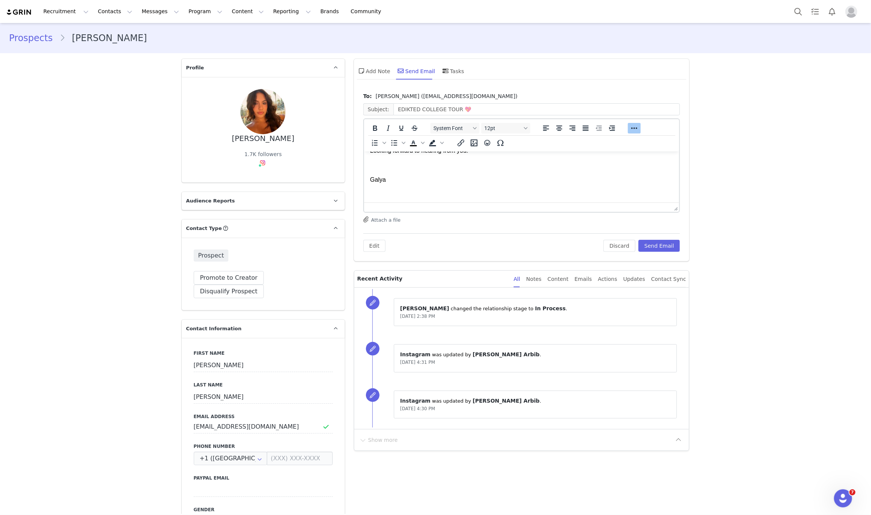
scroll to position [171, 0]
click at [672, 245] on button "Send Email" at bounding box center [660, 246] width 42 height 12
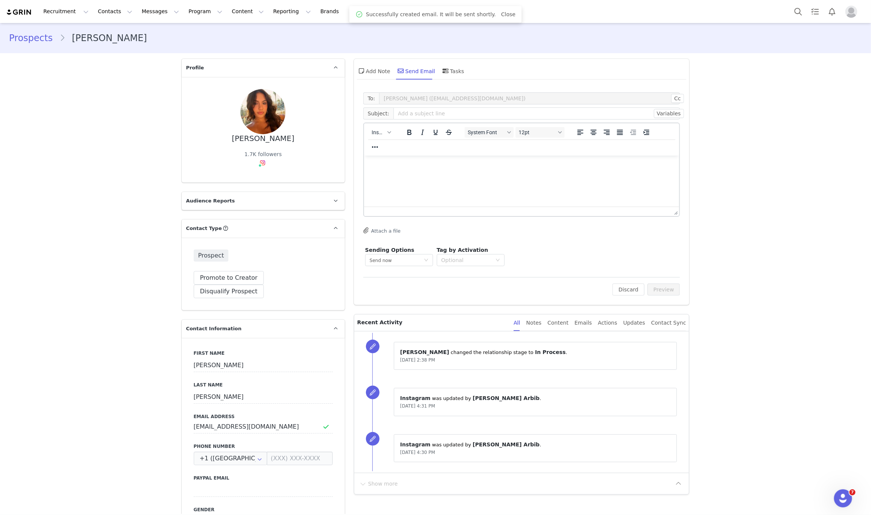
scroll to position [0, 0]
click at [804, 12] on button "Search" at bounding box center [798, 11] width 17 height 17
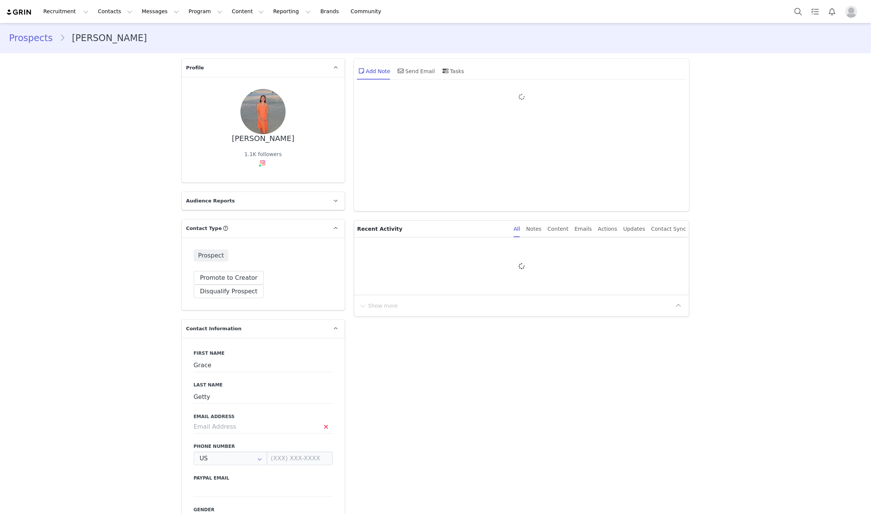
type input "+1 ([GEOGRAPHIC_DATA])"
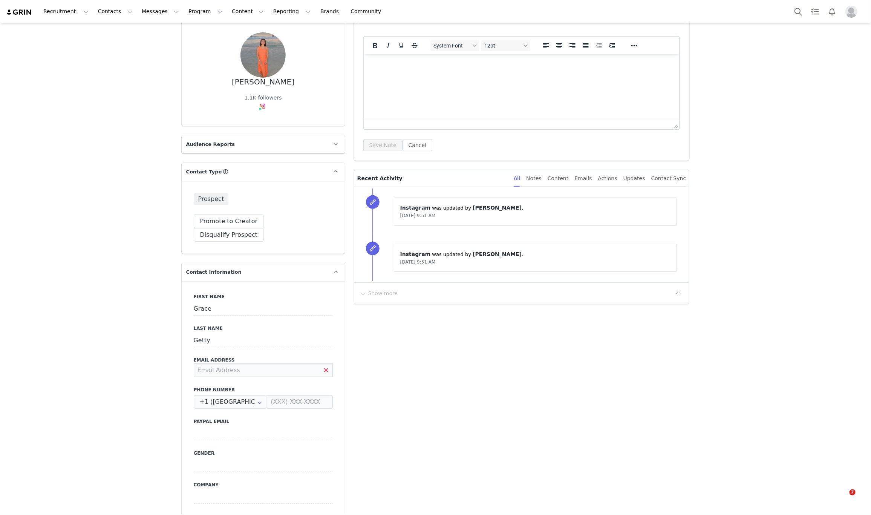
click at [255, 363] on input at bounding box center [263, 370] width 139 height 14
type input "[EMAIL_ADDRESS][DOMAIN_NAME]"
click at [41, 492] on button "Save" at bounding box center [37, 497] width 40 height 21
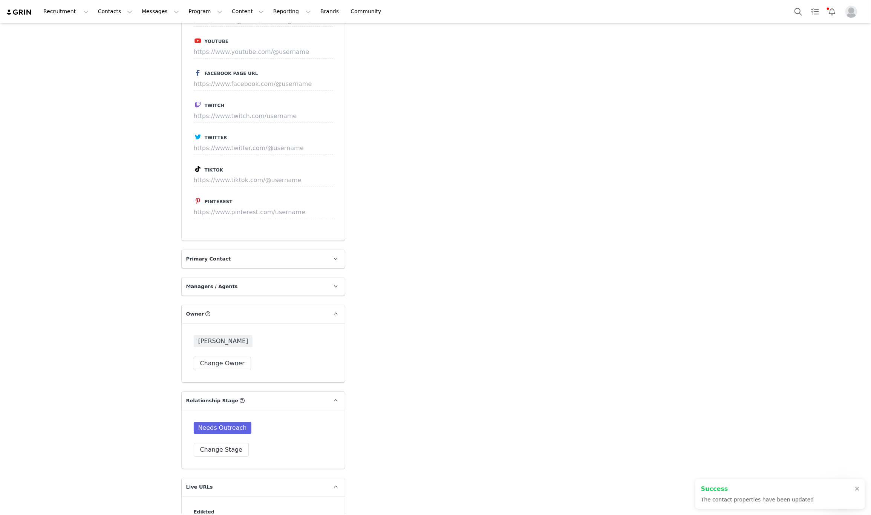
scroll to position [1527, 0]
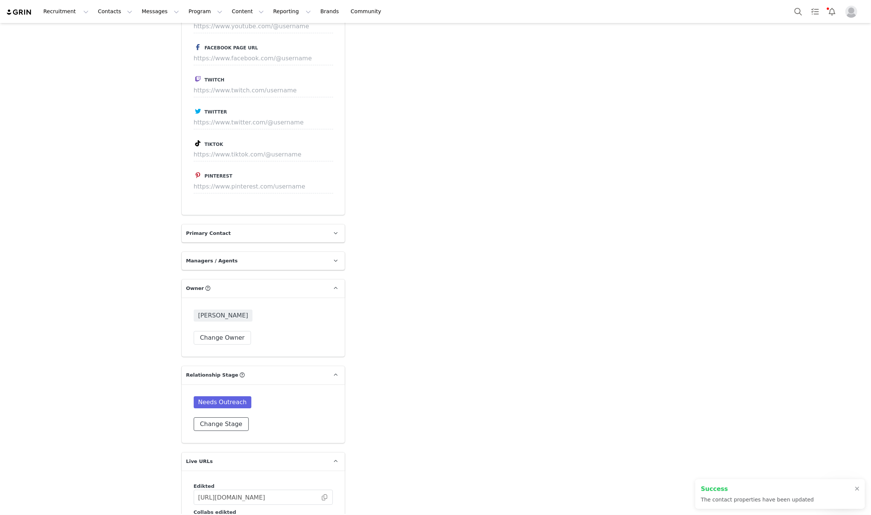
click at [204, 417] on button "Change Stage" at bounding box center [221, 424] width 55 height 14
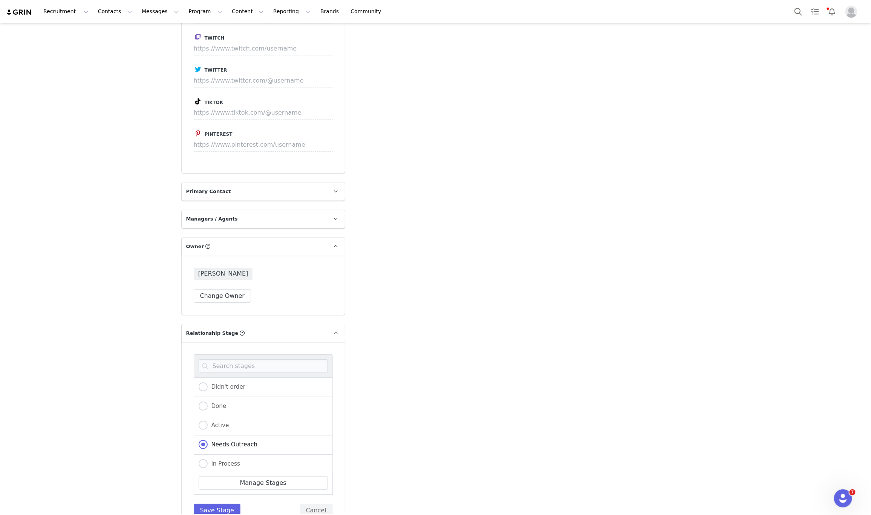
scroll to position [1640, 0]
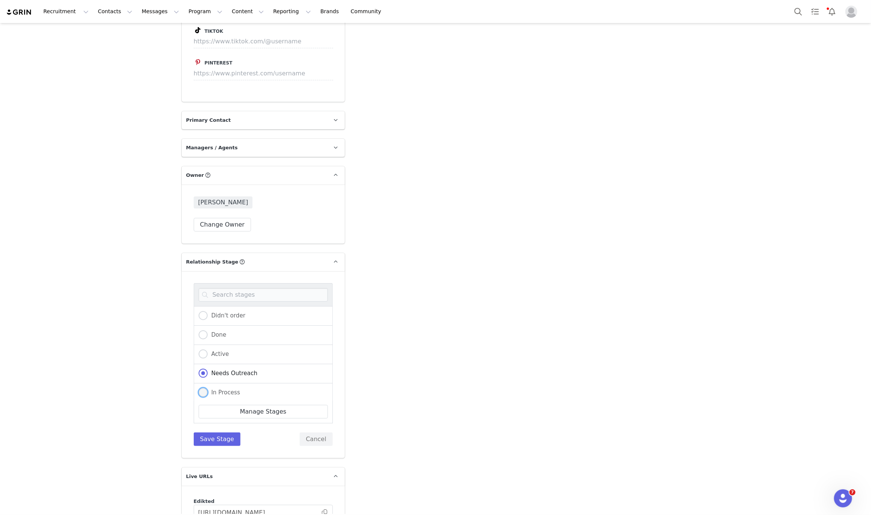
click at [199, 388] on span at bounding box center [203, 392] width 9 height 9
click at [199, 388] on input "In Process" at bounding box center [203, 393] width 9 height 10
radio input "true"
radio input "false"
radio input "true"
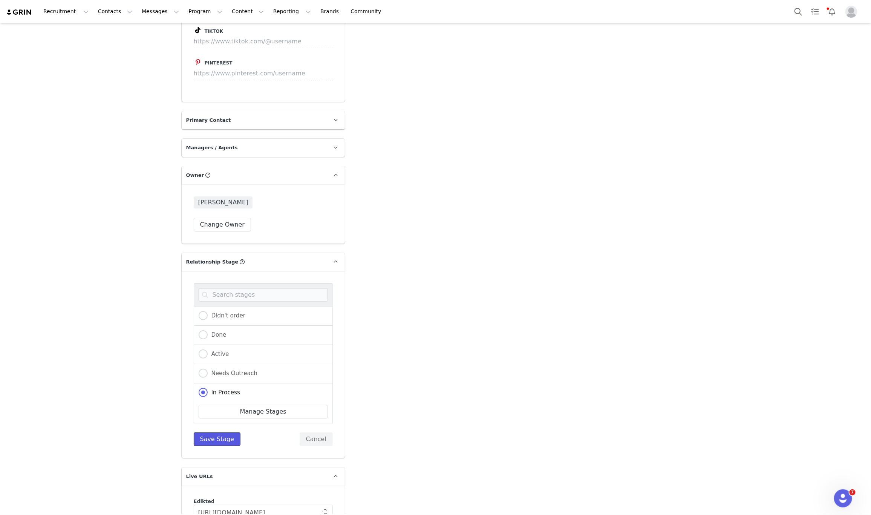
click at [197, 432] on button "Save Stage" at bounding box center [217, 439] width 47 height 14
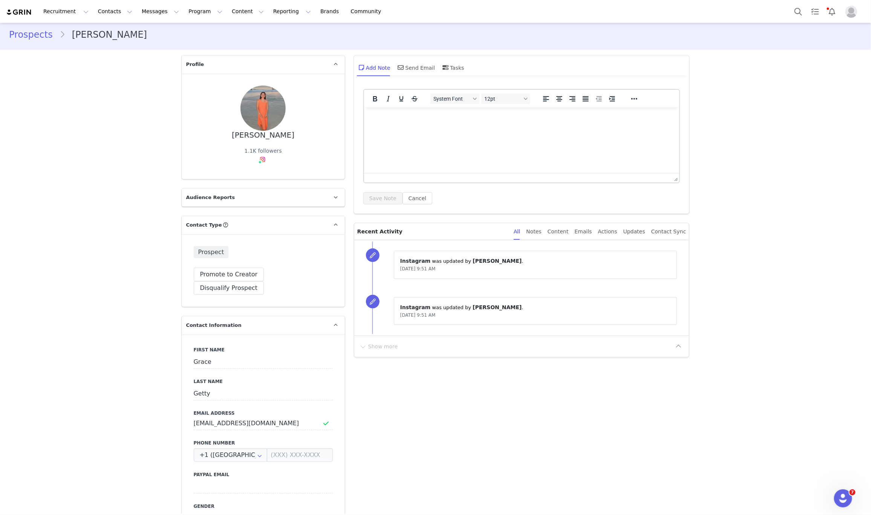
scroll to position [0, 0]
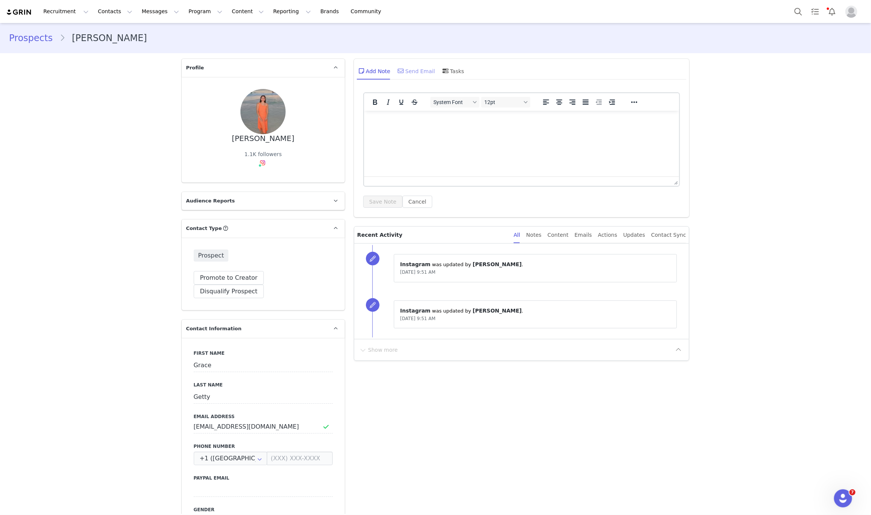
drag, startPoint x: 400, startPoint y: 72, endPoint x: 402, endPoint y: 78, distance: 7.0
click at [400, 71] on span at bounding box center [401, 70] width 9 height 9
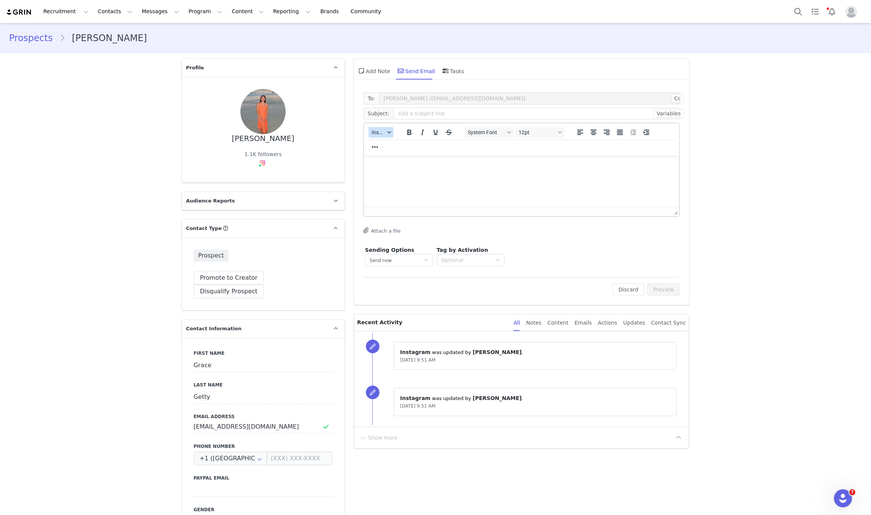
click at [377, 136] on button "Insert" at bounding box center [381, 132] width 25 height 11
click at [379, 141] on div "Insert Template" at bounding box center [405, 145] width 68 height 9
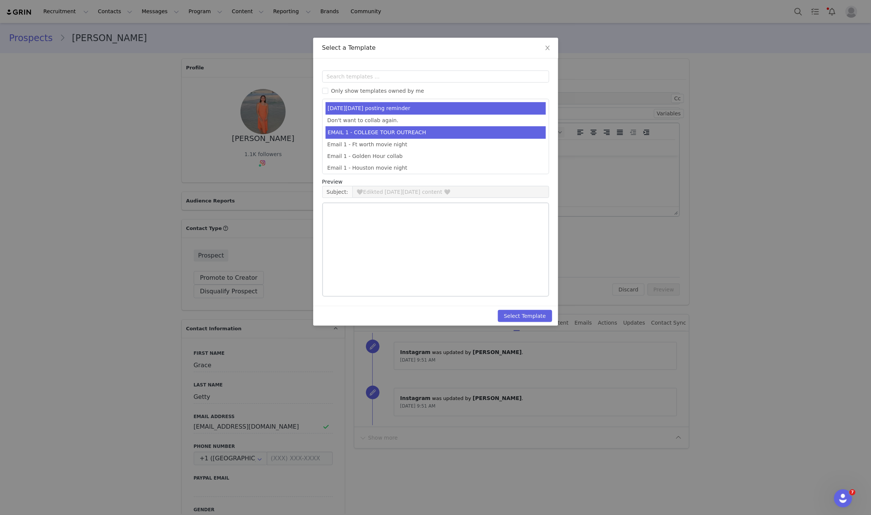
click at [394, 128] on li "EMAIL 1 - COLLEGE TOUR OUTREACH" at bounding box center [436, 132] width 220 height 12
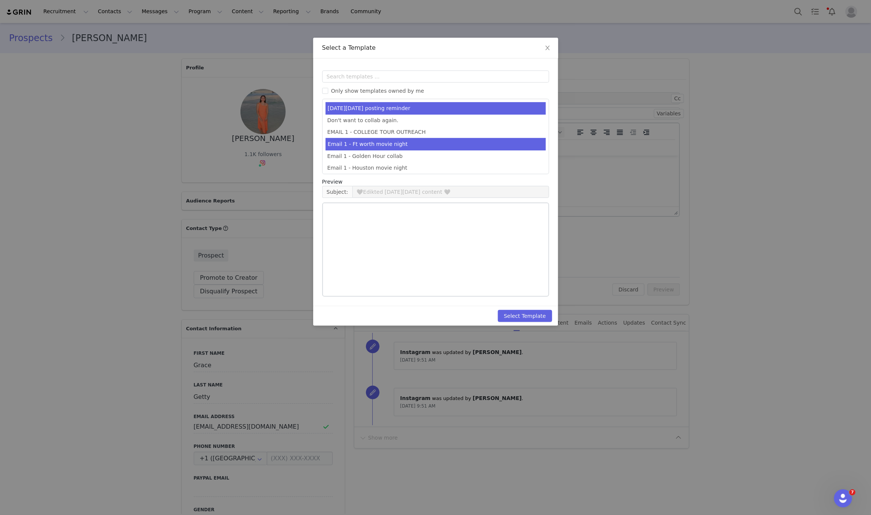
type input "EDIKTED COLLEGE TOUR 💖"
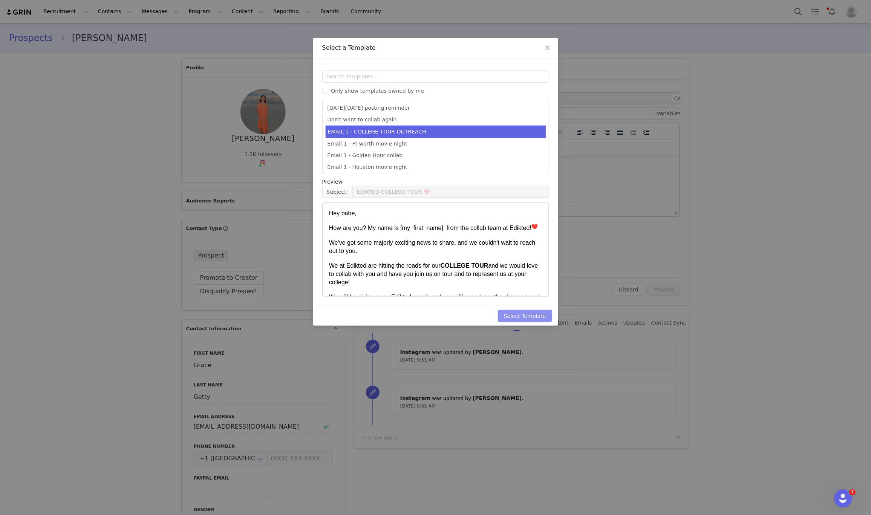
click at [528, 318] on button "Select Template" at bounding box center [525, 316] width 54 height 12
type input "EDIKTED COLLEGE TOUR 💖"
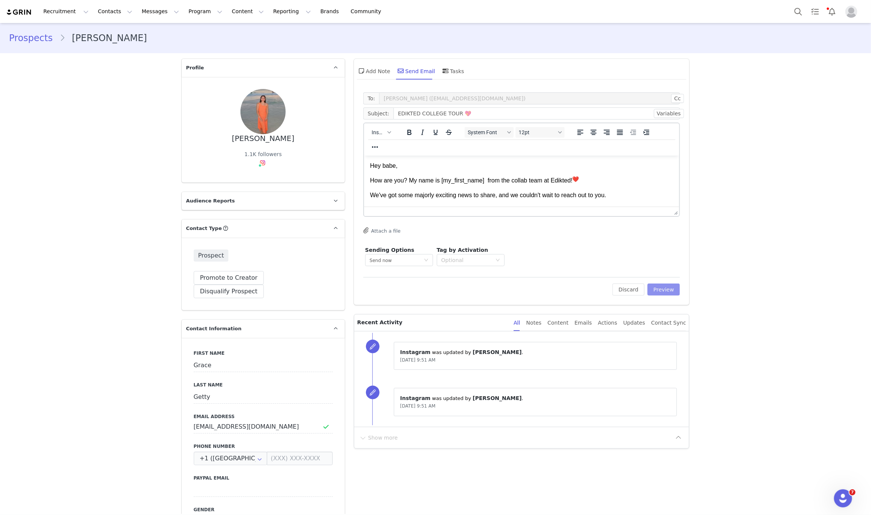
click at [669, 288] on button "Preview" at bounding box center [664, 290] width 33 height 12
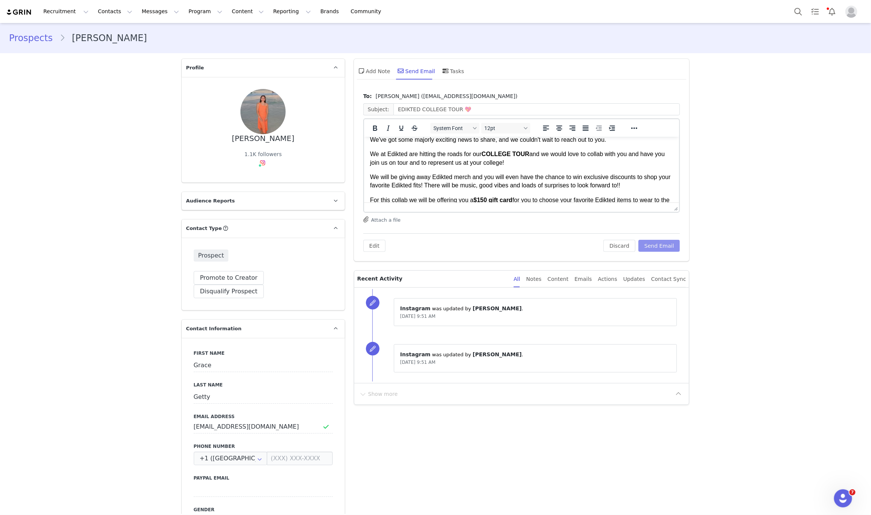
scroll to position [57, 0]
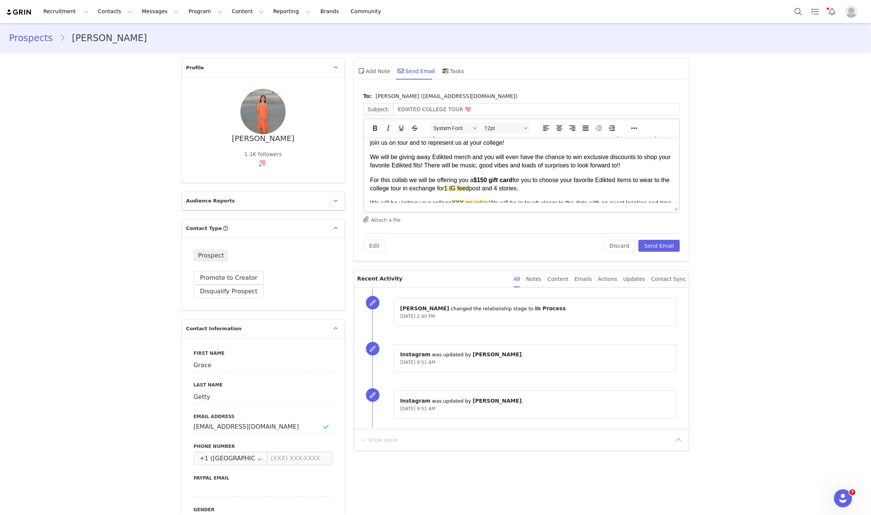
drag, startPoint x: 489, startPoint y: 187, endPoint x: 461, endPoint y: 188, distance: 28.3
click at [461, 188] on p "For this collab we will be offering you a $150 gift card for you to choose your…" at bounding box center [522, 184] width 304 height 17
click at [625, 122] on div at bounding box center [634, 128] width 22 height 15
click at [636, 126] on button "Reveal or hide additional toolbar items" at bounding box center [634, 128] width 13 height 11
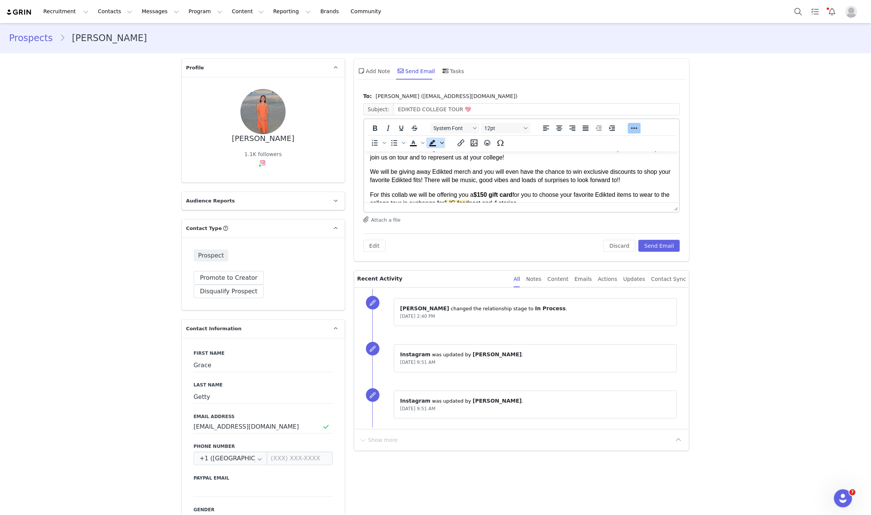
click at [440, 141] on icon "Background color" at bounding box center [442, 143] width 4 height 4
click at [460, 200] on icon at bounding box center [462, 199] width 7 height 7
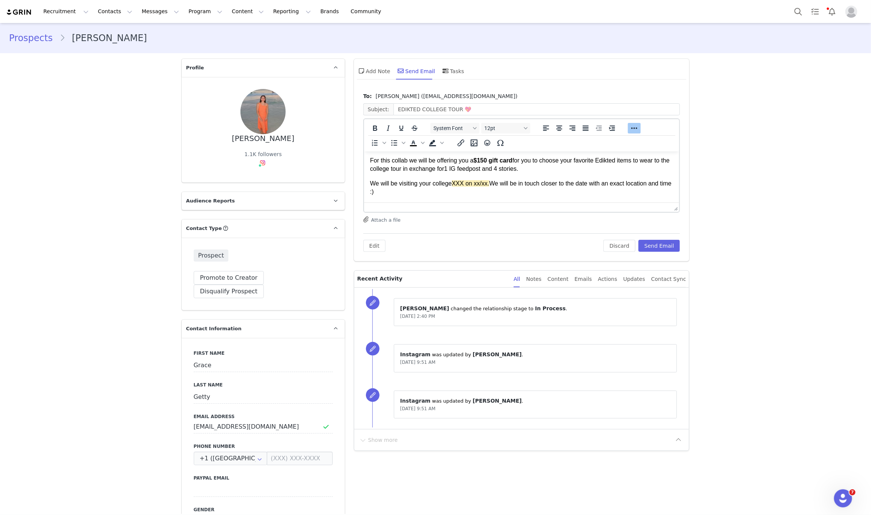
scroll to position [118, 0]
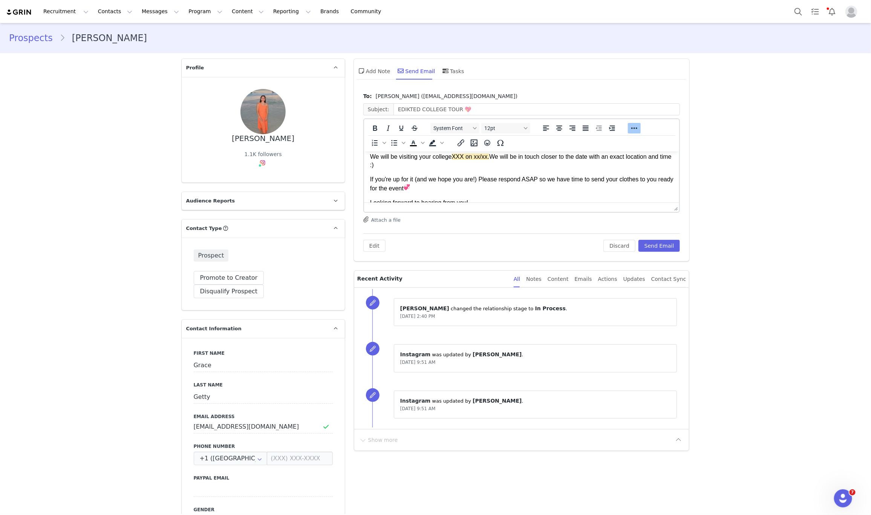
click at [451, 154] on p "We will be visiting your college XXX on xx/xx. We will be in touch closer to th…" at bounding box center [522, 160] width 304 height 17
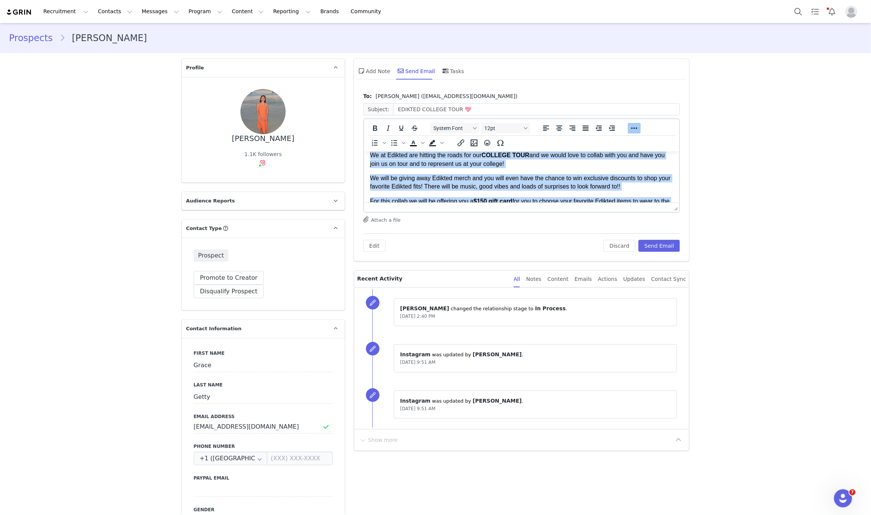
scroll to position [0, 0]
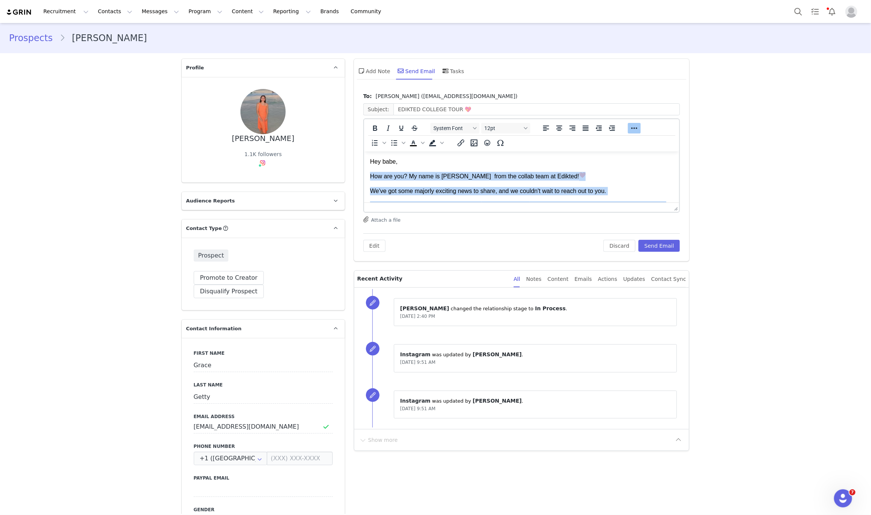
drag, startPoint x: 520, startPoint y: 155, endPoint x: 508, endPoint y: 155, distance: 11.7
click at [508, 153] on html "Hey babe, How are you? My name is Galya from the collab team at Edikted! We've …" at bounding box center [522, 262] width 316 height 223
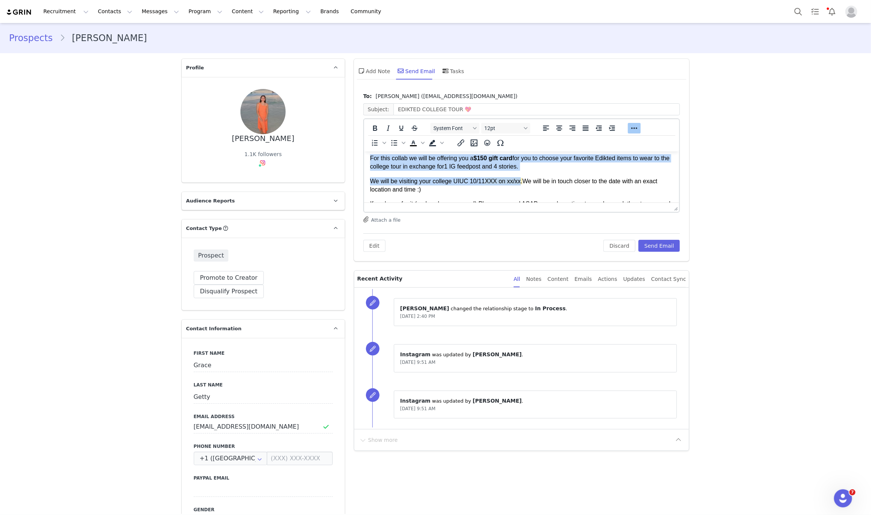
scroll to position [113, 0]
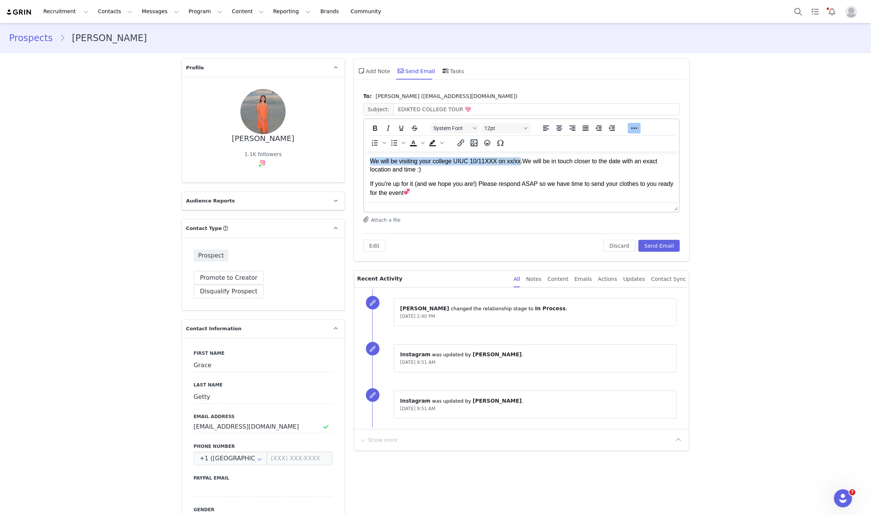
click at [520, 162] on span "XXX on xx/xx." at bounding box center [504, 161] width 38 height 6
click at [520, 159] on span "XXX on xx/xx." at bounding box center [504, 161] width 38 height 6
click at [519, 158] on span "XXX on xx/xx." at bounding box center [504, 161] width 38 height 6
drag, startPoint x: 512, startPoint y: 158, endPoint x: 505, endPoint y: 188, distance: 30.7
click at [514, 158] on span "XXX on xx/xx." at bounding box center [504, 161] width 38 height 6
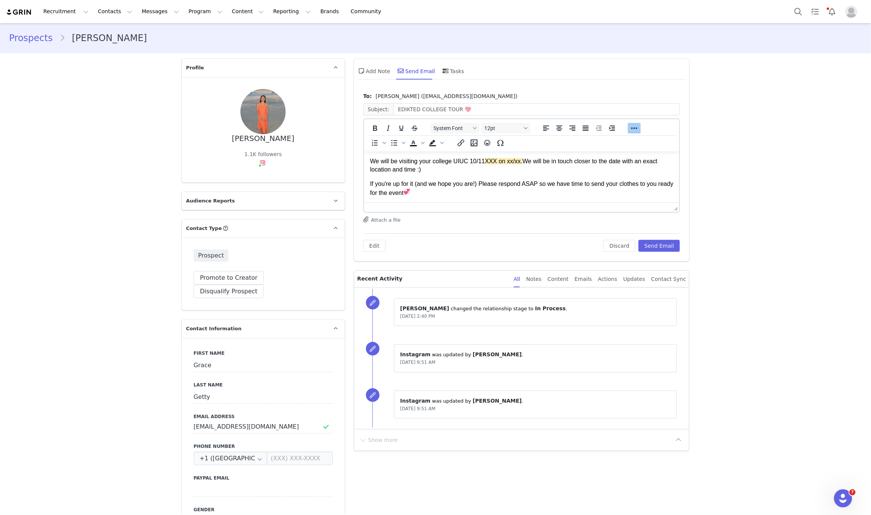
drag, startPoint x: 539, startPoint y: 152, endPoint x: 523, endPoint y: 158, distance: 17.6
click at [523, 158] on p "We will be visiting your college UIUC 10/11 XXX on xx/xx. We will be in touch c…" at bounding box center [522, 165] width 304 height 17
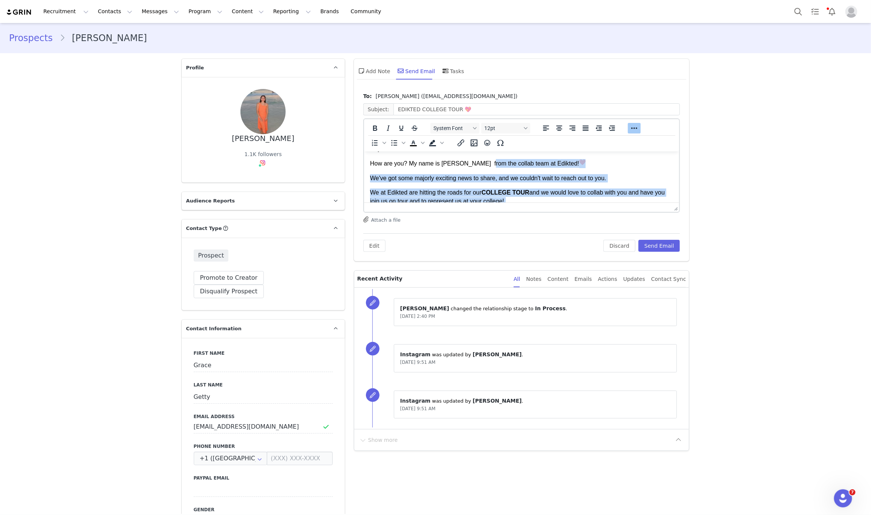
scroll to position [2, 0]
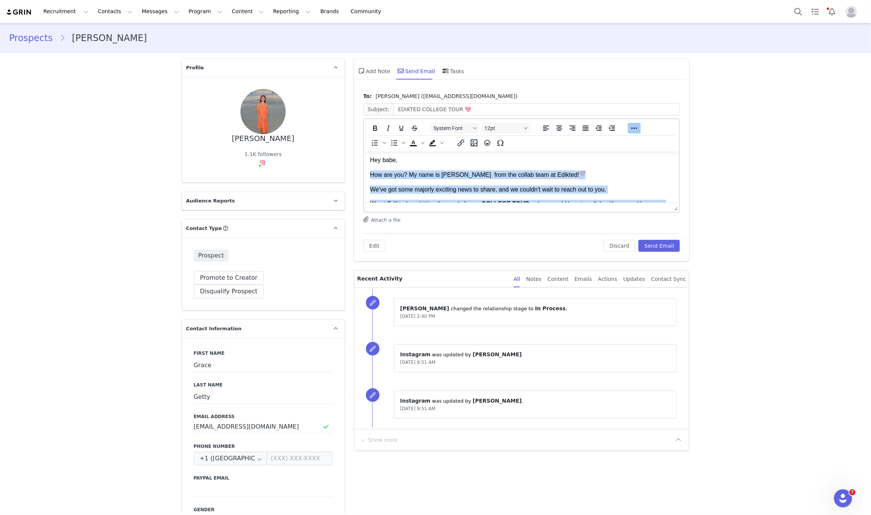
drag, startPoint x: 487, startPoint y: 159, endPoint x: 481, endPoint y: 163, distance: 6.6
click at [481, 162] on body "Hey babe, How are you? My name is Galya from the collab team at Edikted! We've …" at bounding box center [522, 261] width 304 height 211
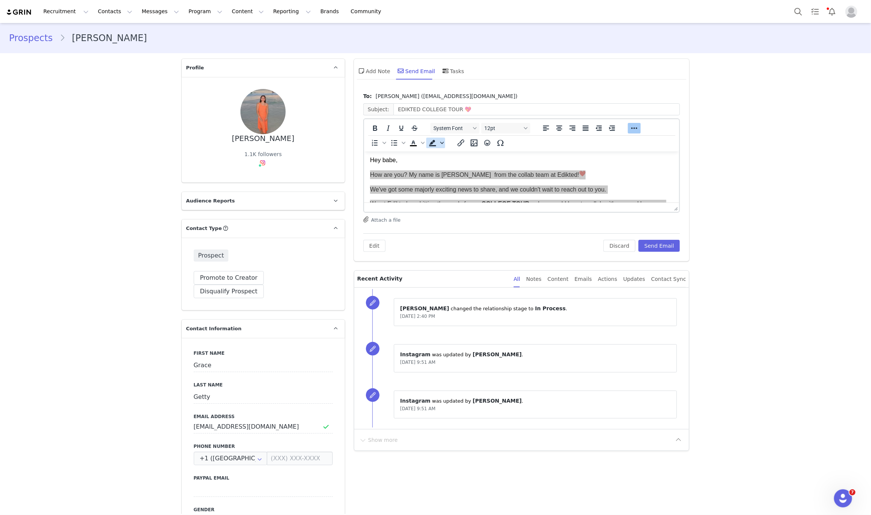
click at [440, 141] on icon "Background color" at bounding box center [442, 143] width 4 height 4
click at [464, 199] on icon at bounding box center [462, 199] width 7 height 7
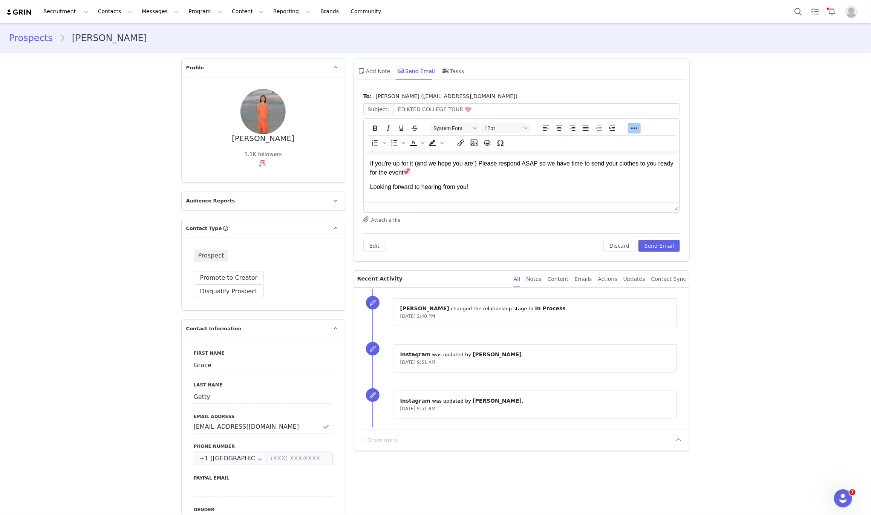
click at [500, 167] on p "If you're up for it (and we hope you are!) Please respond ASAP so we have time …" at bounding box center [522, 167] width 304 height 17
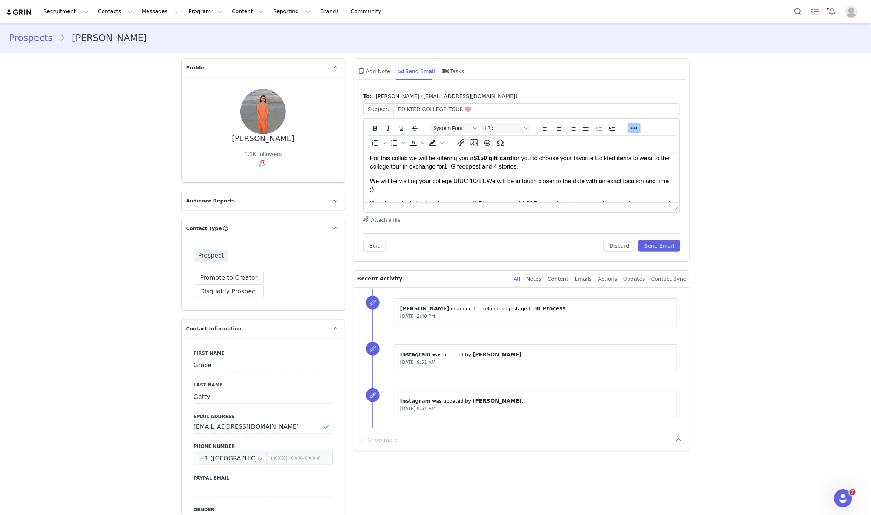
scroll to position [113, 0]
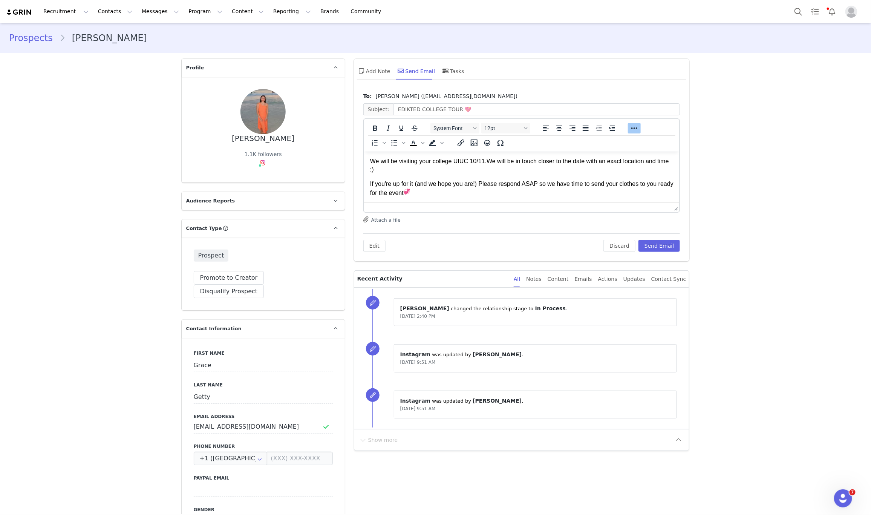
click at [466, 157] on p "We will be visiting your college UIUC 10/11 . We will be in touch closer to the…" at bounding box center [522, 165] width 304 height 17
click at [656, 244] on button "Send Email" at bounding box center [660, 246] width 42 height 12
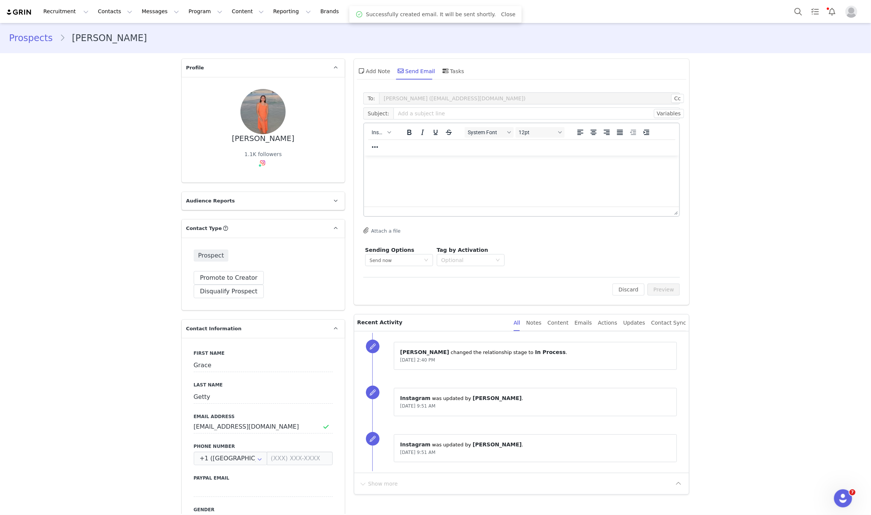
scroll to position [0, 0]
click at [792, 11] on button "Search" at bounding box center [798, 11] width 17 height 17
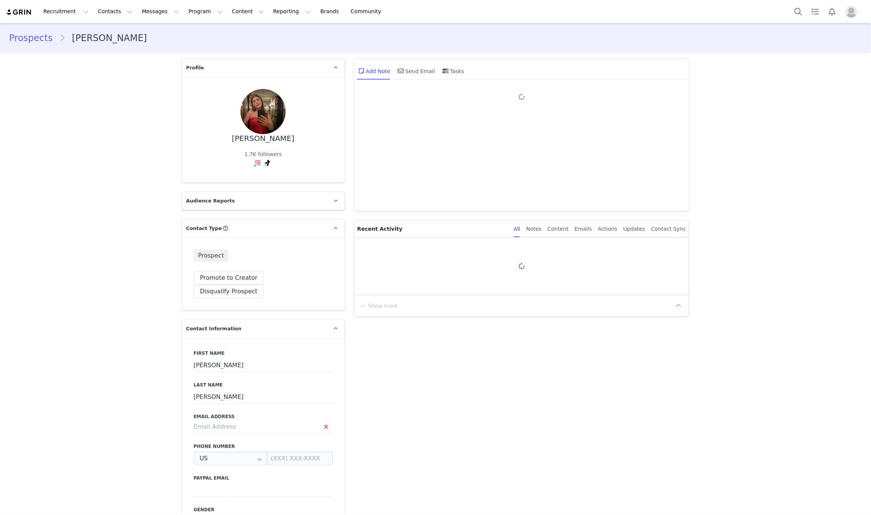
type input "+1 ([GEOGRAPHIC_DATA])"
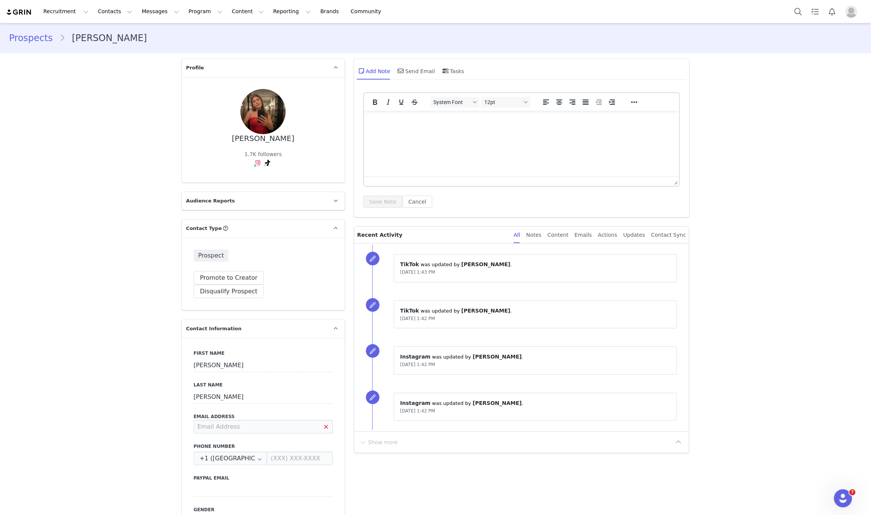
click at [227, 420] on input at bounding box center [263, 427] width 139 height 14
type input "[EMAIL_ADDRESS][DOMAIN_NAME]"
click at [31, 500] on button "Save" at bounding box center [37, 497] width 40 height 21
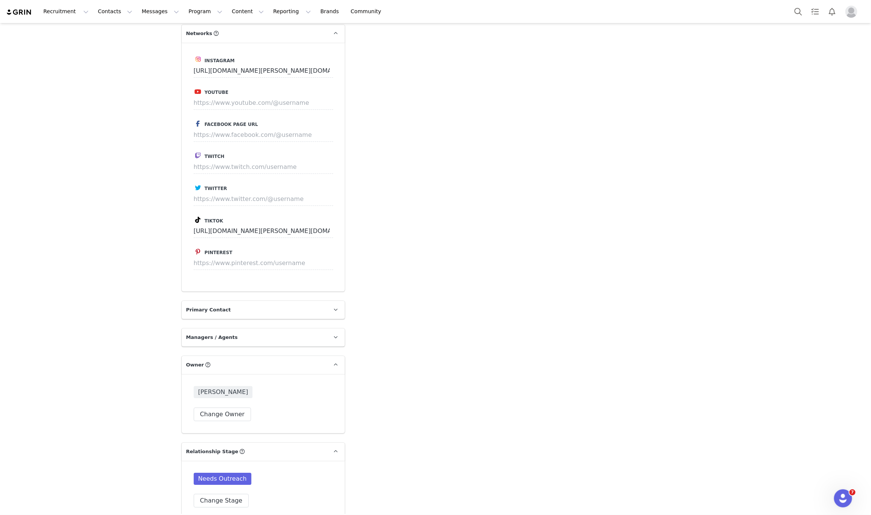
scroll to position [1527, 0]
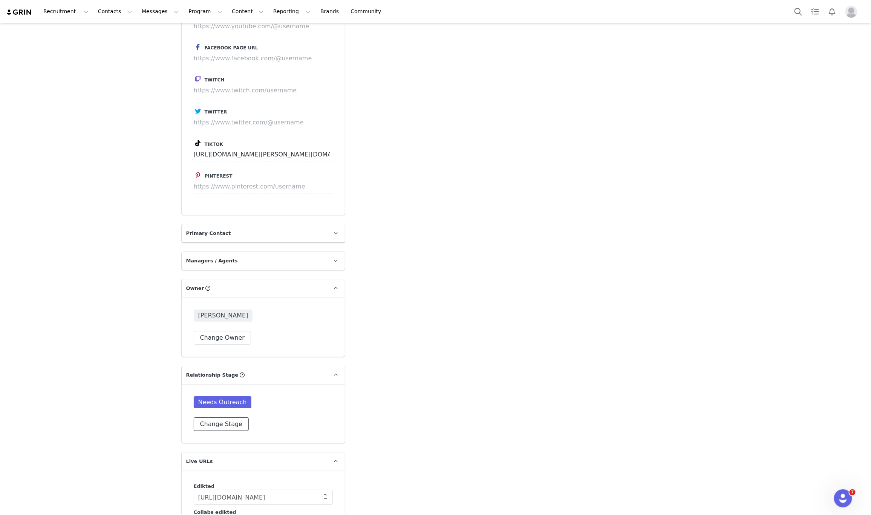
click at [231, 417] on button "Change Stage" at bounding box center [221, 424] width 55 height 14
click at [199, 501] on span at bounding box center [203, 505] width 9 height 9
click at [199, 501] on input "In Process" at bounding box center [203, 506] width 9 height 10
radio input "true"
radio input "false"
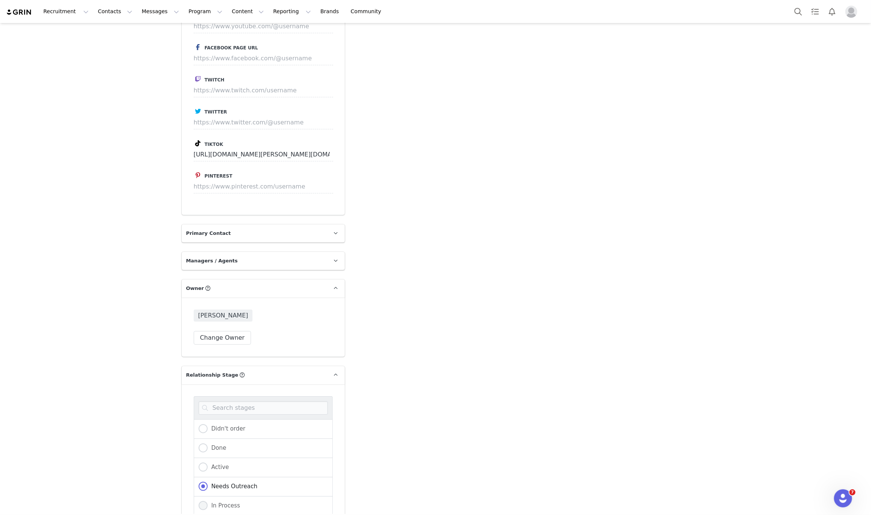
radio input "true"
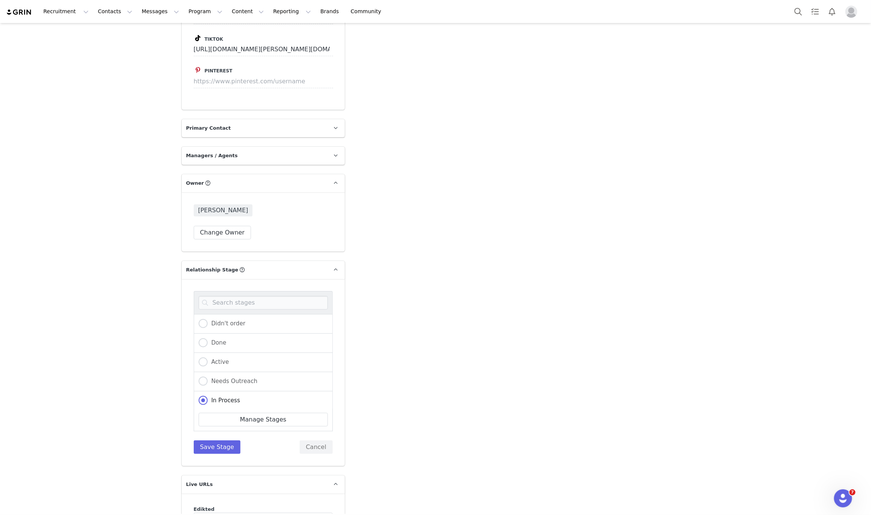
scroll to position [1640, 0]
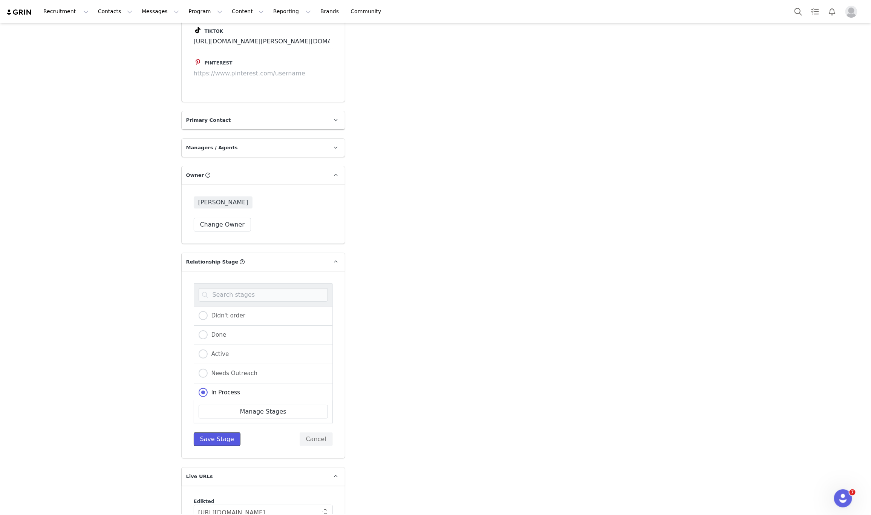
click at [196, 432] on button "Save Stage" at bounding box center [217, 439] width 47 height 14
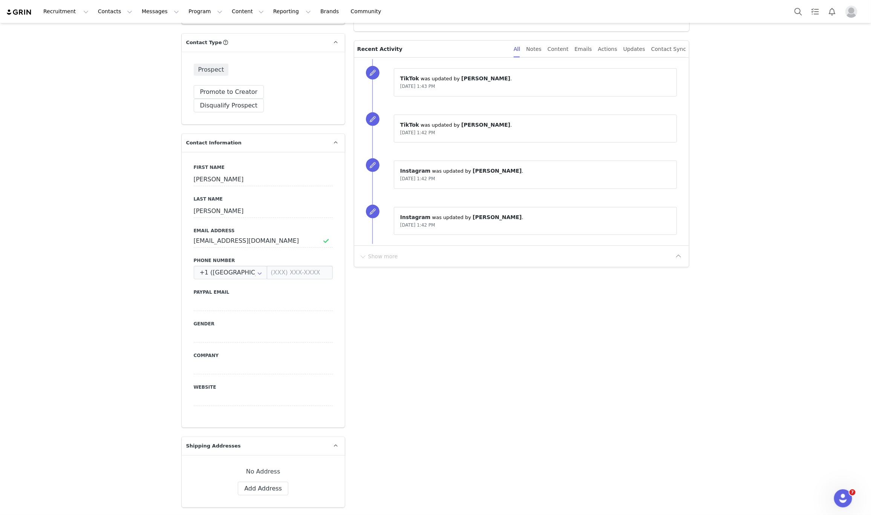
scroll to position [0, 0]
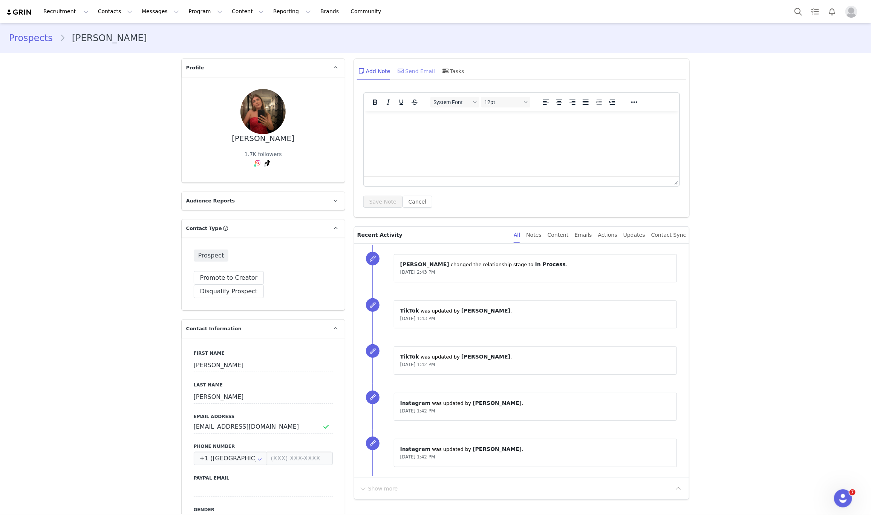
click at [408, 75] on div "Send Email" at bounding box center [416, 71] width 39 height 18
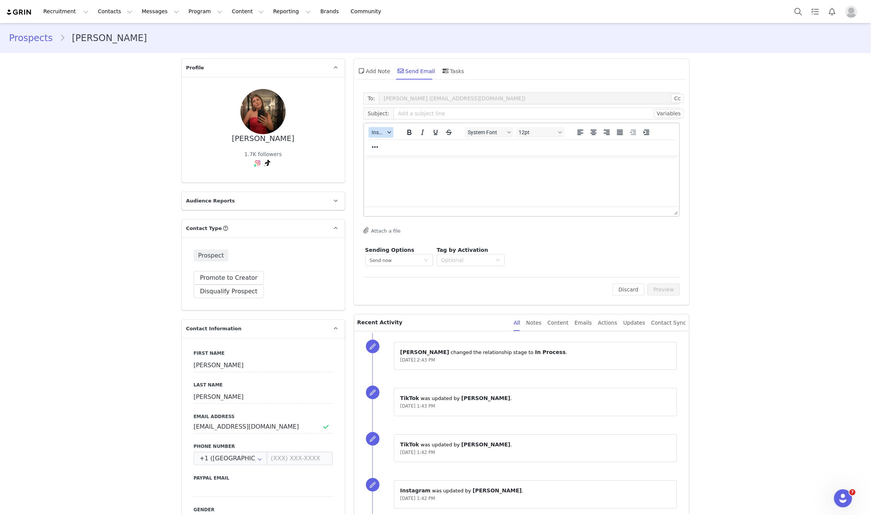
click at [375, 132] on span "Insert" at bounding box center [378, 132] width 13 height 6
click at [377, 144] on div "Insert Template" at bounding box center [405, 145] width 68 height 9
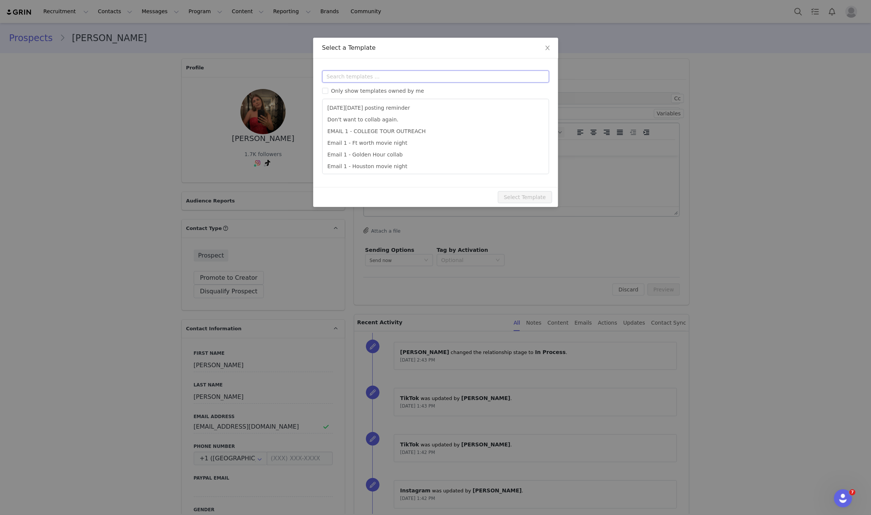
click at [414, 71] on input "text" at bounding box center [435, 77] width 227 height 12
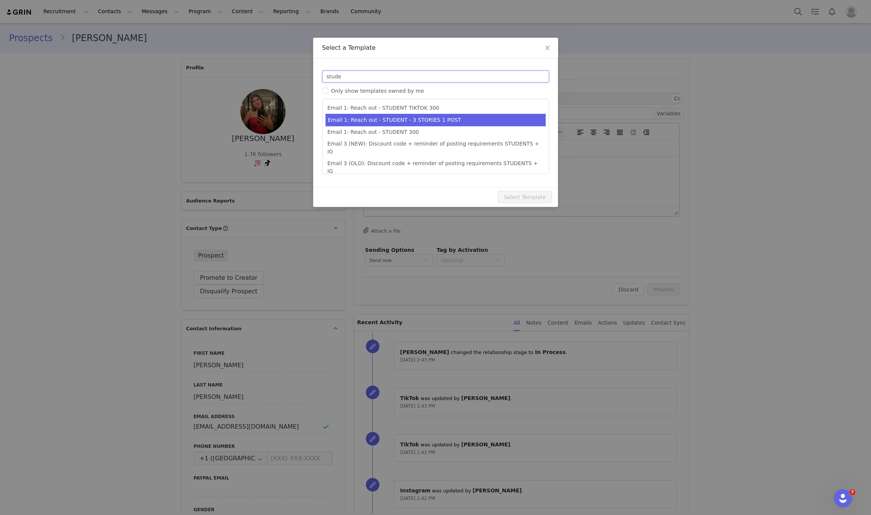
type input "stude"
type input "Collab with Edikted"
click at [412, 121] on li "Email 1: Reach out - STUDENT - 3 STORIES 1 POST" at bounding box center [436, 120] width 220 height 12
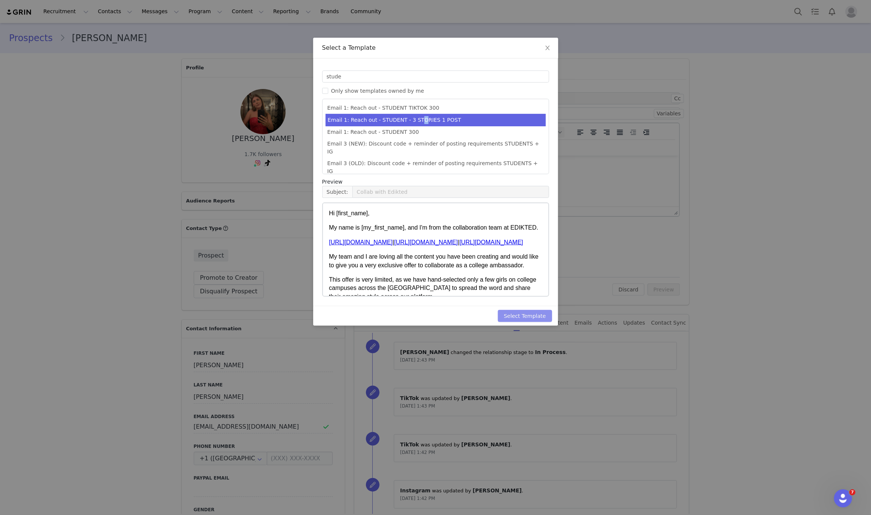
click at [547, 315] on button "Select Template" at bounding box center [525, 316] width 54 height 12
type input "Collab with Edikted"
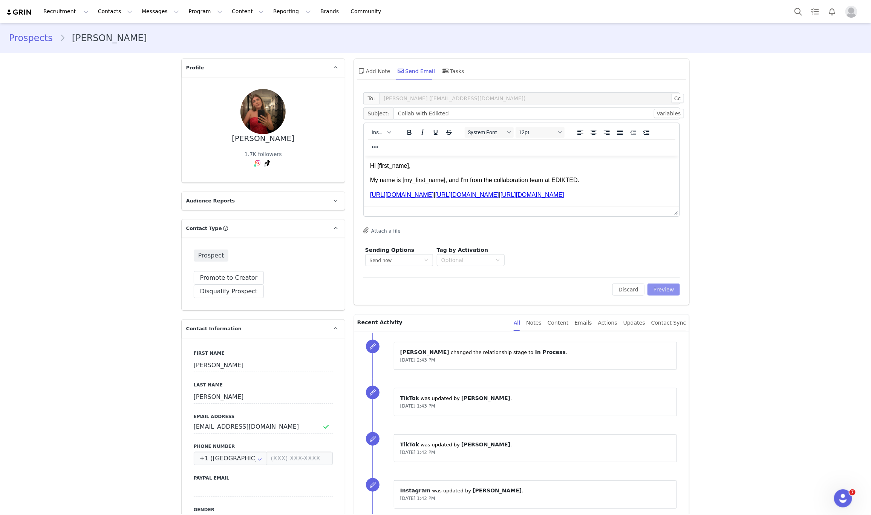
click at [652, 288] on button "Preview" at bounding box center [664, 290] width 33 height 12
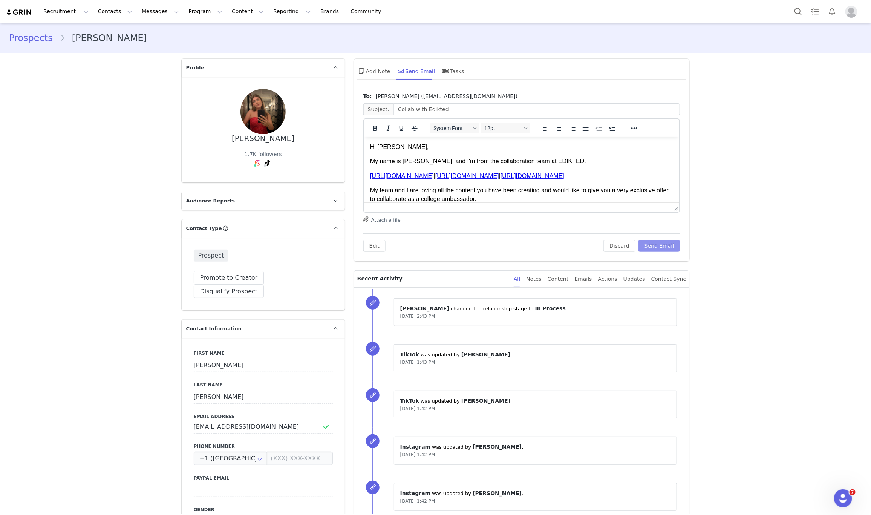
click at [667, 241] on button "Send Email" at bounding box center [660, 246] width 42 height 12
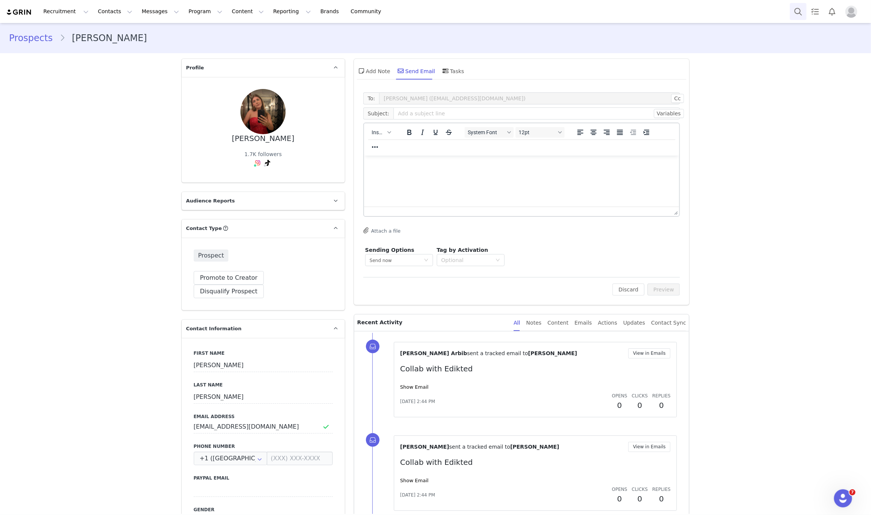
click at [799, 13] on button "Search" at bounding box center [798, 11] width 17 height 17
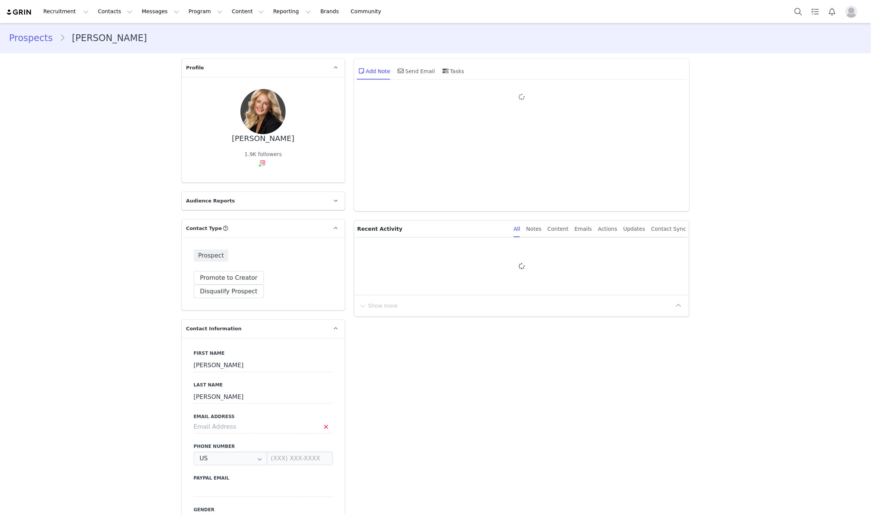
type input "+1 ([GEOGRAPHIC_DATA])"
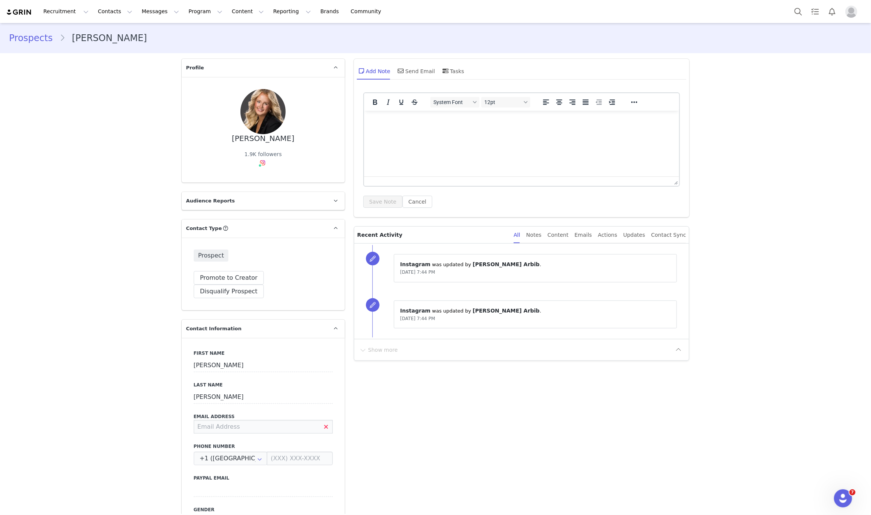
click at [255, 420] on input at bounding box center [263, 427] width 139 height 14
type input "[EMAIL_ADDRESS][DOMAIN_NAME]"
click at [29, 489] on button "Save" at bounding box center [37, 497] width 40 height 21
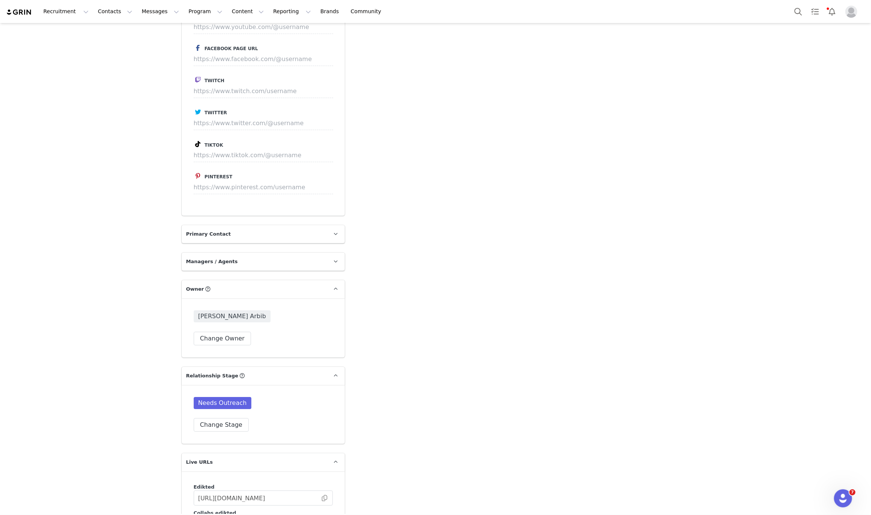
scroll to position [1527, 0]
click at [215, 417] on button "Change Stage" at bounding box center [221, 424] width 55 height 14
click at [200, 501] on span at bounding box center [203, 505] width 9 height 9
click at [200, 501] on input "In Process" at bounding box center [203, 506] width 9 height 10
radio input "true"
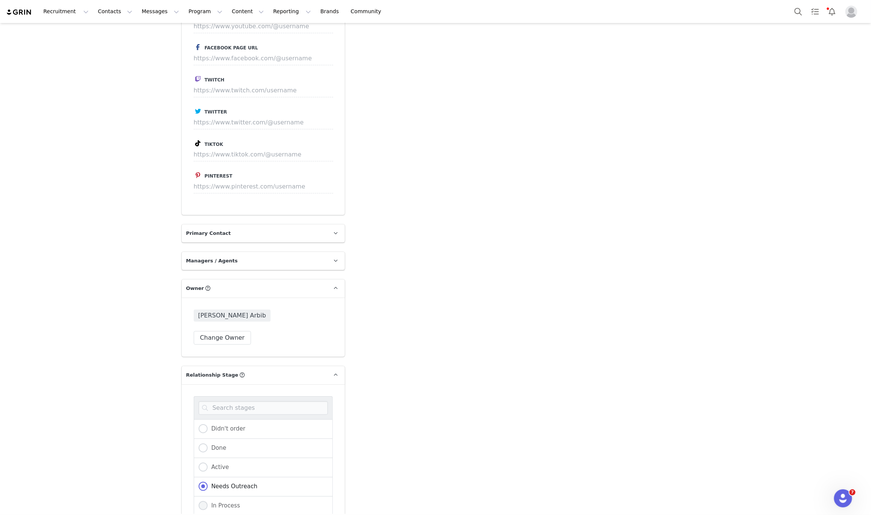
radio input "false"
radio input "true"
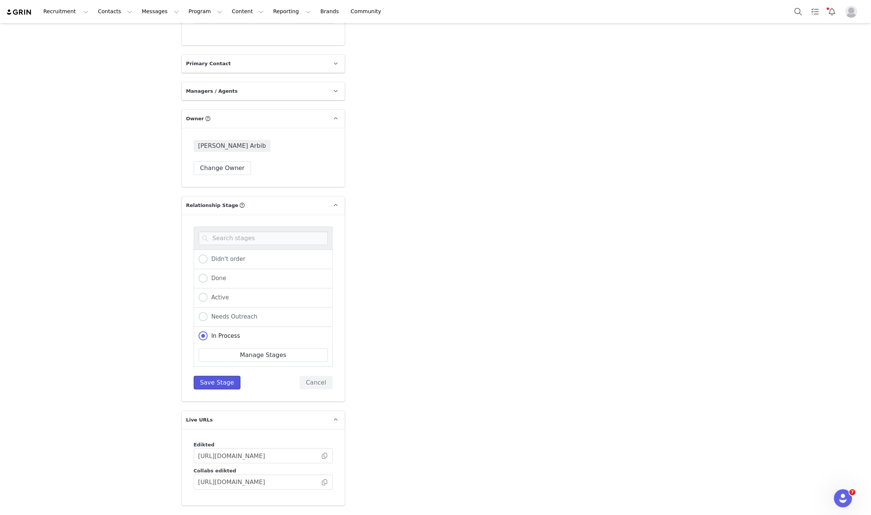
click at [209, 376] on button "Save Stage" at bounding box center [217, 383] width 47 height 14
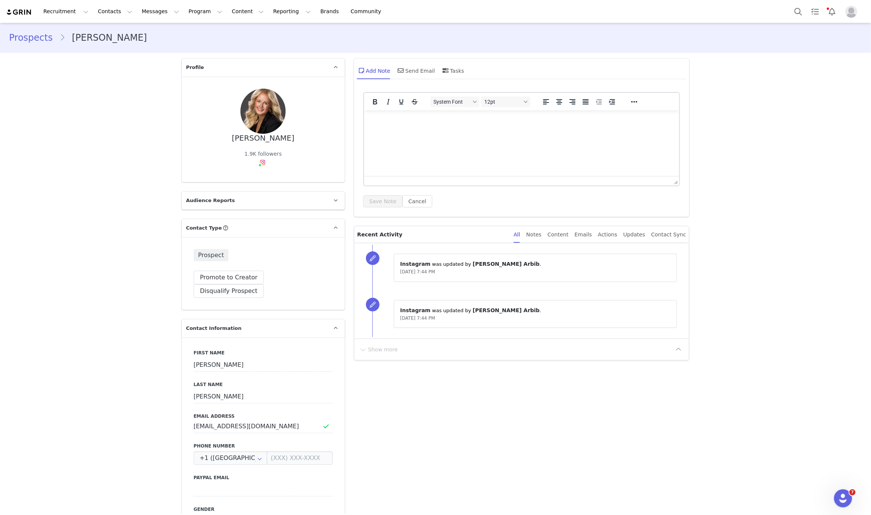
scroll to position [0, 0]
click at [414, 67] on div "Send Email" at bounding box center [416, 71] width 39 height 18
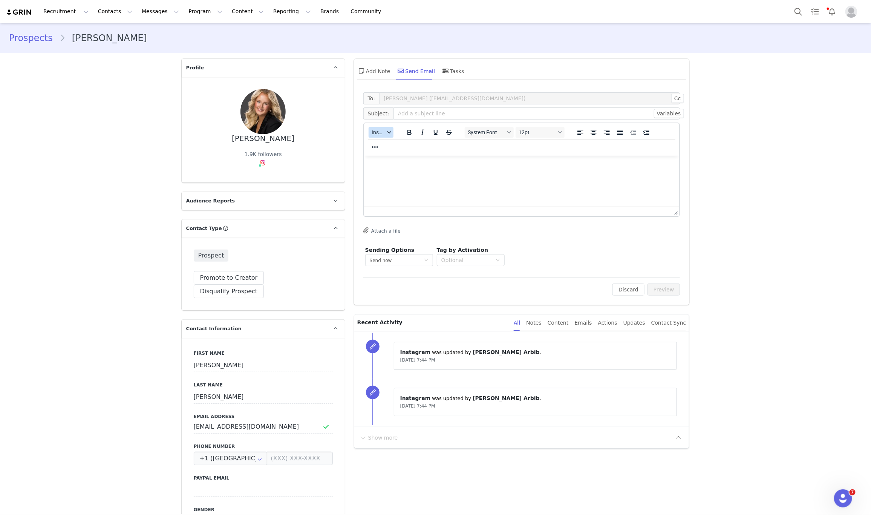
click at [373, 135] on span "Insert" at bounding box center [378, 132] width 13 height 6
click at [378, 149] on div "Insert Template" at bounding box center [405, 145] width 68 height 9
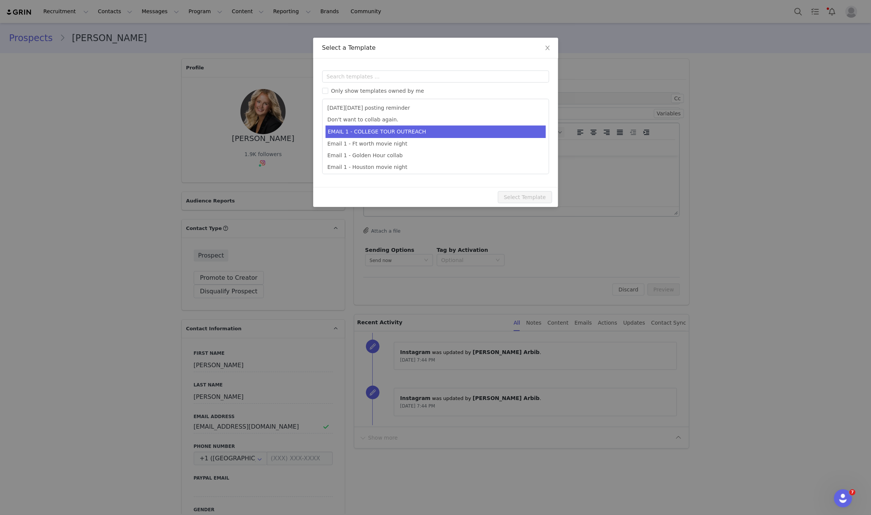
click at [397, 129] on li "EMAIL 1 - COLLEGE TOUR OUTREACH" at bounding box center [436, 132] width 220 height 12
type input "EDIKTED COLLEGE TOUR 💖"
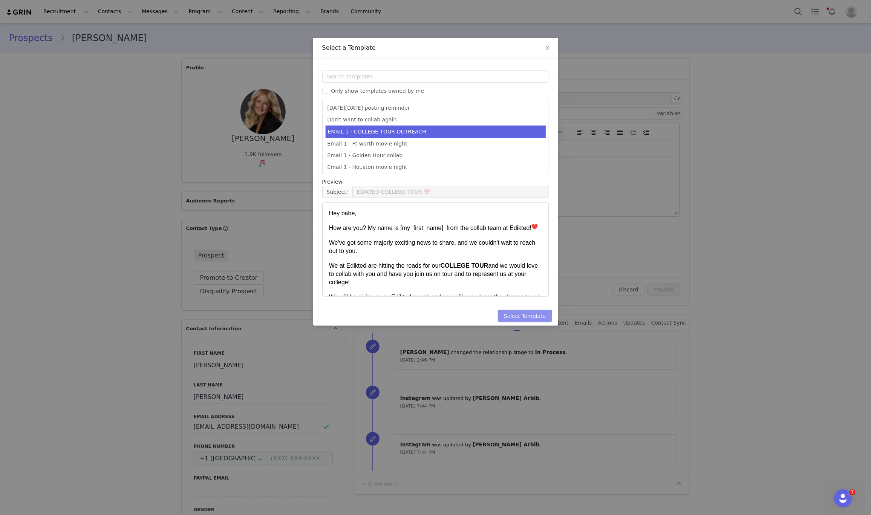
click at [537, 321] on button "Select Template" at bounding box center [525, 316] width 54 height 12
type input "EDIKTED COLLEGE TOUR 💖"
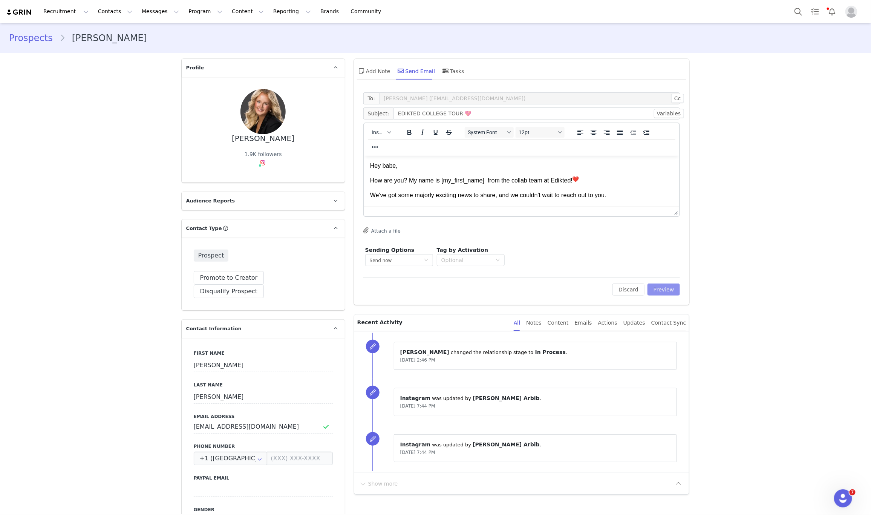
click at [648, 289] on button "Preview" at bounding box center [664, 290] width 33 height 12
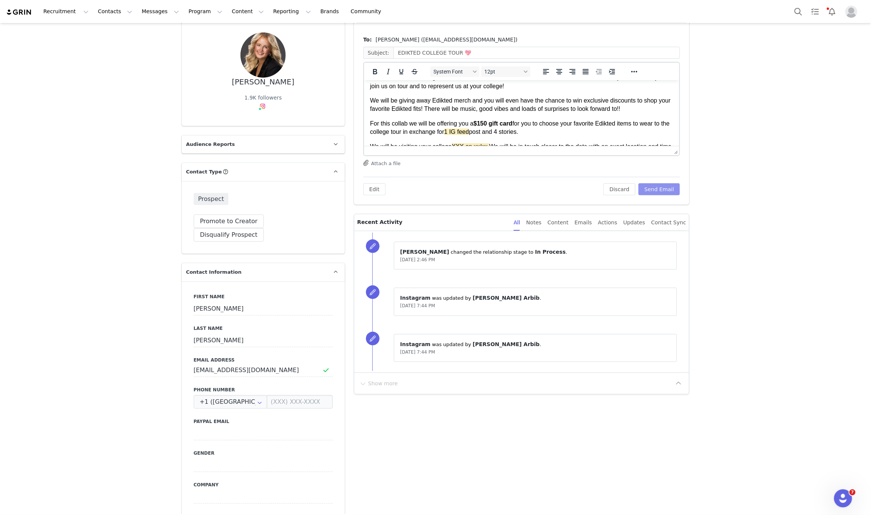
scroll to position [113, 0]
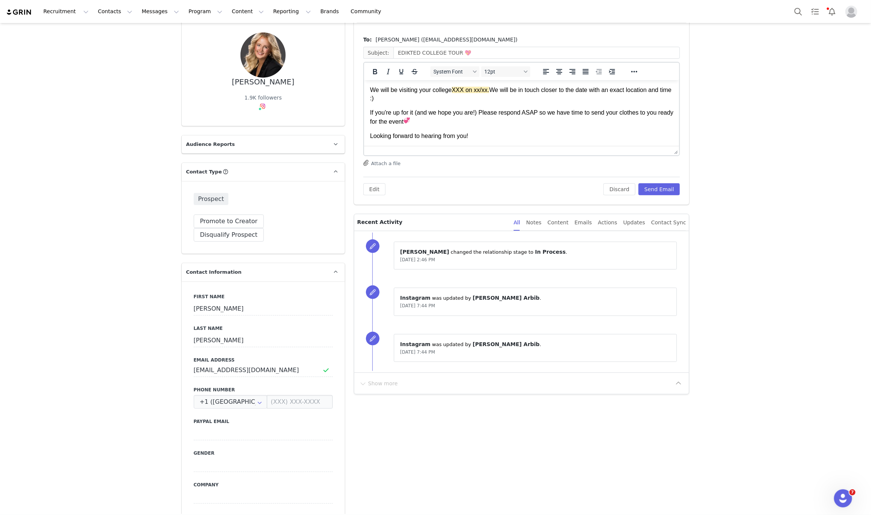
click at [451, 92] on p "We will be visiting your college XXX on xx/xx. We will be in touch closer to th…" at bounding box center [522, 94] width 304 height 17
click at [532, 89] on p "We will be visiting your college UIUC on 10/11 XXX on xx/xx. We will be in touc…" at bounding box center [522, 94] width 304 height 17
click at [649, 190] on button "Send Email" at bounding box center [660, 189] width 42 height 12
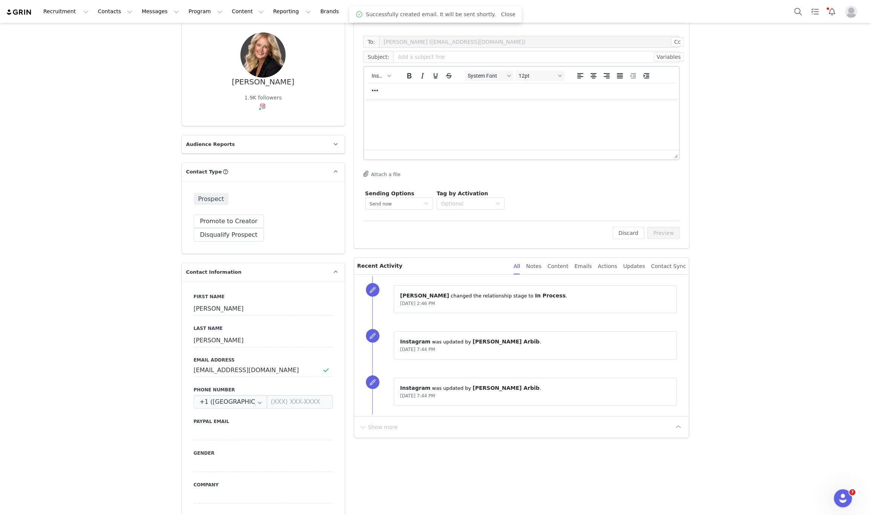
scroll to position [0, 0]
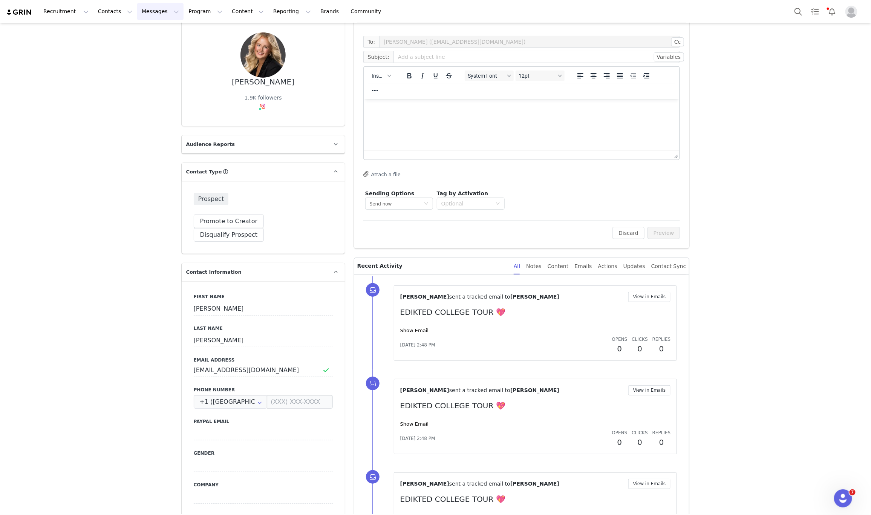
click at [153, 11] on button "Messages Messages" at bounding box center [160, 11] width 46 height 17
click at [138, 42] on link "Inbox" at bounding box center [155, 48] width 60 height 14
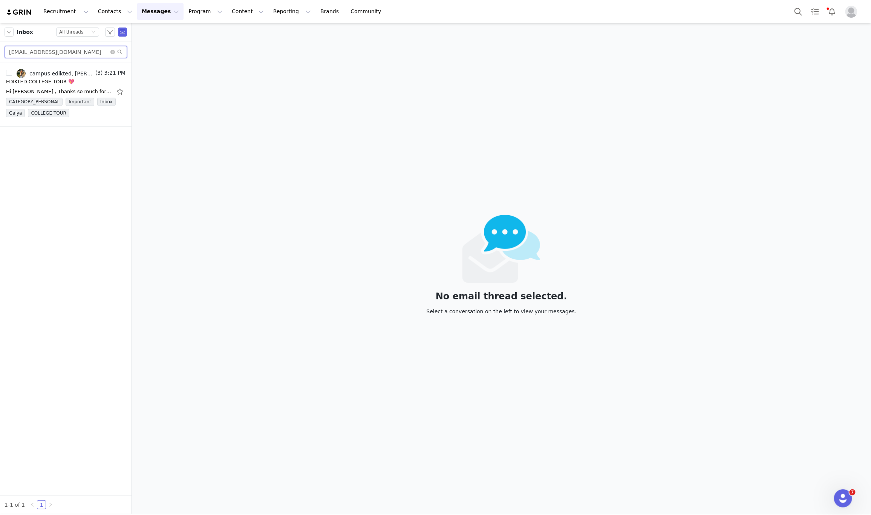
click at [15, 49] on input "[EMAIL_ADDRESS][DOMAIN_NAME]" at bounding box center [66, 52] width 123 height 12
paste input "[EMAIL_ADDRESS][DOMAIN_NAME]"
type input "[EMAIL_ADDRESS][DOMAIN_NAME]"
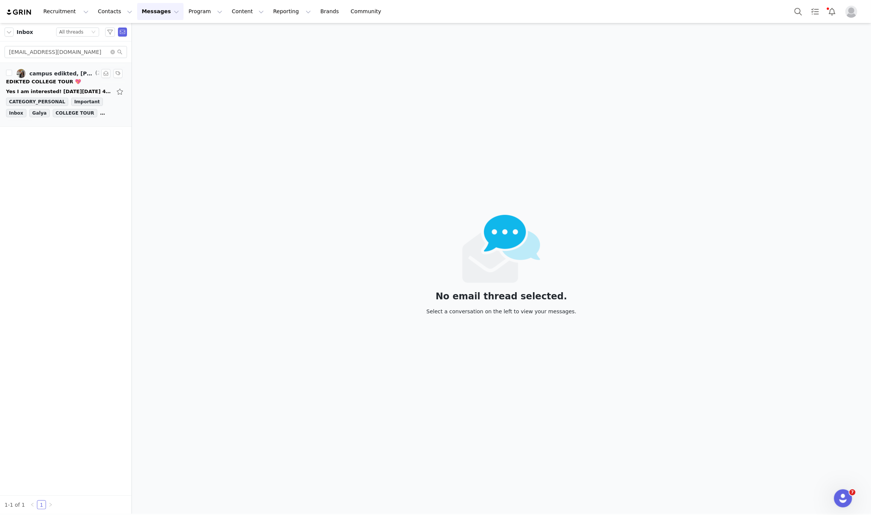
click at [47, 85] on div "EDIKTED COLLEGE TOUR 💖" at bounding box center [43, 82] width 75 height 8
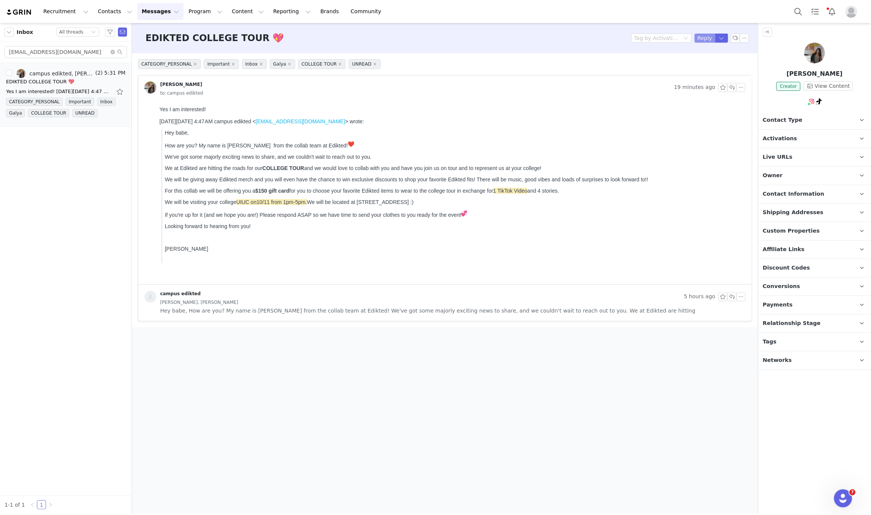
click at [698, 37] on button "Reply" at bounding box center [705, 38] width 21 height 9
click at [851, 351] on p "Tags Keep track of your contacts by assigning them tags. You can then filter yo…" at bounding box center [806, 342] width 95 height 18
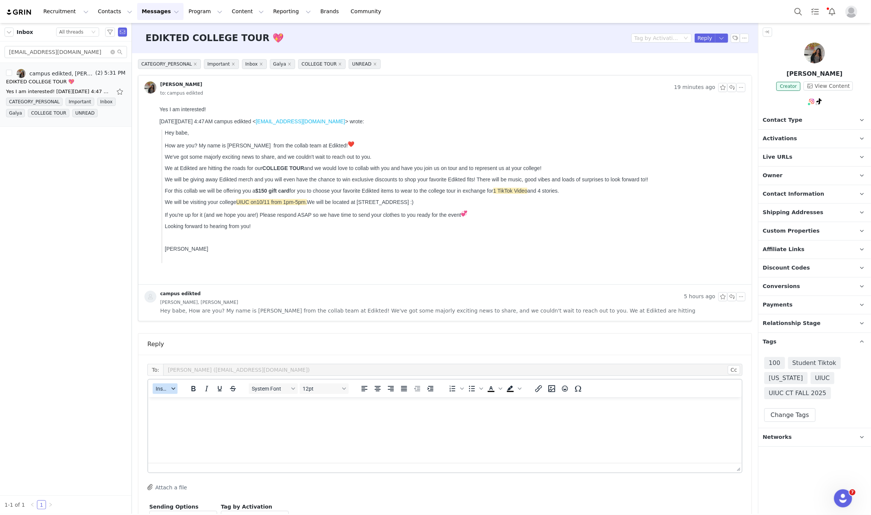
click at [162, 392] on span "Insert" at bounding box center [162, 389] width 13 height 6
click at [180, 404] on div "Insert Template" at bounding box center [193, 402] width 68 height 9
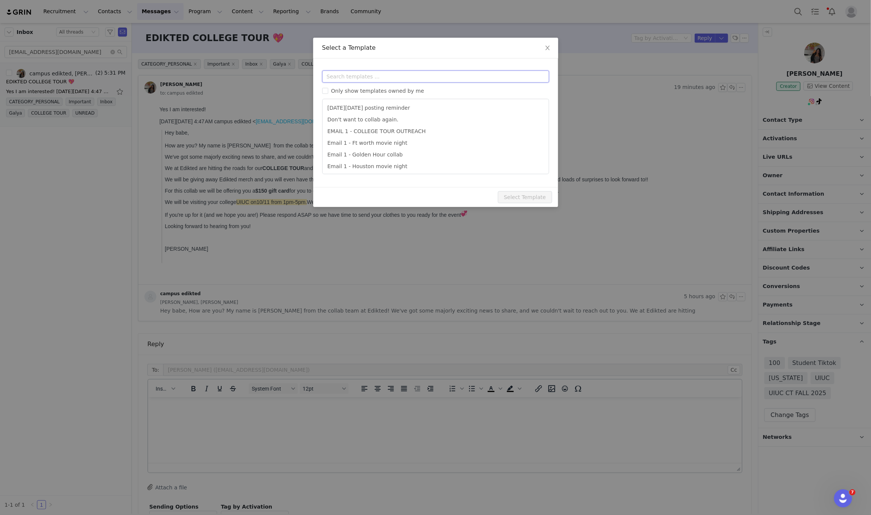
click at [426, 78] on input "text" at bounding box center [435, 77] width 227 height 12
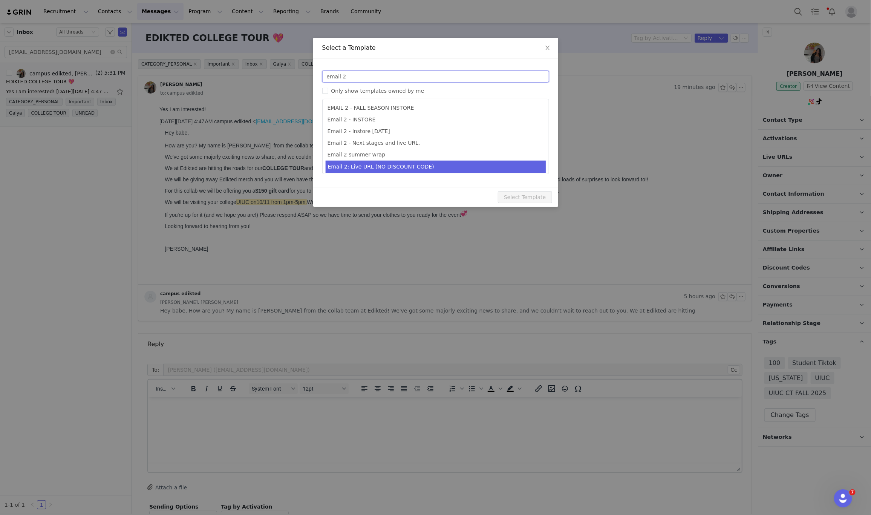
type input "email 2"
drag, startPoint x: 386, startPoint y: 170, endPoint x: 390, endPoint y: 172, distance: 5.1
click at [386, 169] on li "Email 2: Live URL (NO DISCOUNT CODE)" at bounding box center [436, 167] width 220 height 12
type input "Collab with Edikted"
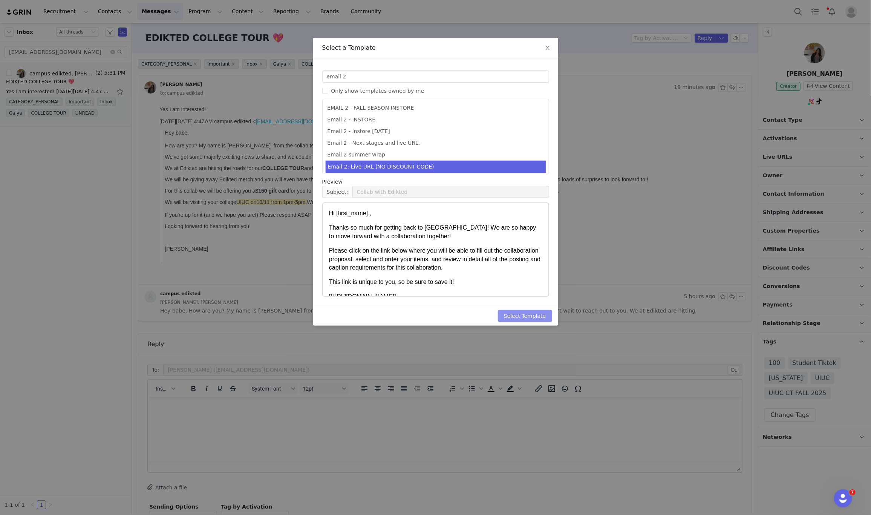
click at [523, 312] on button "Select Template" at bounding box center [525, 316] width 54 height 12
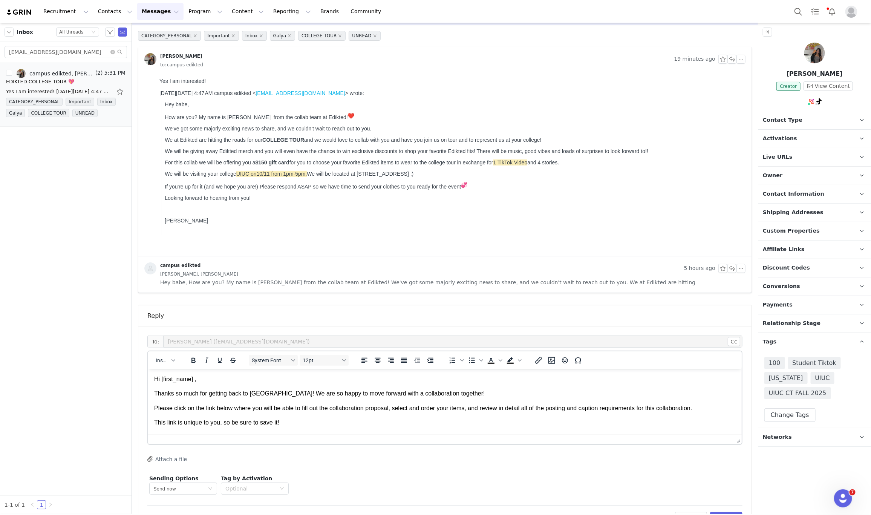
scroll to position [55, 0]
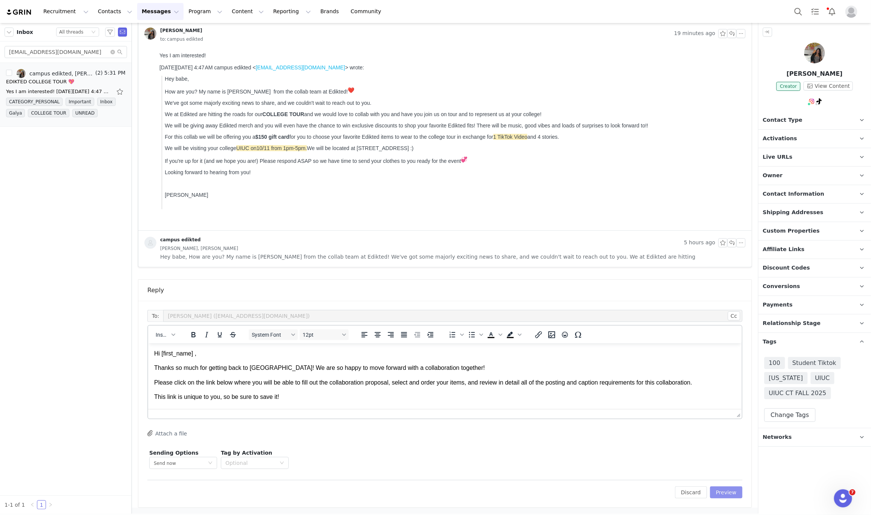
click at [731, 490] on button "Preview" at bounding box center [726, 492] width 33 height 12
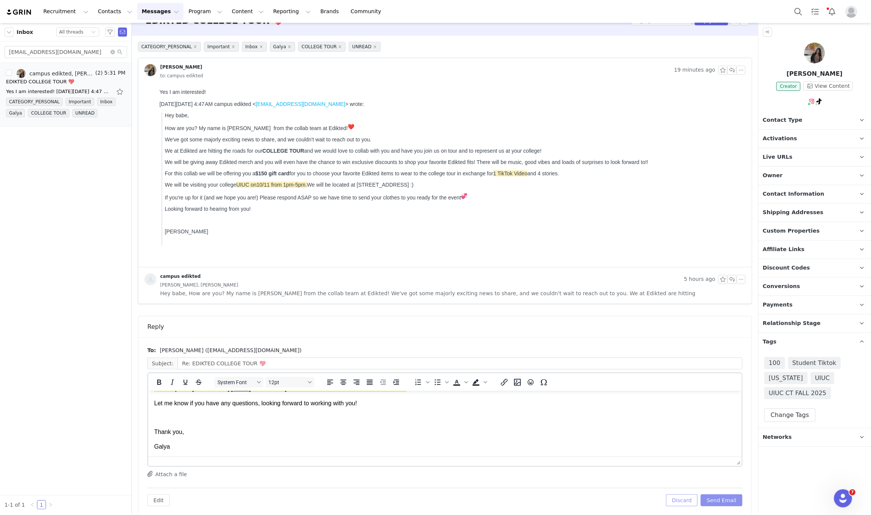
scroll to position [26, 0]
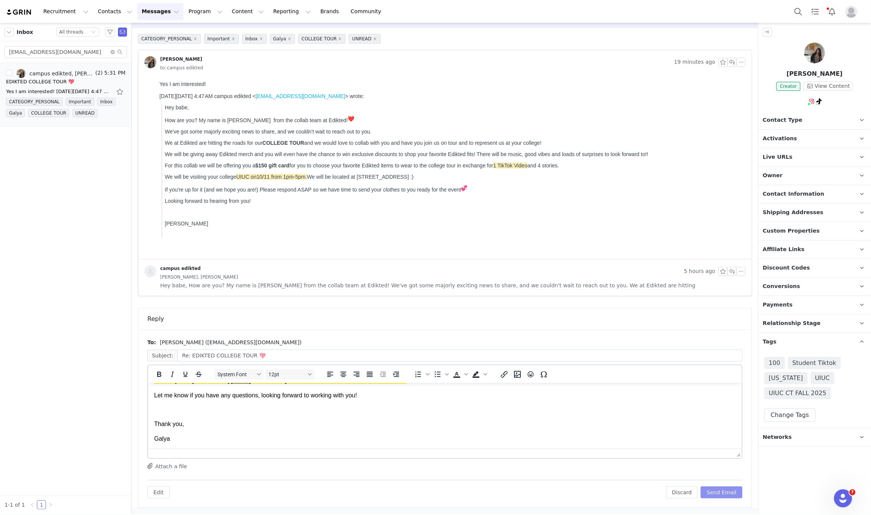
click at [732, 491] on button "Send Email" at bounding box center [722, 492] width 42 height 12
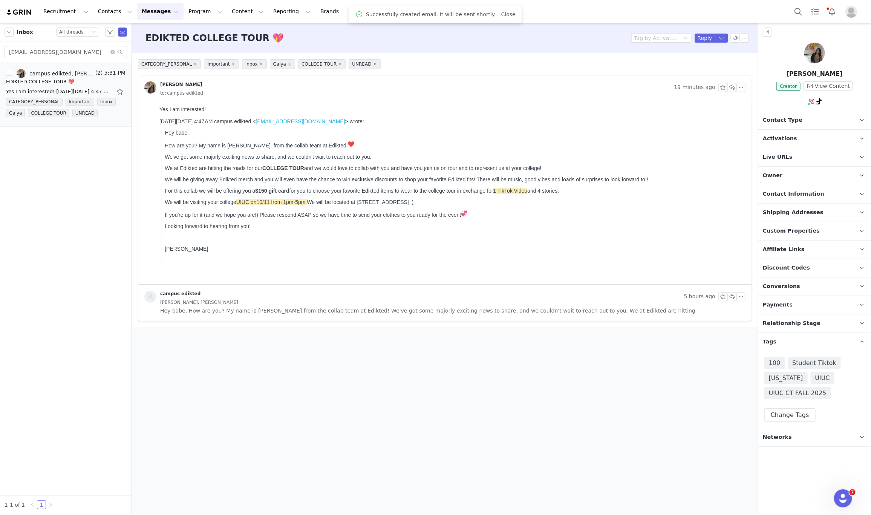
click at [793, 119] on span "Contact Type" at bounding box center [783, 120] width 40 height 8
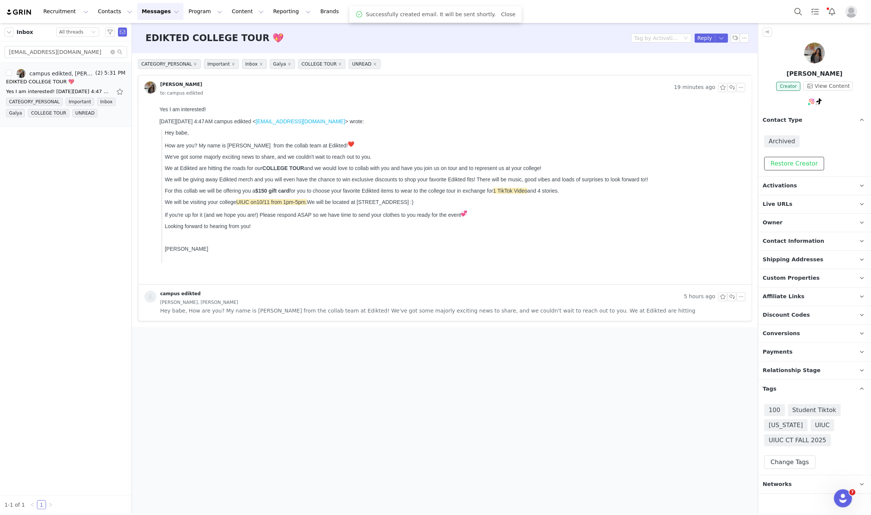
click at [779, 165] on button "Restore Creator" at bounding box center [795, 164] width 60 height 14
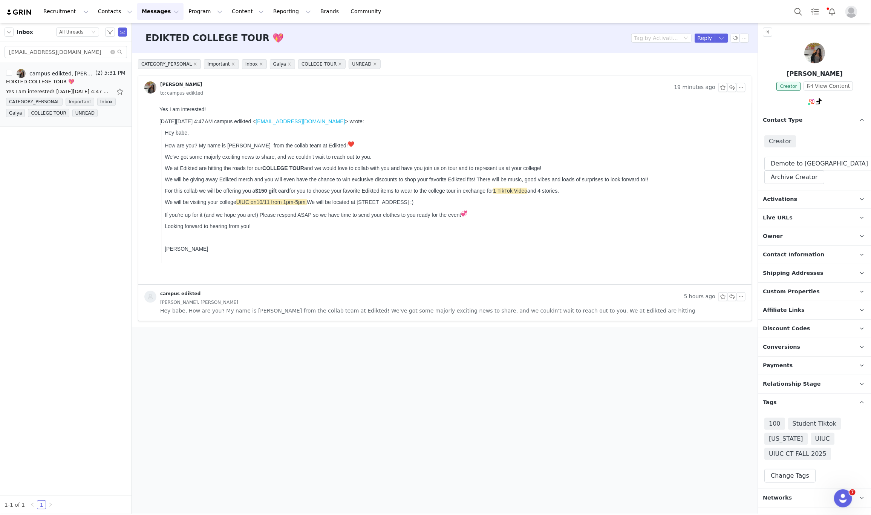
click at [802, 380] on p "Relationship Stage Use relationship stages to move contacts through a logical s…" at bounding box center [806, 384] width 95 height 18
click at [788, 420] on div "In Process Change Stage" at bounding box center [815, 416] width 101 height 35
click at [793, 430] on button "Change Stage" at bounding box center [792, 427] width 55 height 14
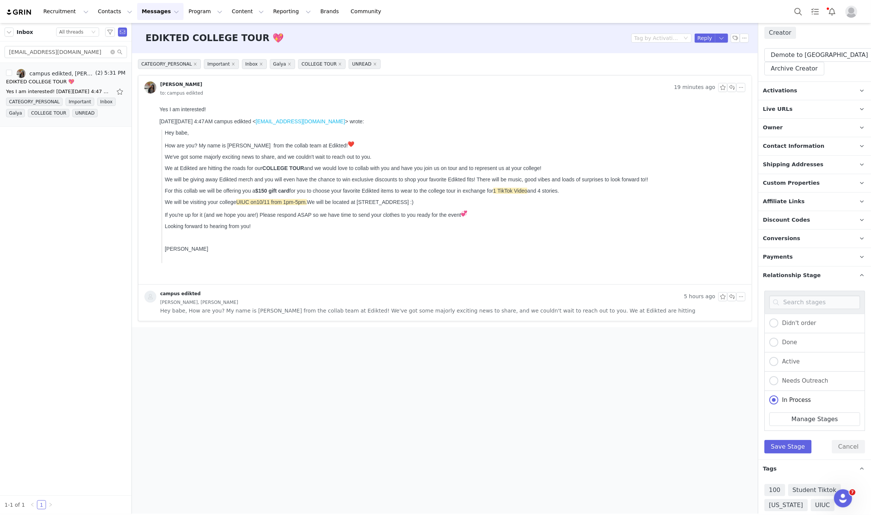
scroll to position [113, 0]
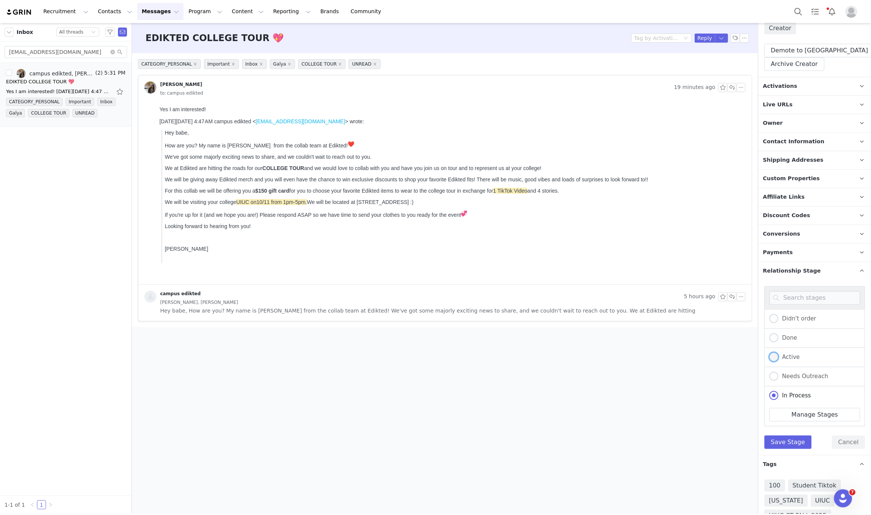
click at [771, 357] on span at bounding box center [774, 357] width 9 height 9
click at [771, 357] on input "Active" at bounding box center [774, 358] width 9 height 10
radio input "true"
radio input "false"
click at [788, 445] on button "Save Stage" at bounding box center [788, 443] width 47 height 14
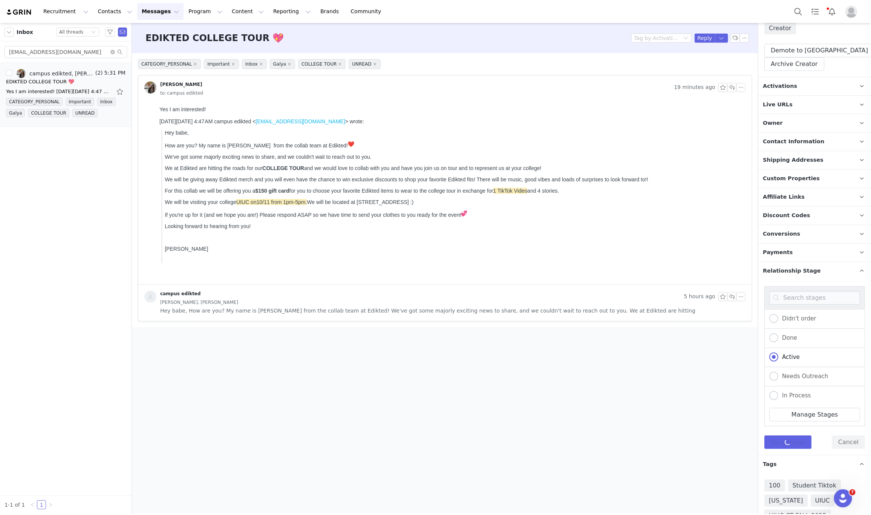
scroll to position [42, 0]
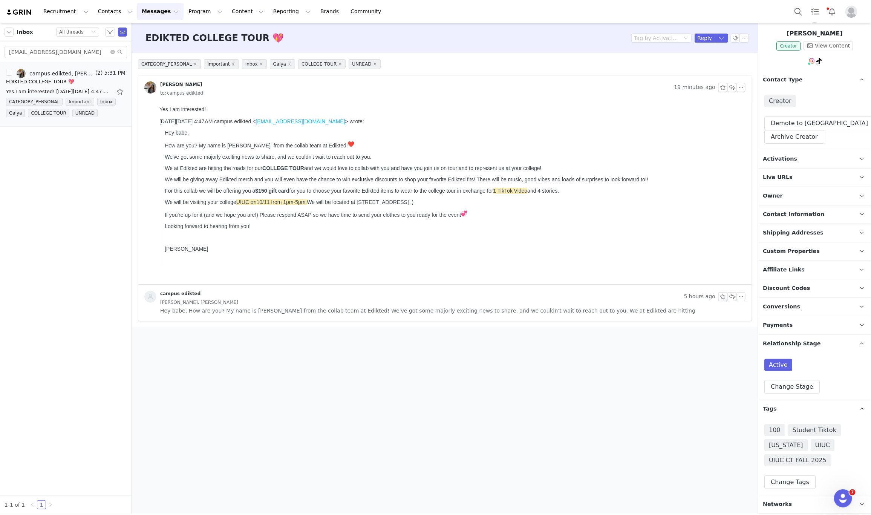
click at [778, 155] on span "Activations" at bounding box center [780, 159] width 34 height 8
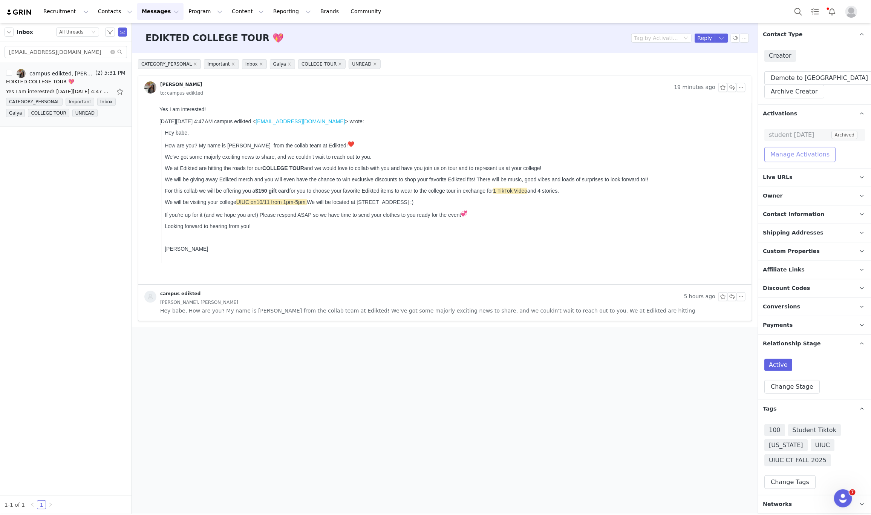
click at [801, 154] on button "Manage Activations" at bounding box center [800, 154] width 71 height 15
click at [783, 180] on div "Select Activation" at bounding box center [781, 181] width 74 height 11
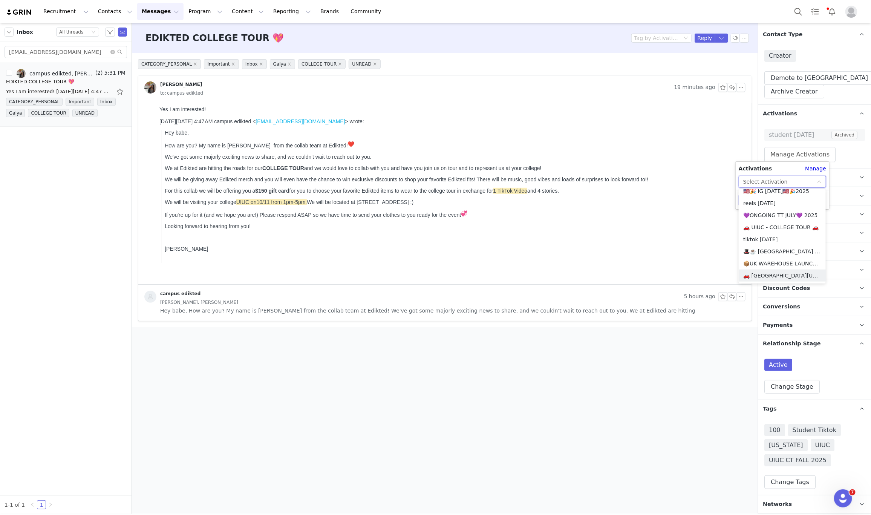
scroll to position [445, 0]
click at [788, 242] on li "🚗 UIUC - COLLEGE TOUR 🚗" at bounding box center [782, 247] width 87 height 12
click at [750, 198] on button "Apply" at bounding box center [752, 200] width 27 height 12
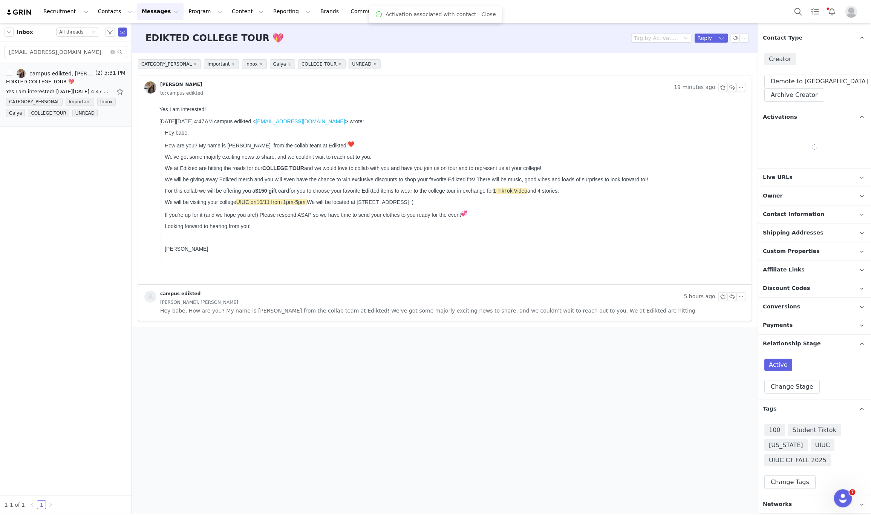
scroll to position [87, 0]
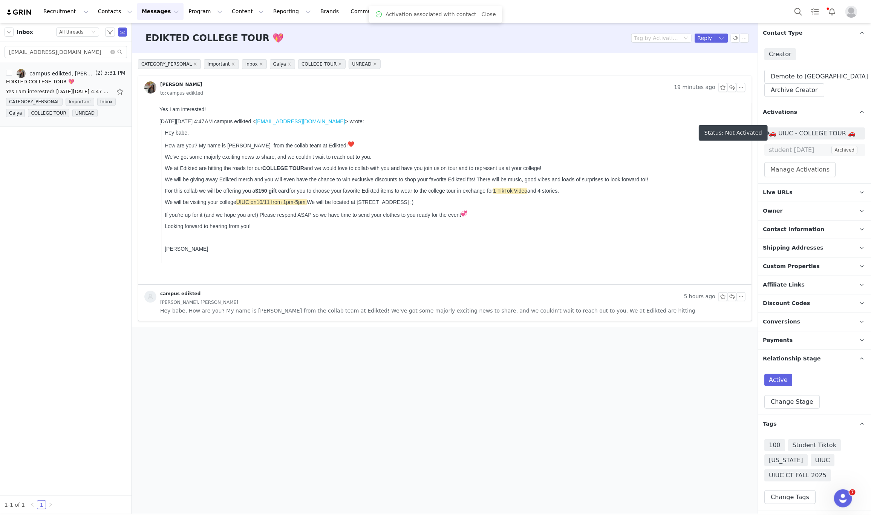
click at [775, 126] on div "🚗 UIUC - COLLEGE TOUR 🚗 student [DATE] Archived Manage Activations" at bounding box center [815, 152] width 113 height 62
click at [775, 129] on span "🚗 UIUC - COLLEGE TOUR 🚗" at bounding box center [815, 133] width 92 height 9
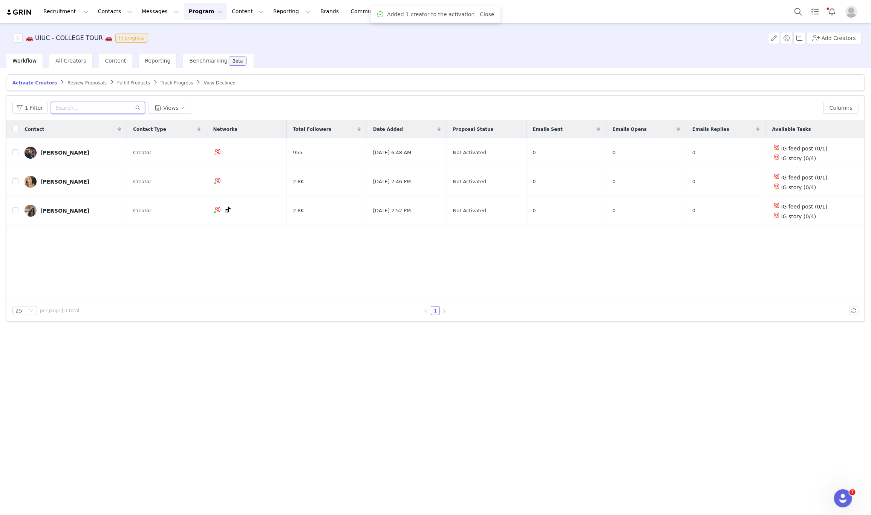
click at [95, 107] on input "text" at bounding box center [98, 108] width 94 height 12
paste input "[EMAIL_ADDRESS][DOMAIN_NAME]"
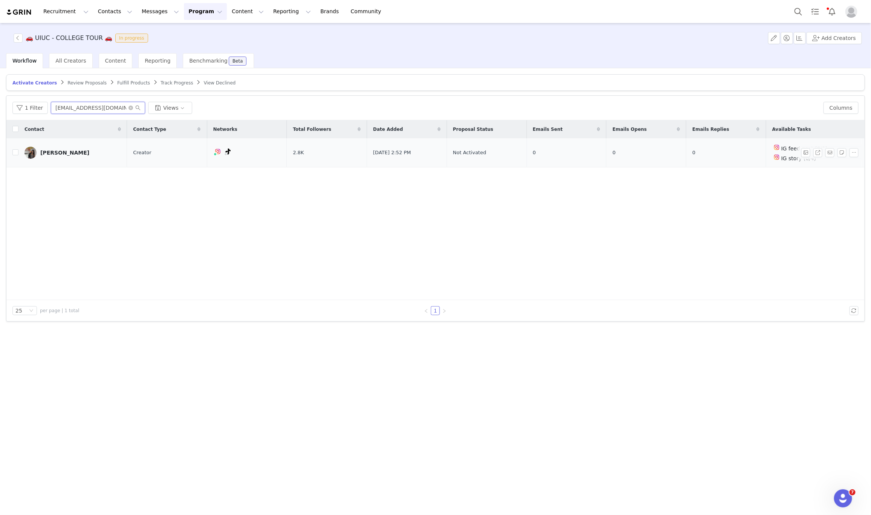
type input "[EMAIL_ADDRESS][DOMAIN_NAME]"
click at [16, 154] on input "checkbox" at bounding box center [15, 152] width 6 height 6
checkbox input "true"
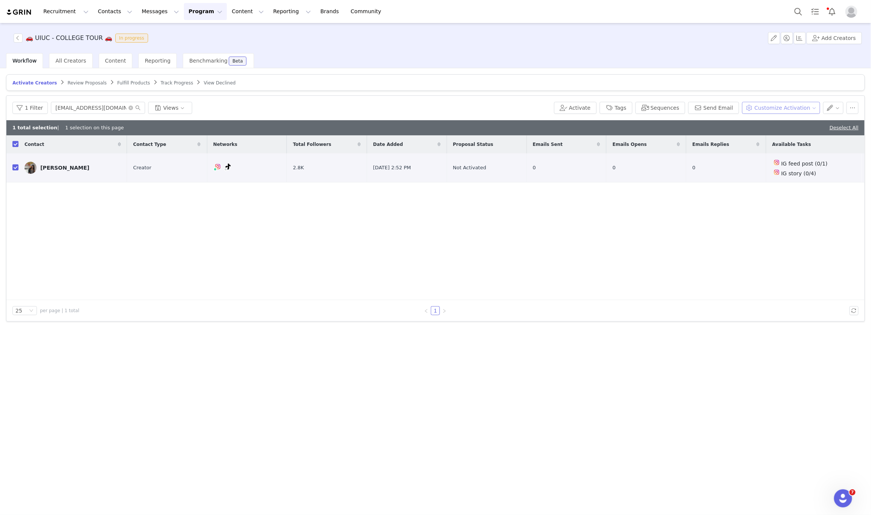
click at [778, 107] on button "Customize Activation" at bounding box center [781, 108] width 78 height 12
click at [769, 119] on span "Edit Product Selection" at bounding box center [791, 123] width 58 height 8
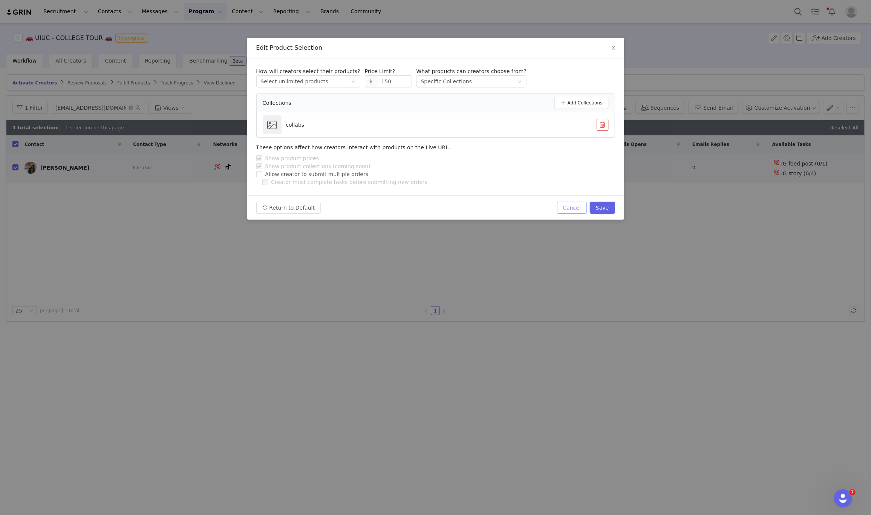
click at [580, 212] on button "Cancel" at bounding box center [572, 208] width 30 height 12
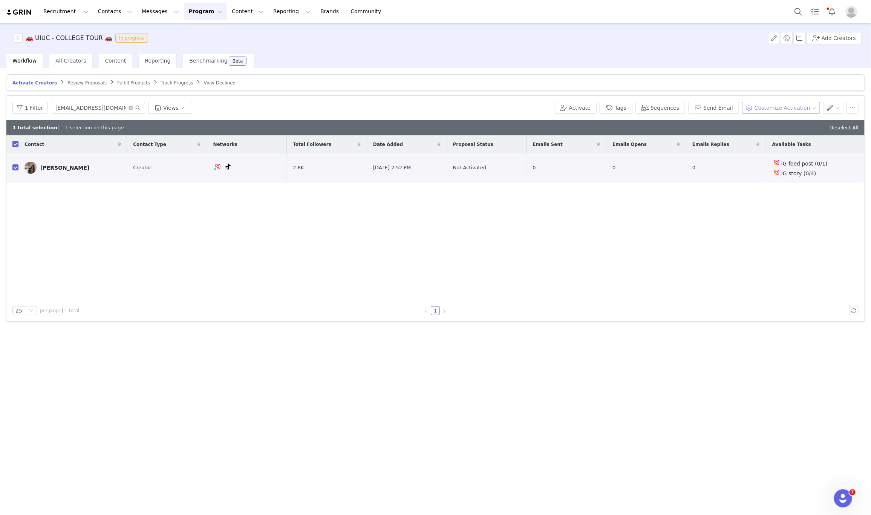
click at [770, 111] on button "Customize Activation" at bounding box center [781, 108] width 78 height 12
click at [771, 132] on span "Edit Available Tasks" at bounding box center [788, 135] width 52 height 8
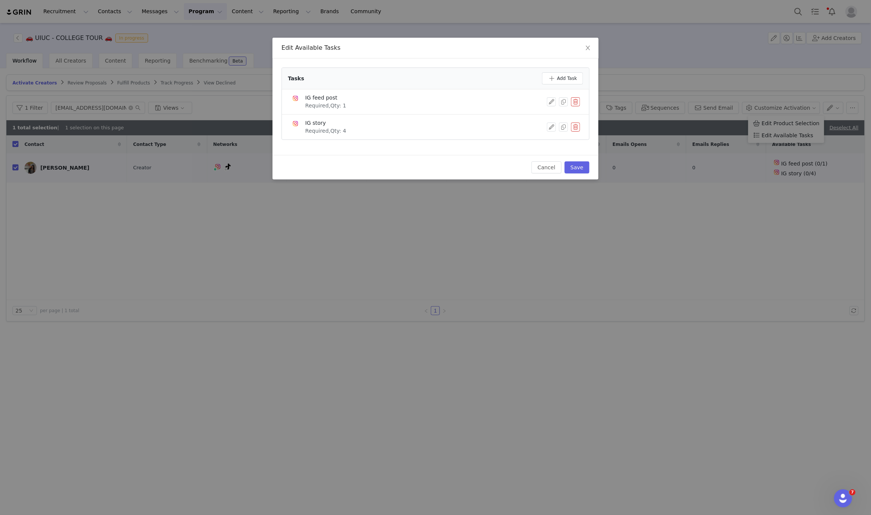
click at [576, 102] on button "button" at bounding box center [575, 101] width 9 height 9
click at [549, 118] on button "Delete" at bounding box center [547, 114] width 29 height 12
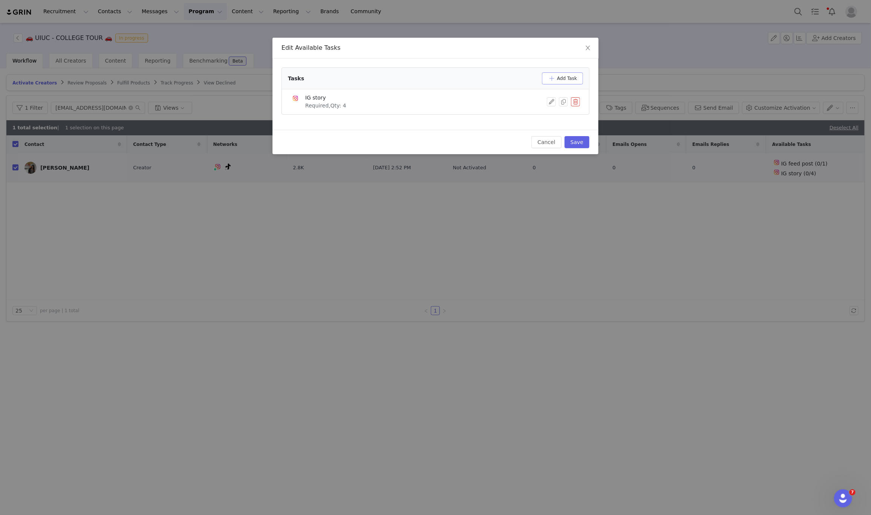
click at [561, 79] on button "Add Task" at bounding box center [562, 78] width 41 height 12
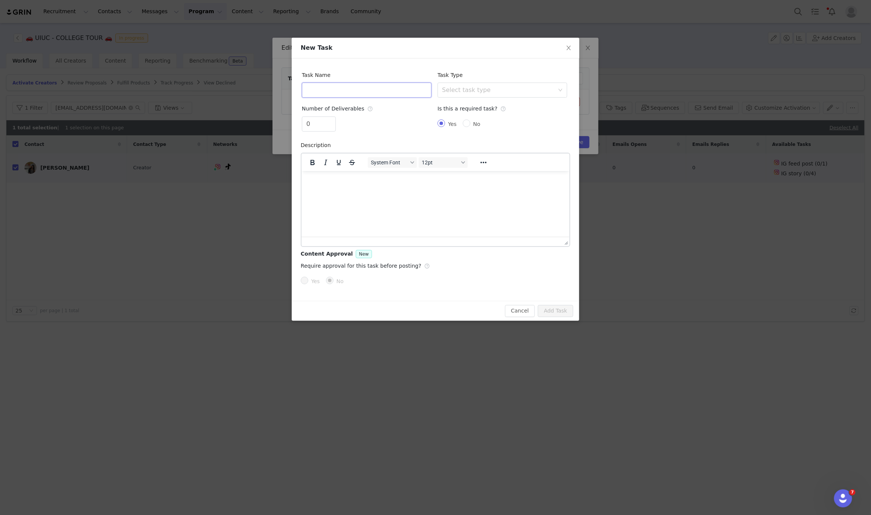
drag, startPoint x: 391, startPoint y: 94, endPoint x: 385, endPoint y: 90, distance: 7.5
click at [385, 91] on input "text" at bounding box center [367, 90] width 130 height 15
type input "TikTok Video"
click at [451, 94] on div "Select task type" at bounding box center [500, 90] width 116 height 14
click at [459, 155] on li "TikTok Video" at bounding box center [503, 155] width 130 height 12
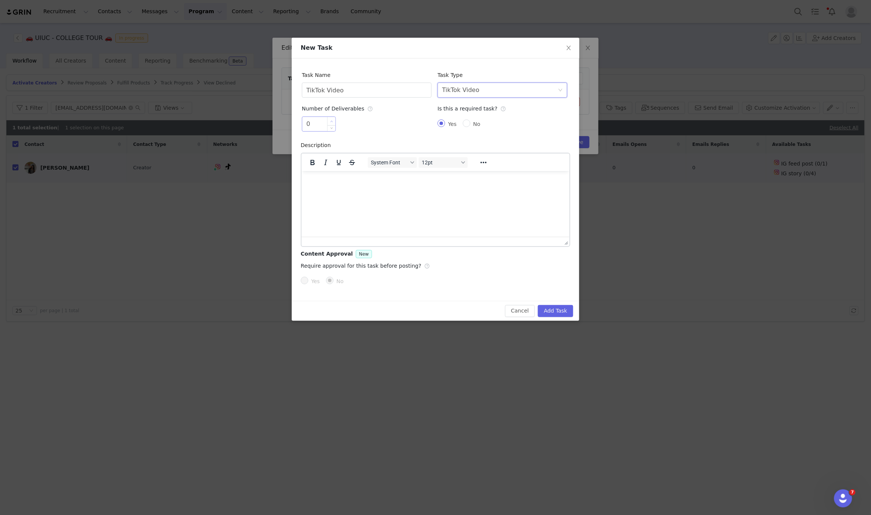
type input "1"
click at [328, 119] on span "Increase Value" at bounding box center [332, 121] width 8 height 9
click at [558, 316] on button "Add Task" at bounding box center [555, 311] width 35 height 12
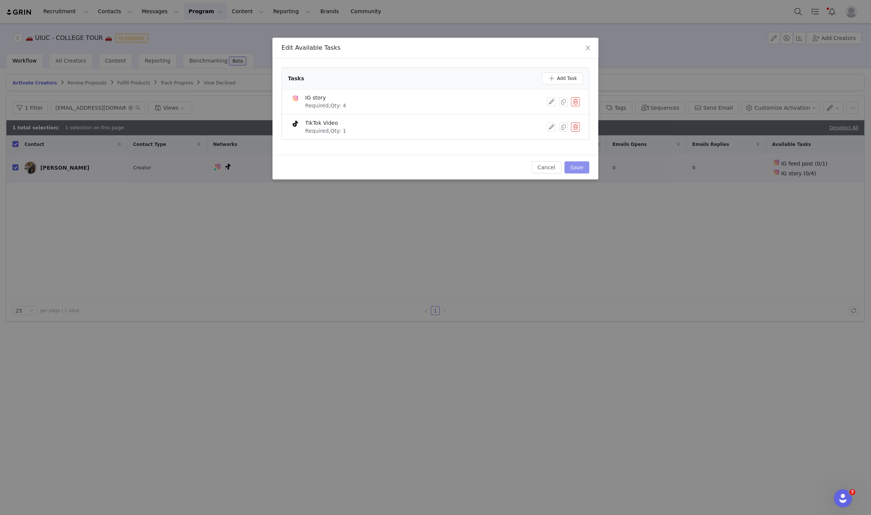
click at [578, 169] on button "Save" at bounding box center [577, 167] width 25 height 12
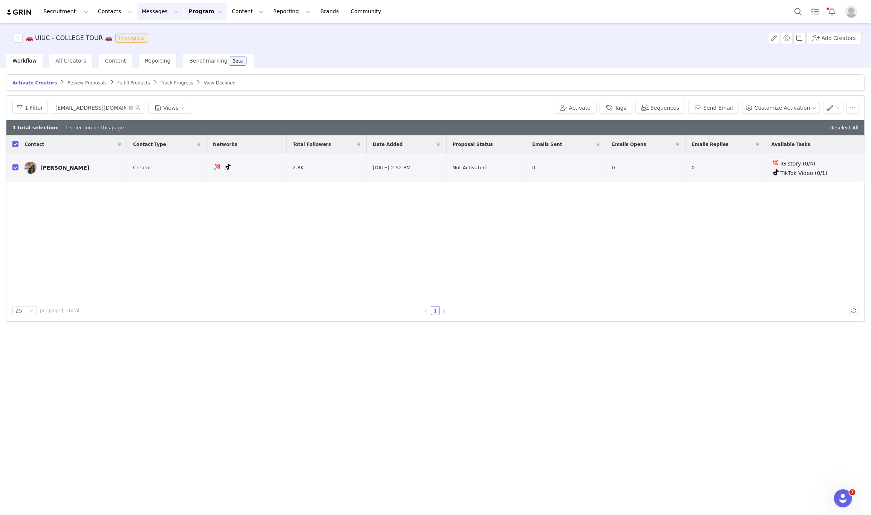
click at [137, 8] on button "Messages Messages" at bounding box center [160, 11] width 46 height 17
click at [131, 42] on link "Inbox" at bounding box center [155, 48] width 60 height 14
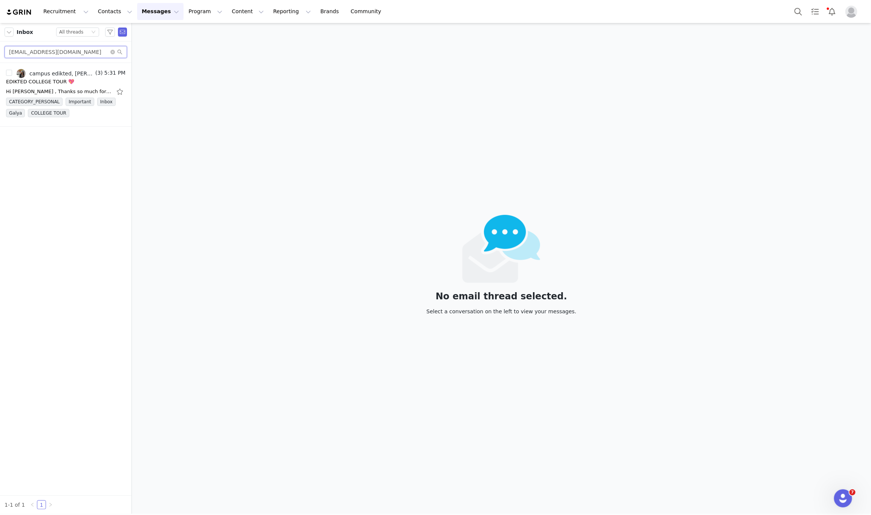
click at [31, 52] on input "[EMAIL_ADDRESS][DOMAIN_NAME]" at bounding box center [66, 52] width 123 height 12
paste input "mikayla.nelsonnn22"
type input "[EMAIL_ADDRESS][DOMAIN_NAME]"
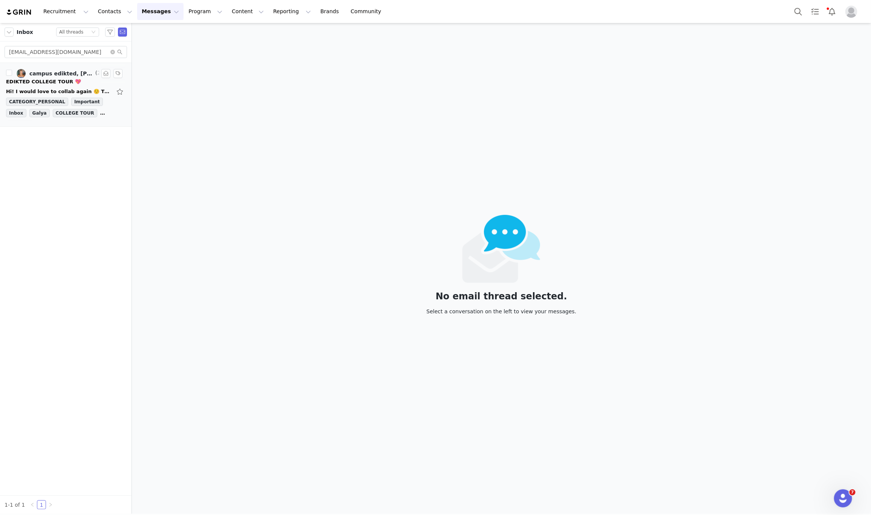
click at [72, 83] on div "EDIKTED COLLEGE TOUR 💖" at bounding box center [66, 82] width 120 height 8
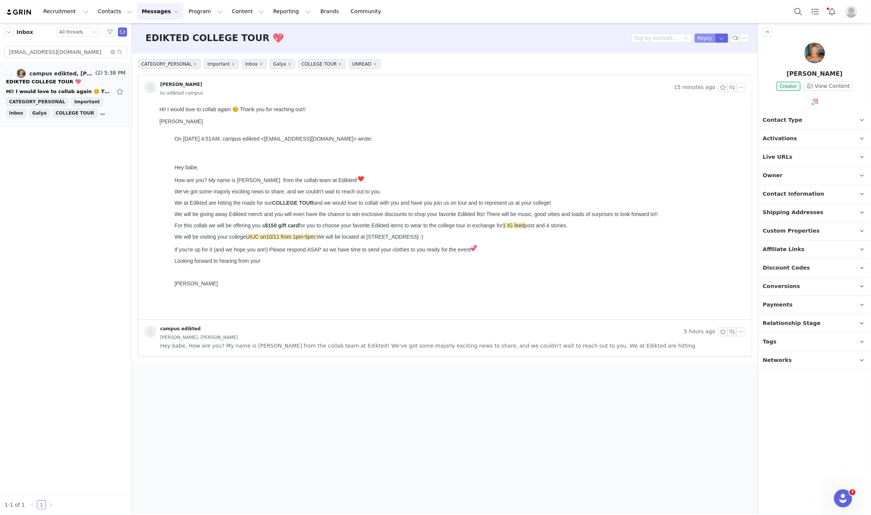
click at [705, 41] on button "Reply" at bounding box center [705, 38] width 21 height 9
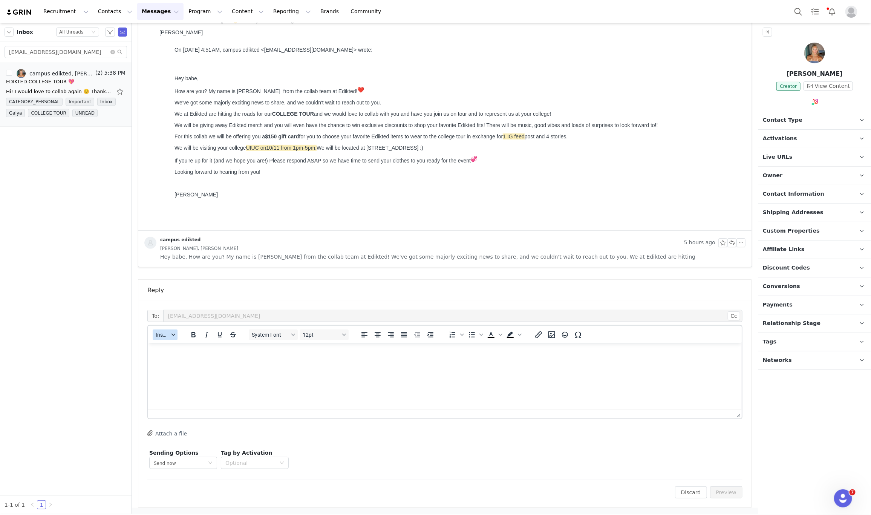
click at [164, 333] on span "Insert" at bounding box center [162, 335] width 13 height 6
click at [161, 348] on div "Insert Template" at bounding box center [193, 346] width 68 height 9
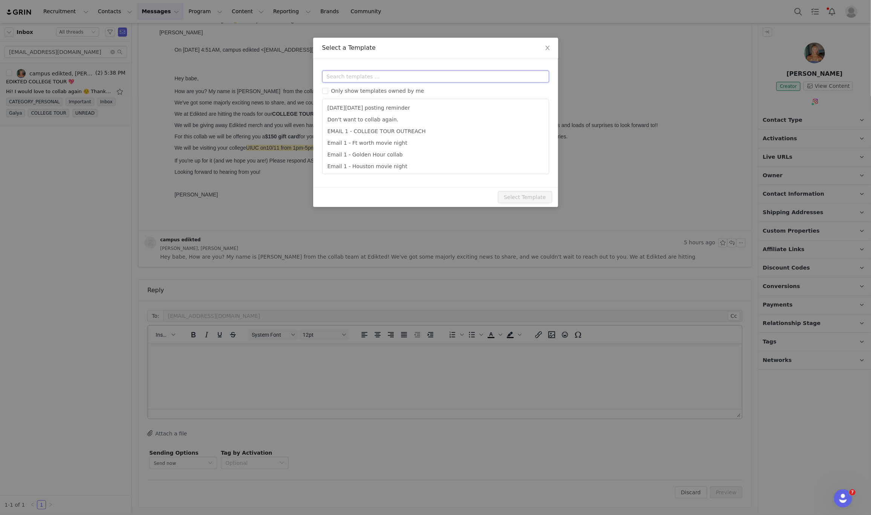
click at [387, 73] on input "text" at bounding box center [435, 77] width 227 height 12
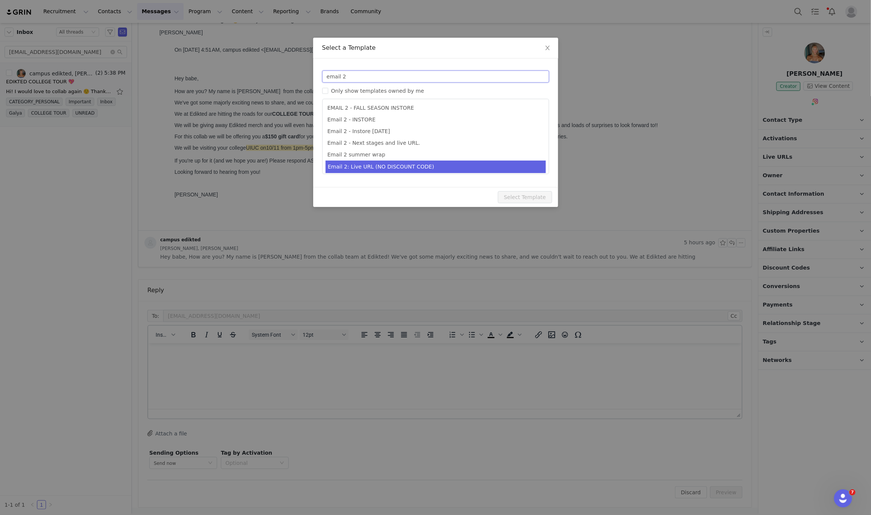
type input "email 2"
click at [414, 165] on li "Email 2: Live URL (NO DISCOUNT CODE)" at bounding box center [436, 167] width 220 height 12
type input "Collab with Edikted"
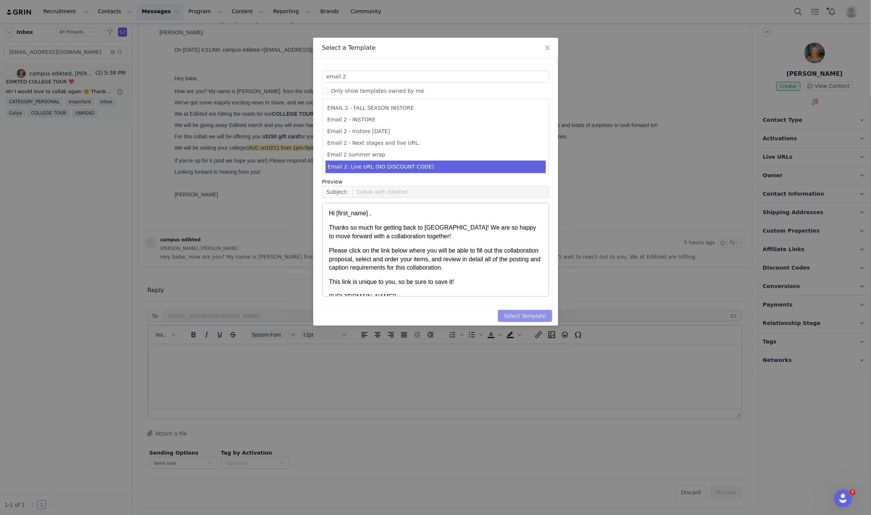
click at [538, 317] on button "Select Template" at bounding box center [525, 316] width 54 height 12
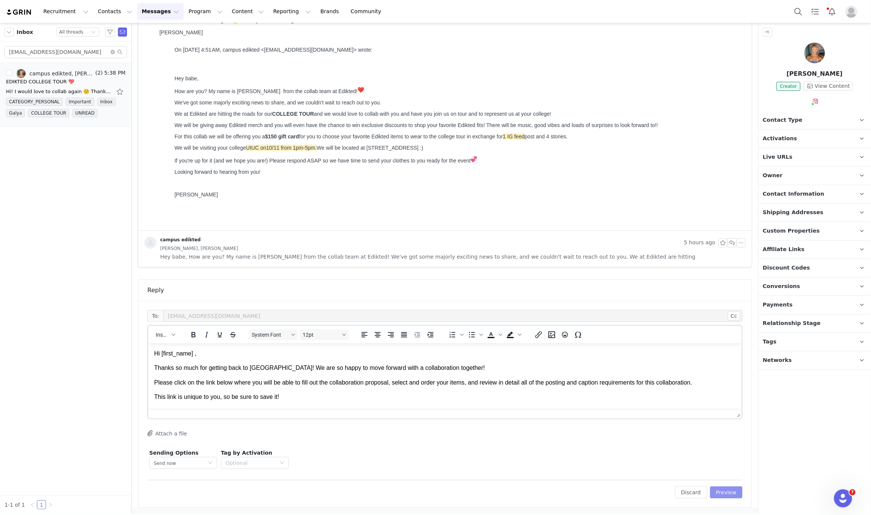
click at [715, 490] on button "Preview" at bounding box center [726, 492] width 33 height 12
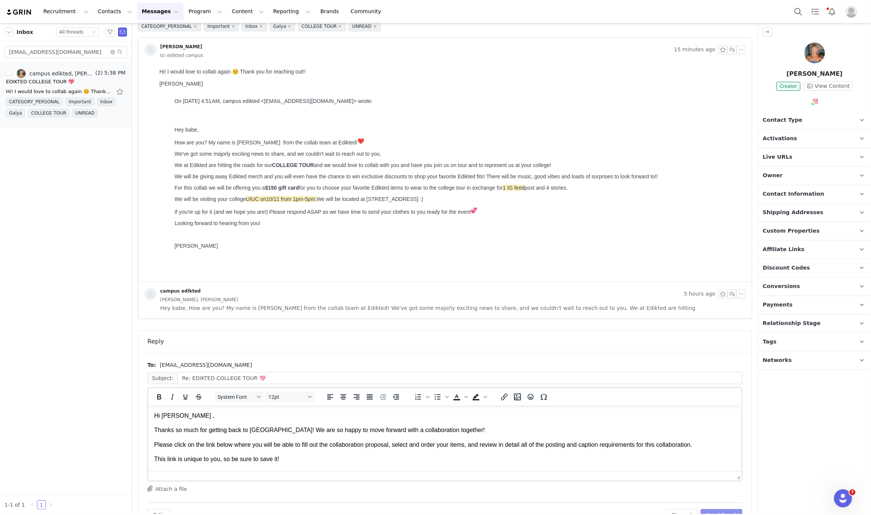
scroll to position [61, 0]
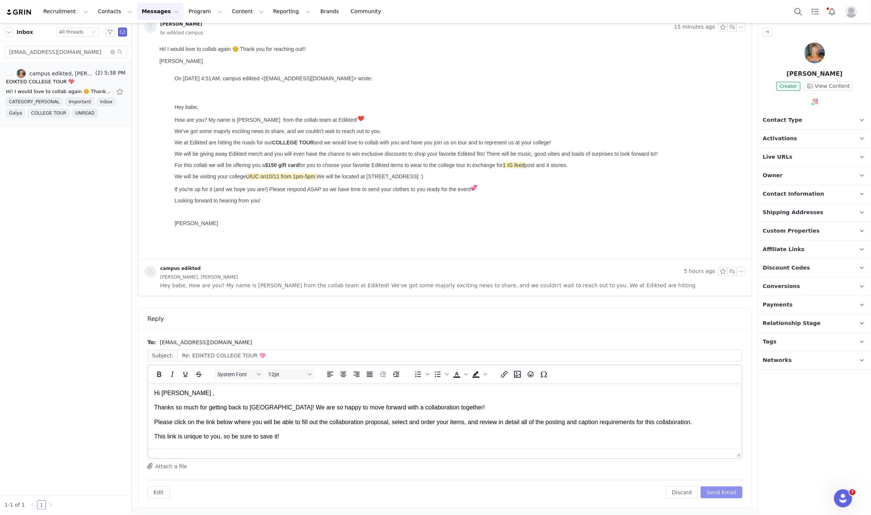
click at [723, 490] on button "Send Email" at bounding box center [722, 492] width 42 height 12
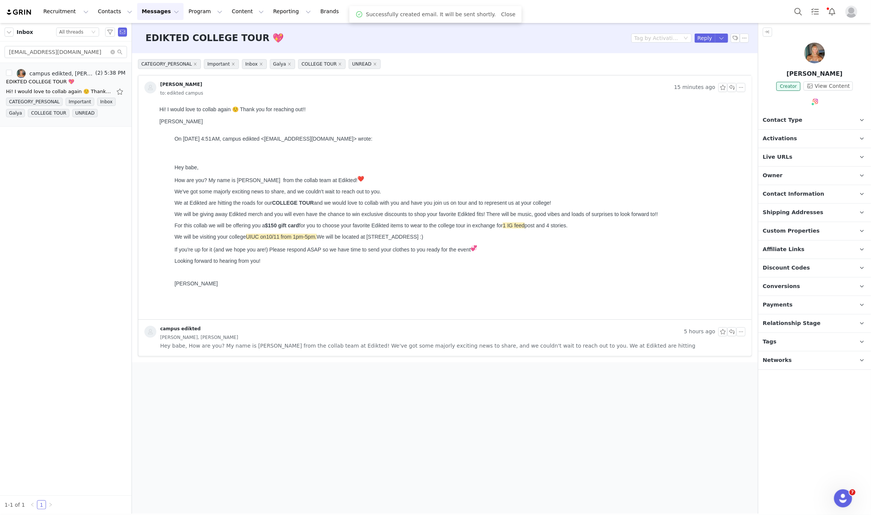
click at [803, 115] on p "Contact Type Contact type can be Creator, Prospect, Application, or Manager." at bounding box center [806, 120] width 95 height 18
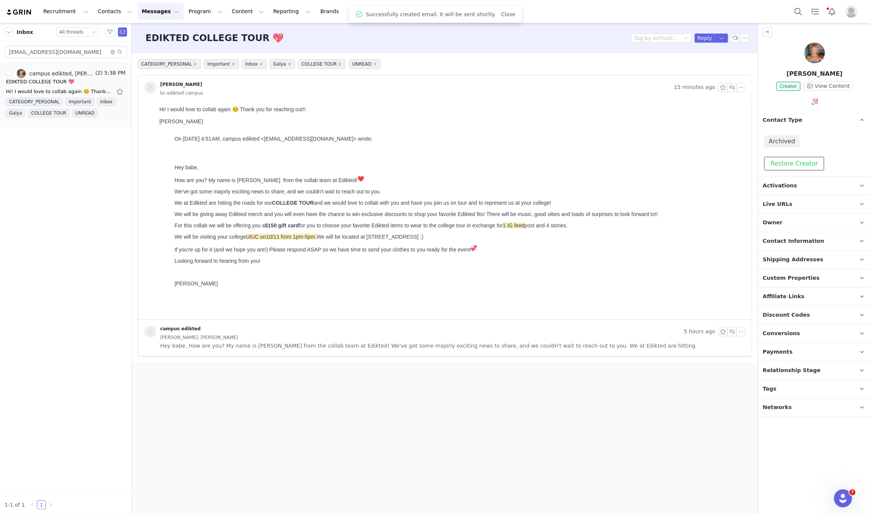
click at [791, 165] on button "Restore Creator" at bounding box center [795, 164] width 60 height 14
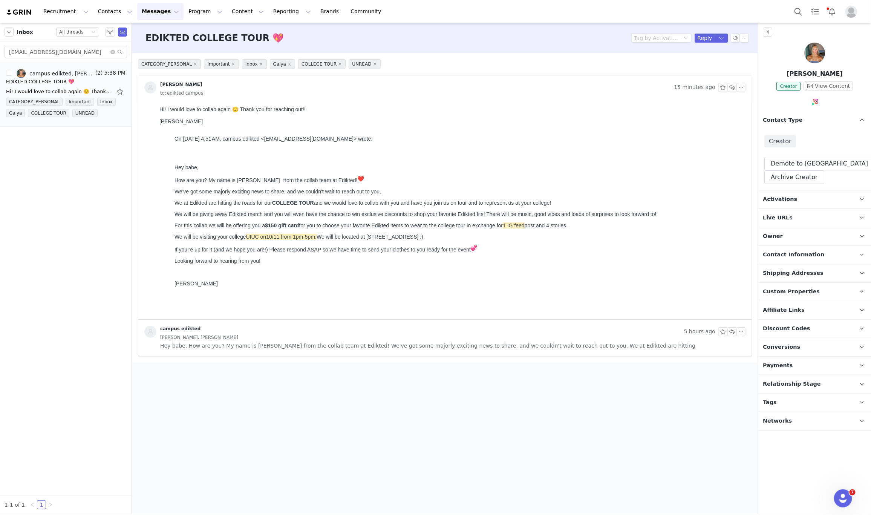
click at [790, 395] on p "Tags Keep track of your contacts by assigning them tags. You can then filter yo…" at bounding box center [806, 403] width 95 height 18
click at [797, 382] on span "Relationship Stage" at bounding box center [792, 384] width 58 height 8
click at [790, 424] on button "Change Stage" at bounding box center [792, 427] width 55 height 14
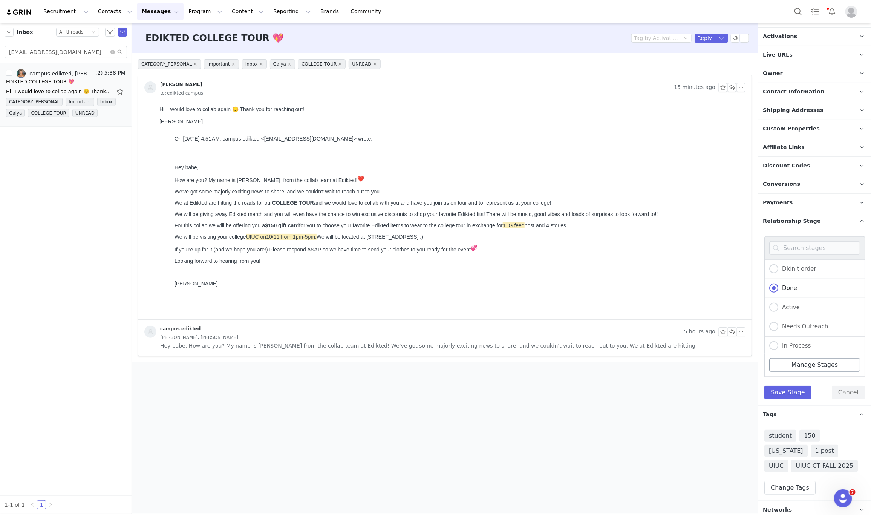
scroll to position [170, 0]
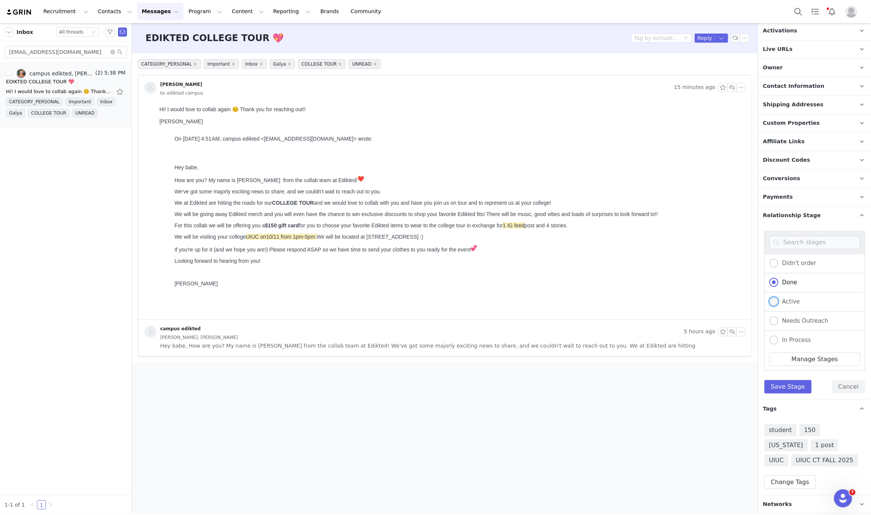
click at [775, 304] on span at bounding box center [774, 301] width 9 height 9
click at [775, 304] on input "Active" at bounding box center [774, 302] width 9 height 10
radio input "true"
radio input "false"
radio input "true"
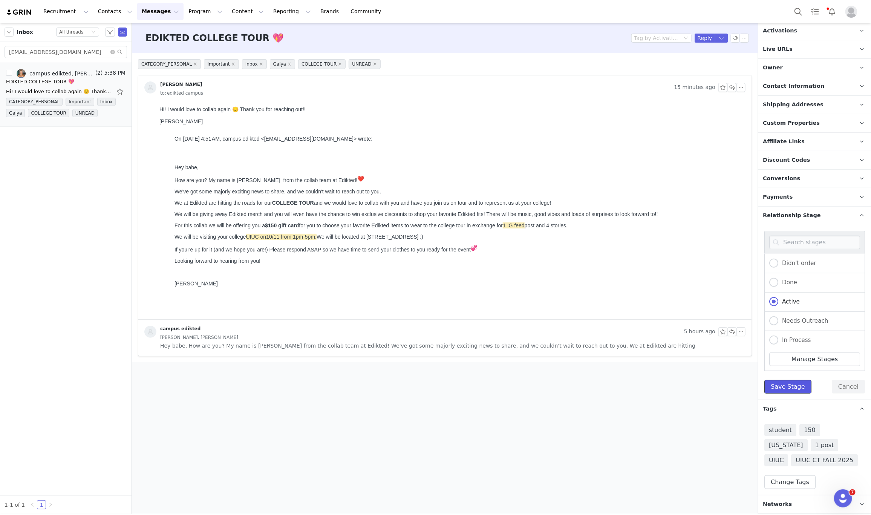
click at [775, 387] on button "Save Stage" at bounding box center [788, 387] width 47 height 14
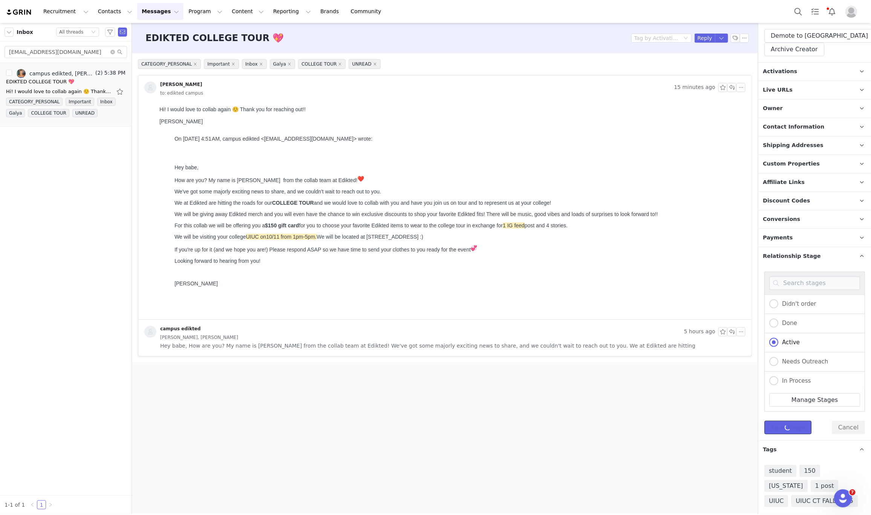
scroll to position [0, 0]
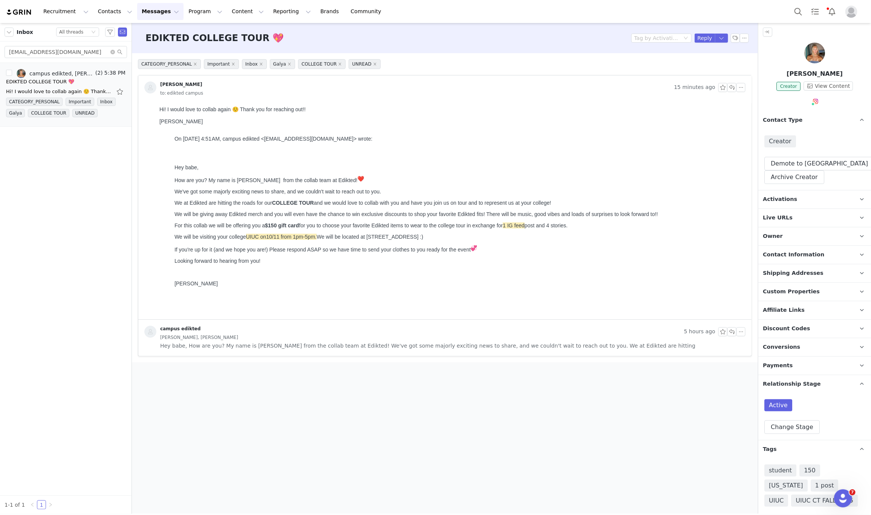
click at [794, 201] on p "Activations" at bounding box center [806, 199] width 95 height 18
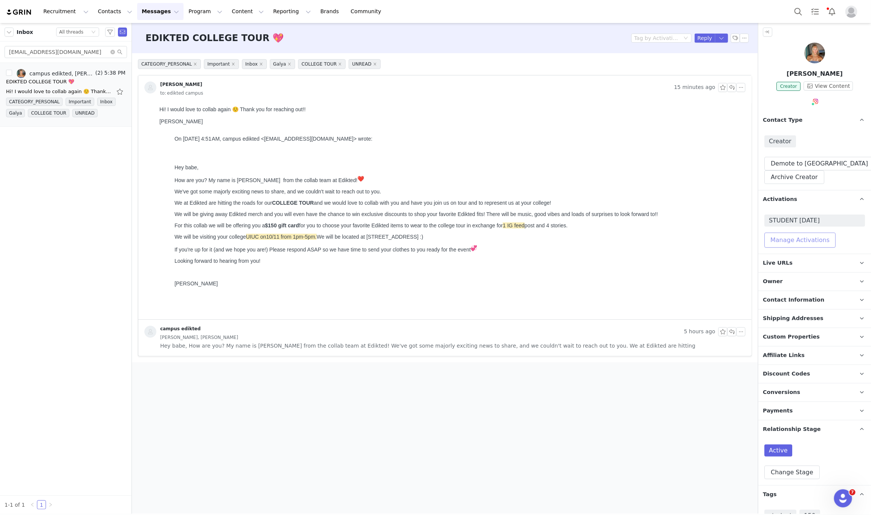
click at [805, 238] on button "Manage Activations" at bounding box center [800, 240] width 71 height 15
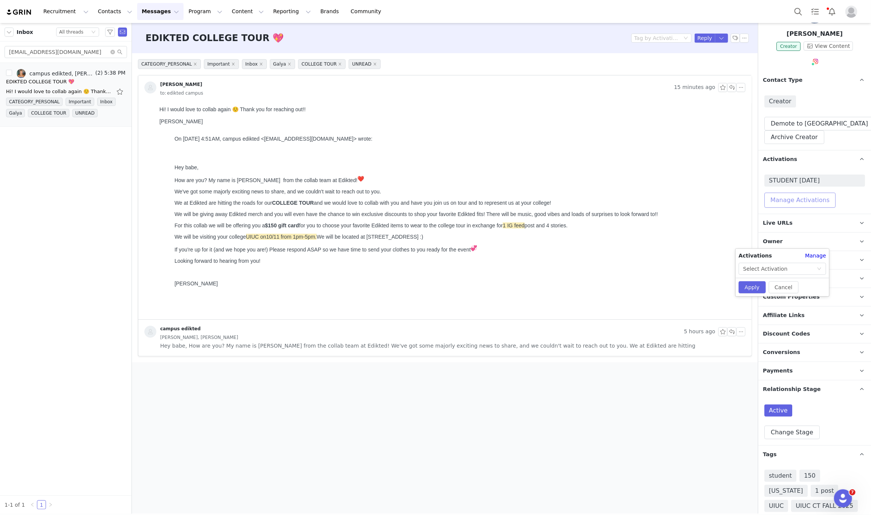
scroll to position [87, 0]
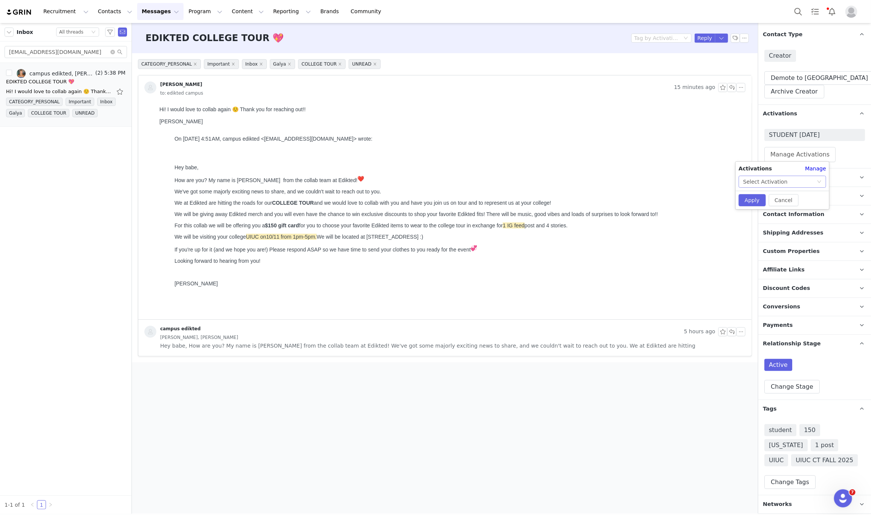
click at [791, 184] on div "Select Activation" at bounding box center [781, 181] width 74 height 11
click at [779, 245] on li "🚗 UIUC - COLLEGE TOUR 🚗" at bounding box center [782, 247] width 87 height 12
click at [747, 201] on button "Apply" at bounding box center [752, 200] width 27 height 12
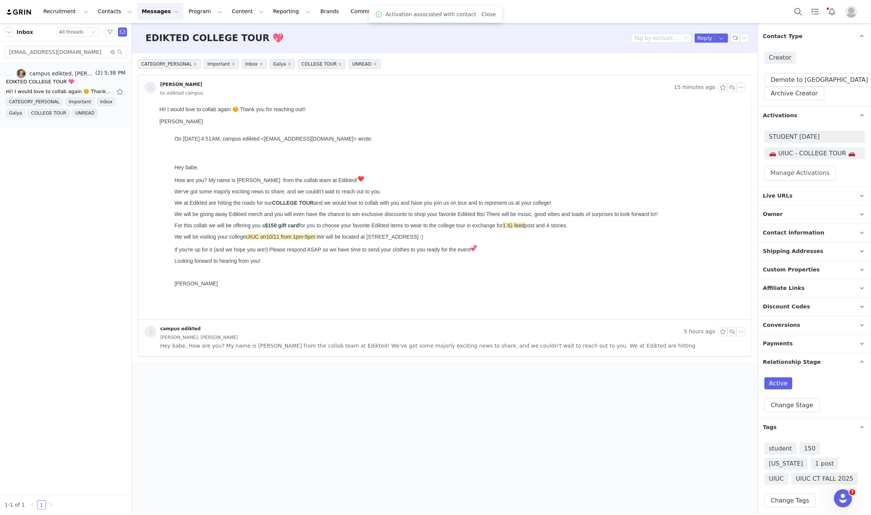
scroll to position [103, 0]
